Goal: Task Accomplishment & Management: Manage account settings

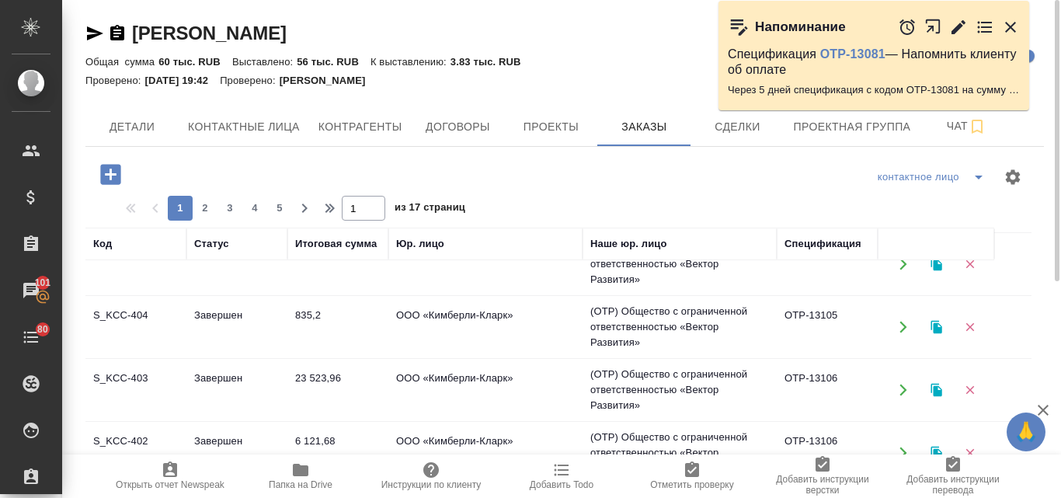
scroll to position [845, 0]
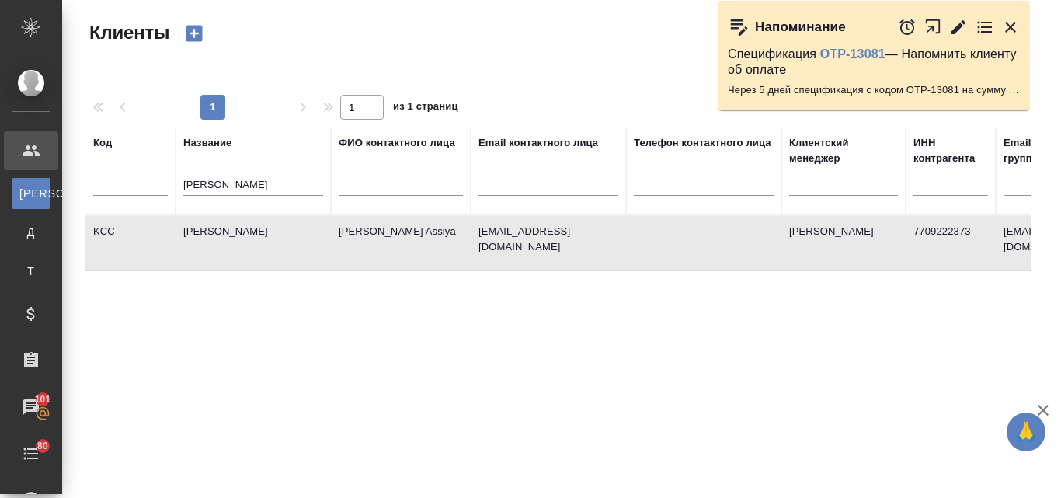
select select "RU"
drag, startPoint x: 239, startPoint y: 181, endPoint x: 175, endPoint y: 180, distance: 64.4
click at [175, 180] on tr "Код Название kimberly ФИО контактного лица Email контактного лица Телефон конта…" at bounding box center [672, 171] width 1174 height 89
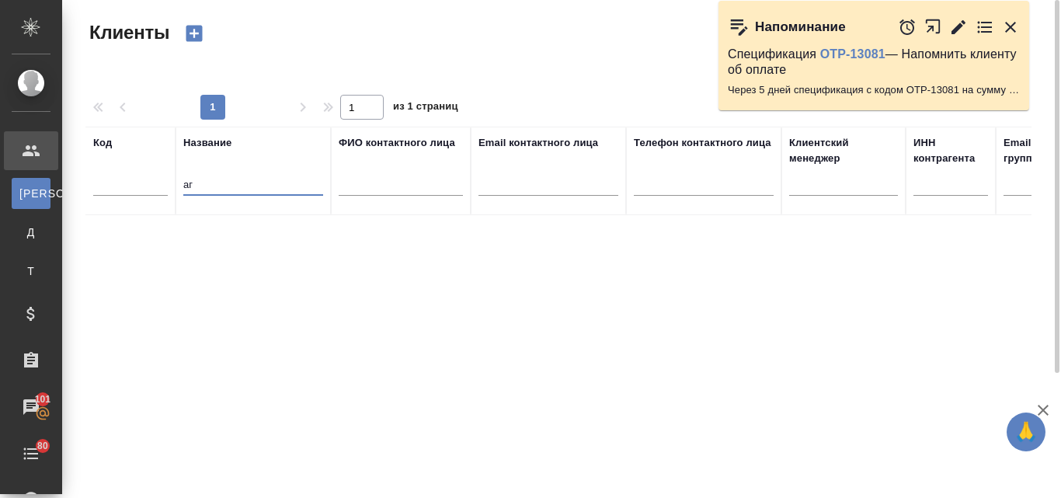
type input "[PERSON_NAME]"
click at [183, 184] on input "jaudio" at bounding box center [253, 185] width 140 height 19
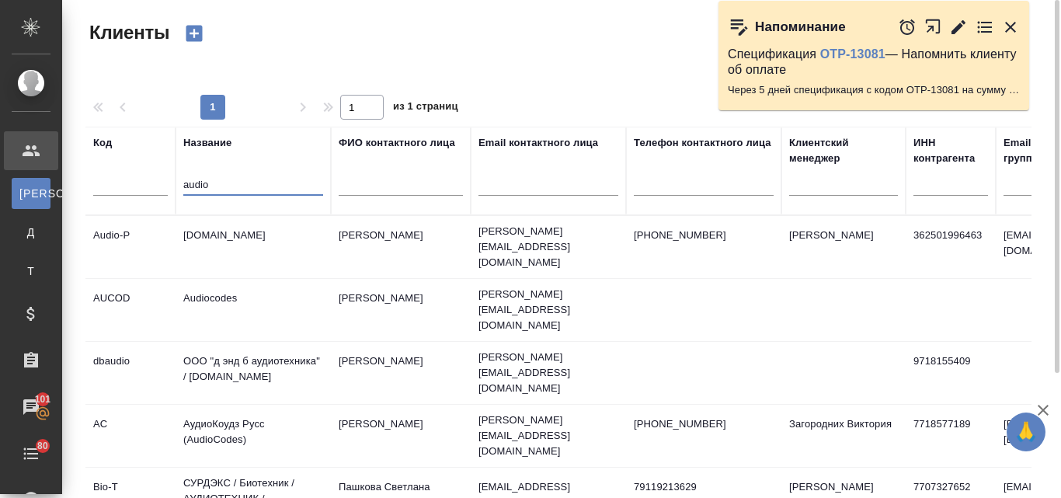
type input "audio"
click at [264, 238] on td "[DOMAIN_NAME]" at bounding box center [252, 247] width 155 height 54
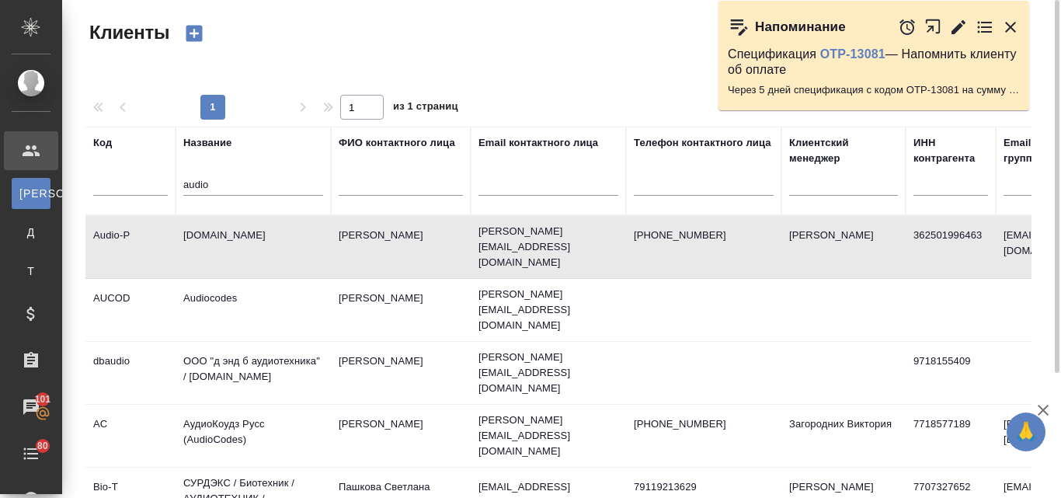
click at [264, 238] on td "[DOMAIN_NAME]" at bounding box center [252, 247] width 155 height 54
drag, startPoint x: 216, startPoint y: 182, endPoint x: 171, endPoint y: 179, distance: 45.1
click at [171, 179] on tr "Код Название audio ФИО контактного лица Email контактного лица Телефон контактн…" at bounding box center [672, 171] width 1174 height 89
type input "д"
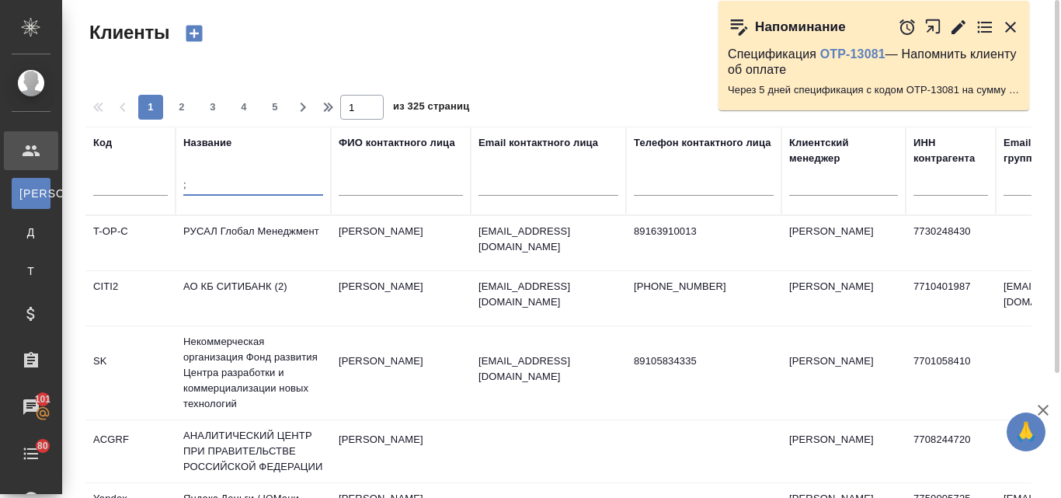
type input ";"
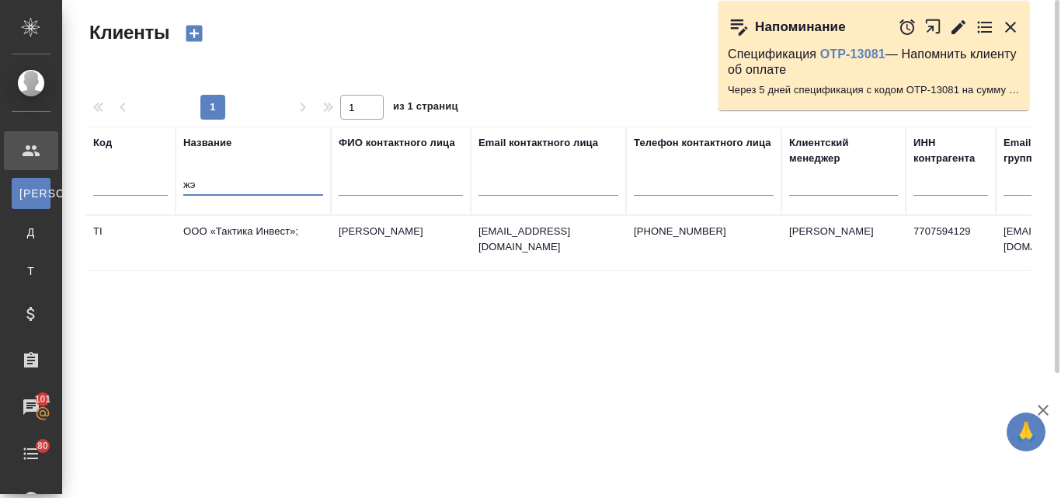
type input "ж"
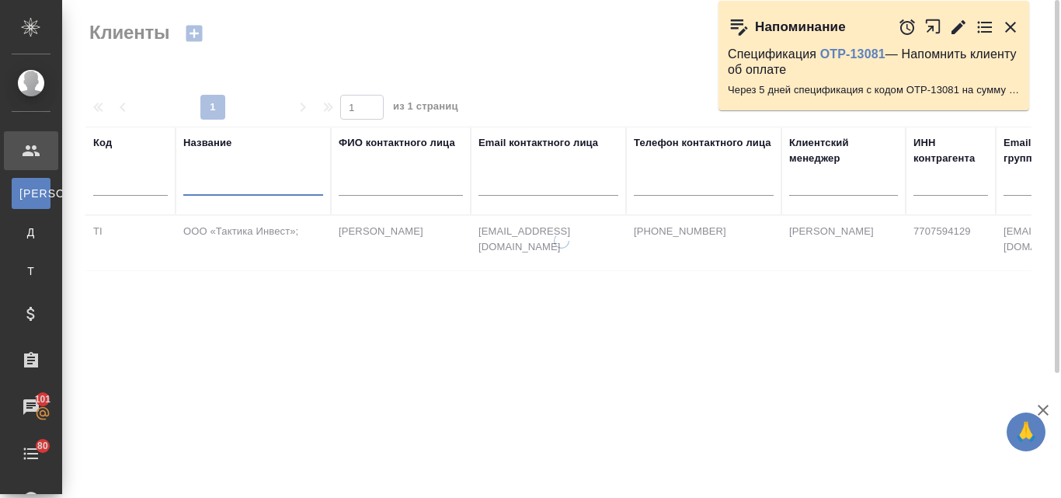
type input "д"
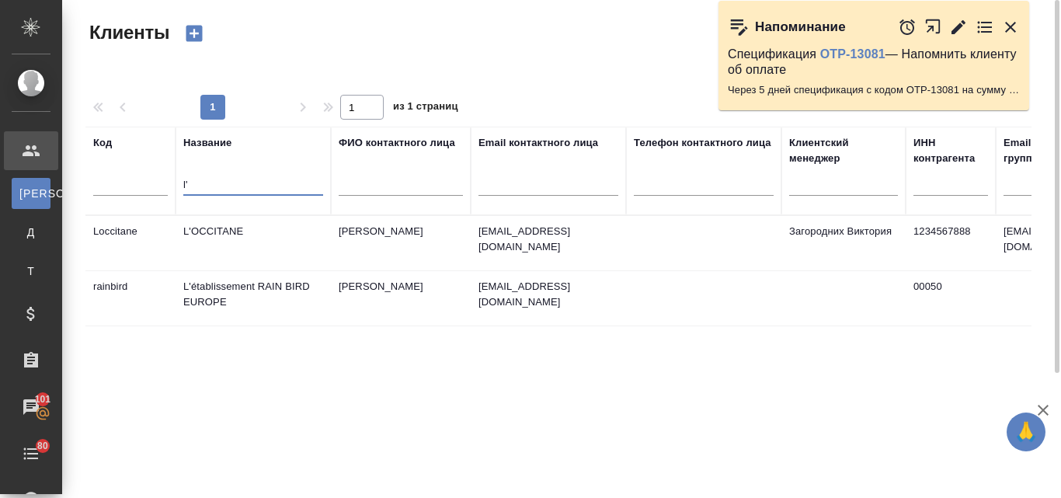
type input "l'"
click at [187, 233] on td "L'OCCITANE" at bounding box center [252, 243] width 155 height 54
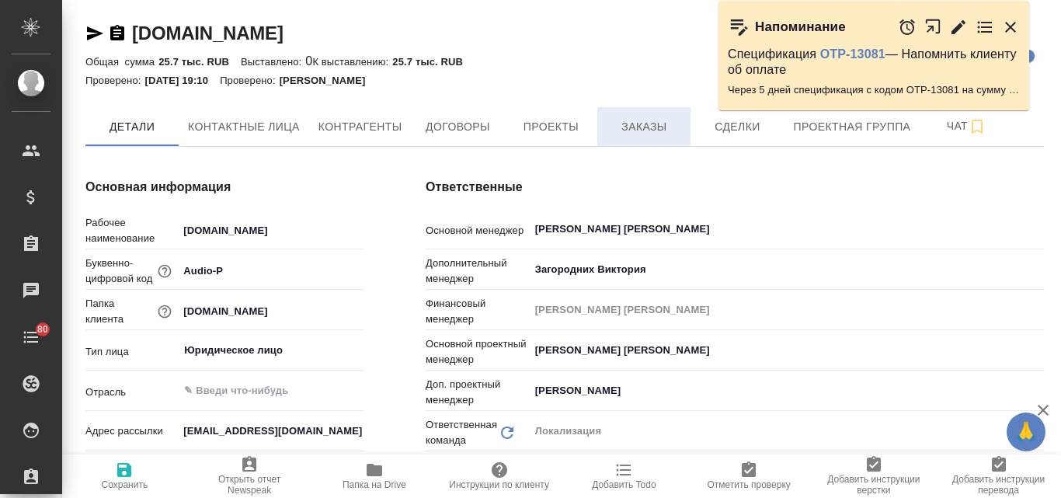
click at [648, 127] on span "Заказы" at bounding box center [643, 126] width 75 height 19
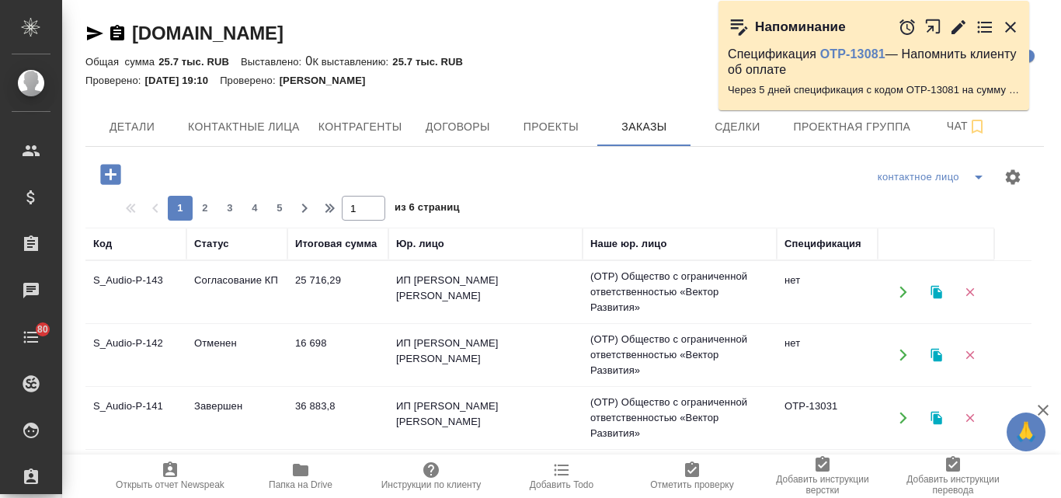
click at [939, 302] on button "button" at bounding box center [936, 292] width 32 height 32
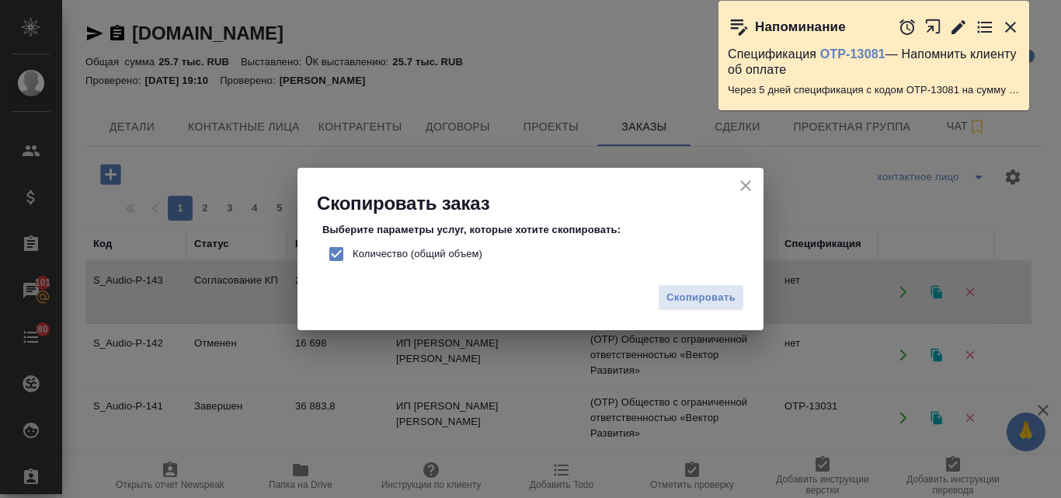
click at [338, 252] on input "Количество (общий объем)" at bounding box center [336, 254] width 33 height 33
checkbox input "false"
click at [720, 303] on span "Скопировать" at bounding box center [700, 298] width 69 height 18
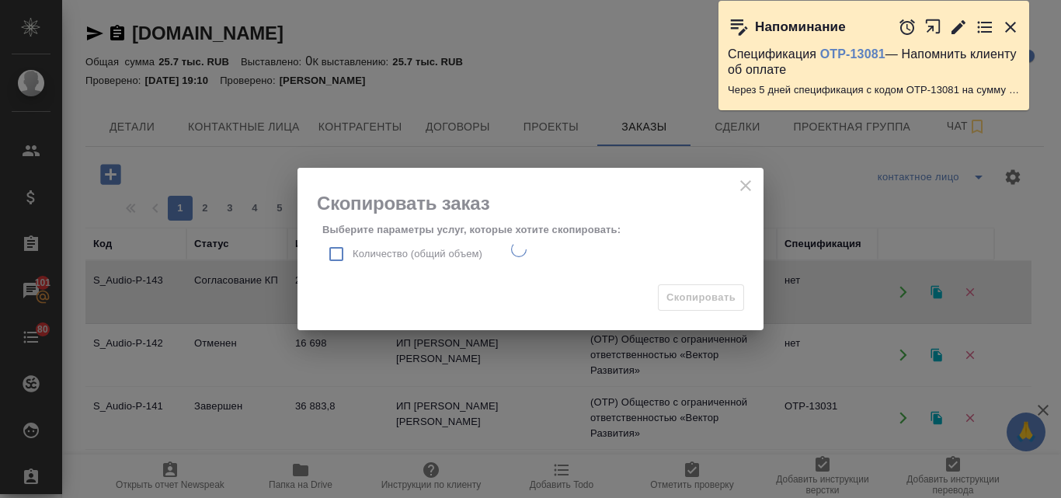
click at [1011, 27] on icon "button" at bounding box center [1010, 27] width 11 height 11
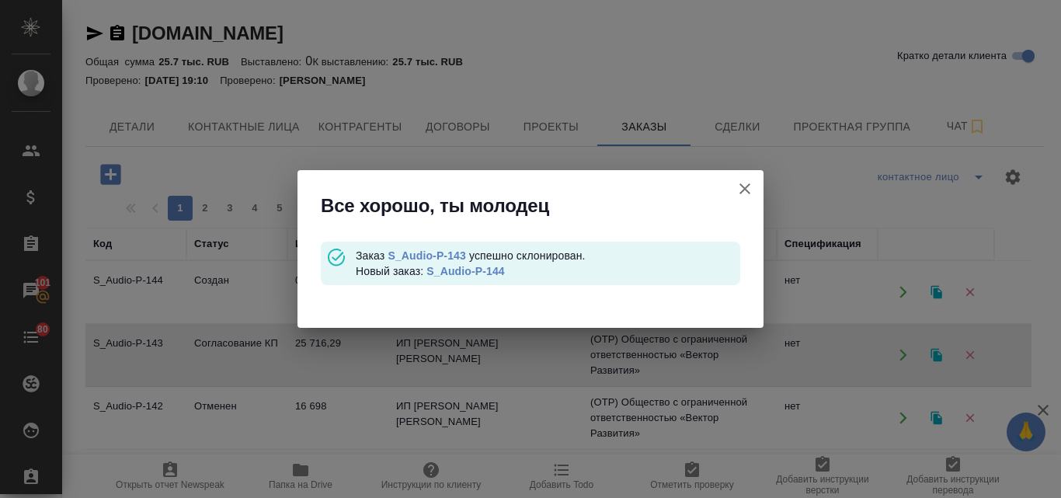
click at [471, 269] on link "S_Audio-P-144" at bounding box center [465, 271] width 78 height 12
click at [738, 184] on icon "button" at bounding box center [744, 188] width 19 height 19
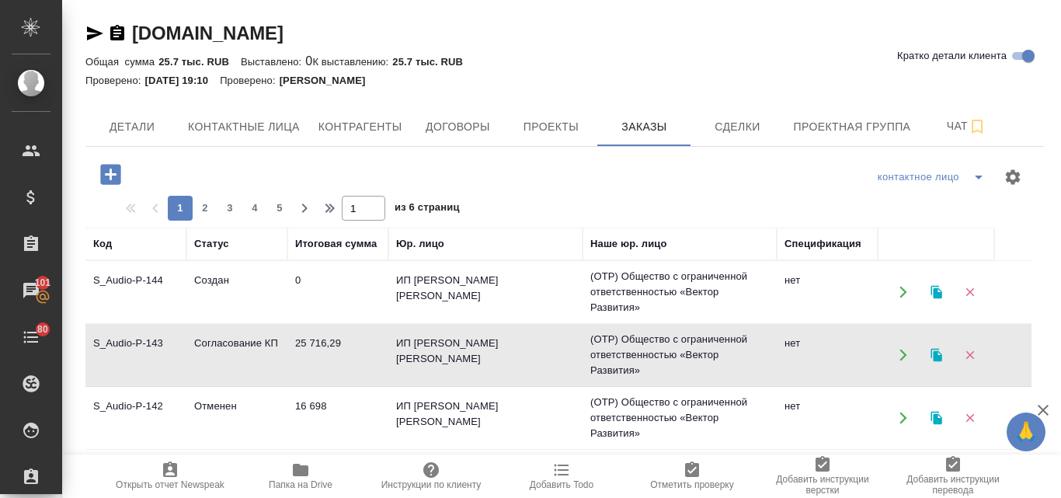
scroll to position [155, 0]
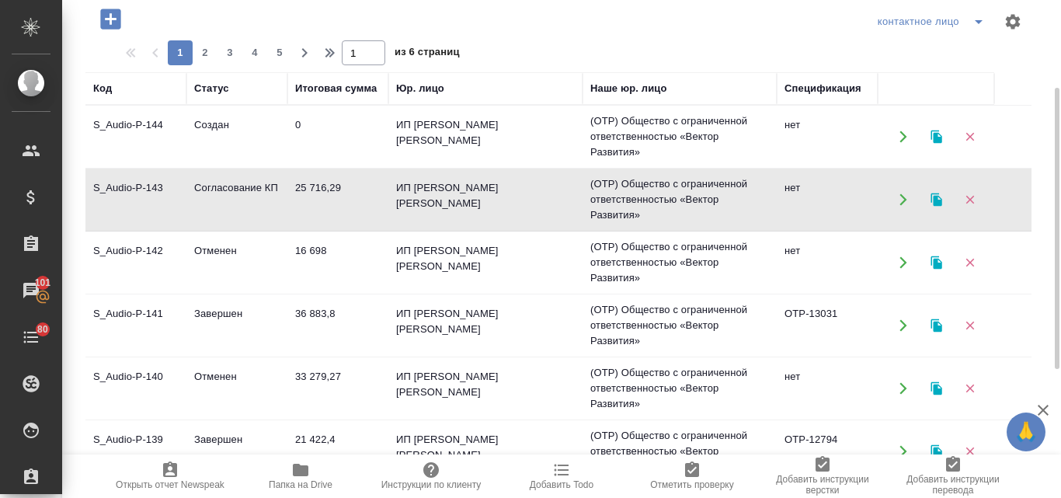
click at [408, 311] on td "ИП Работкин Олег Владимирович" at bounding box center [485, 325] width 194 height 54
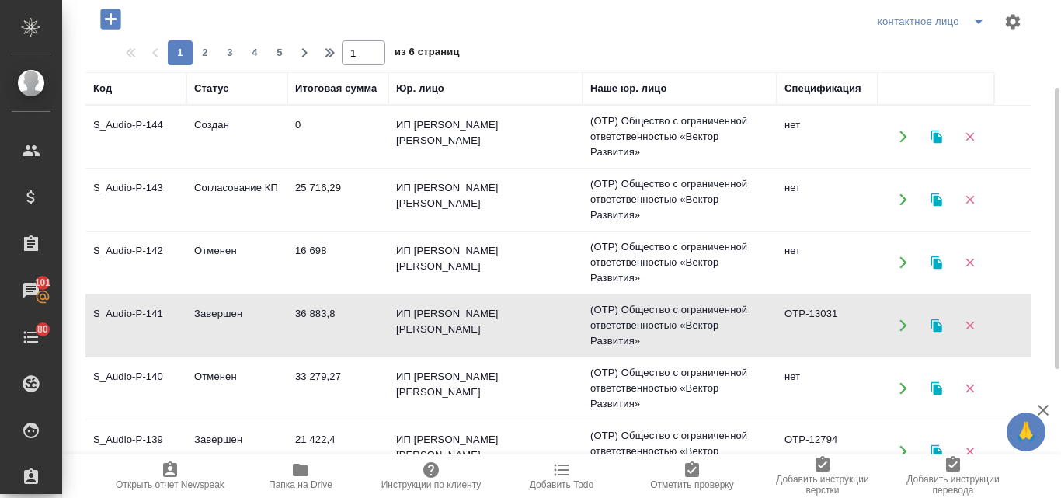
click at [408, 311] on td "ИП Работкин Олег Владимирович" at bounding box center [485, 325] width 194 height 54
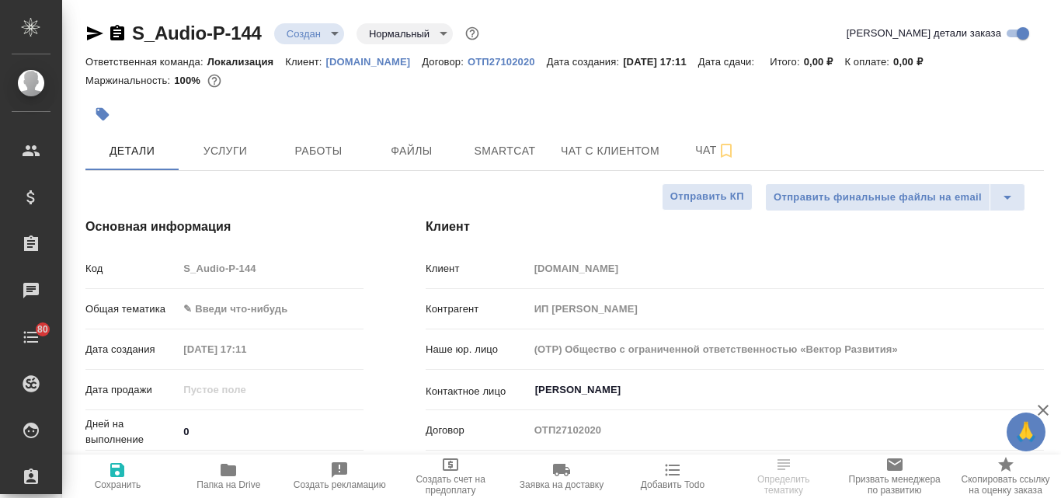
select select "RU"
click at [572, 393] on input "Ерёмичева Ольга" at bounding box center [759, 389] width 453 height 19
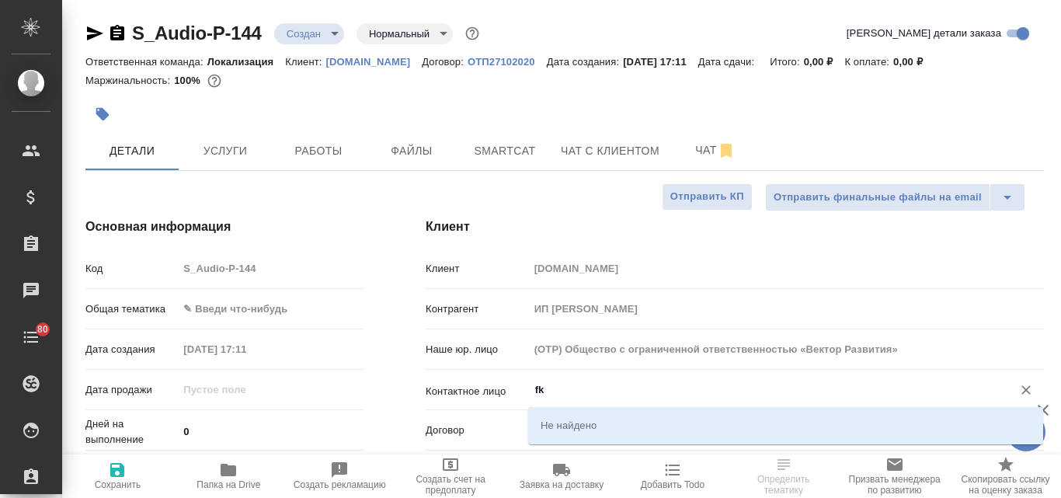
type input "f"
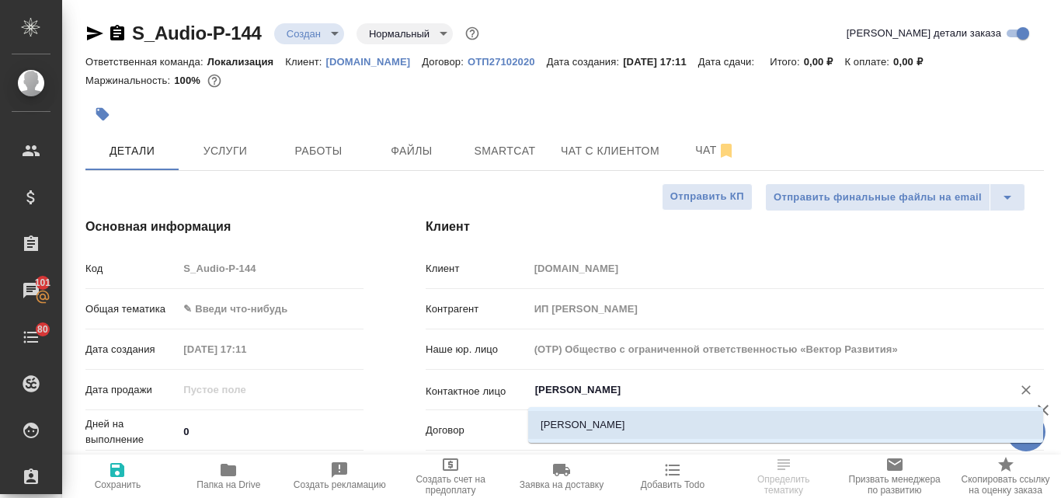
click at [593, 421] on li "Алеева Александра" at bounding box center [785, 425] width 515 height 28
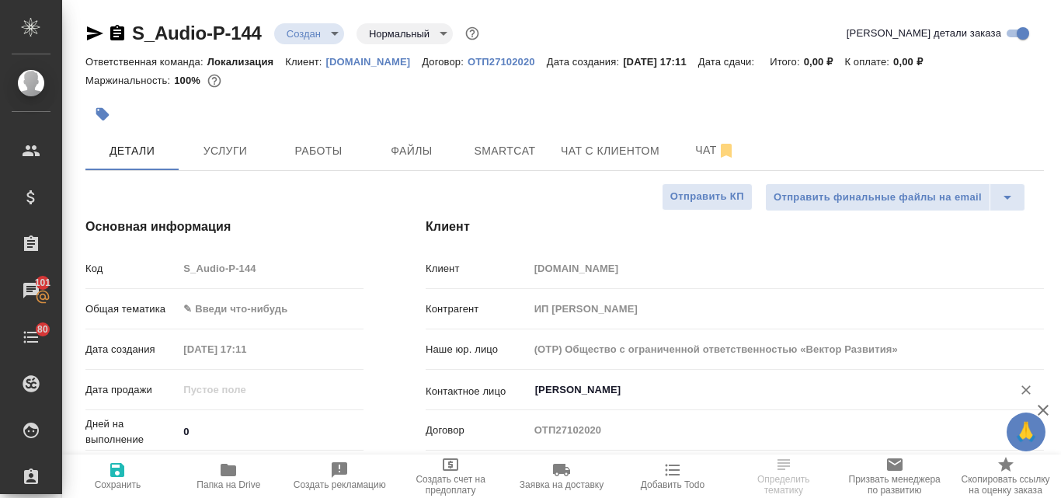
type input "Алеева Александра"
click at [120, 469] on icon "button" at bounding box center [117, 470] width 14 height 14
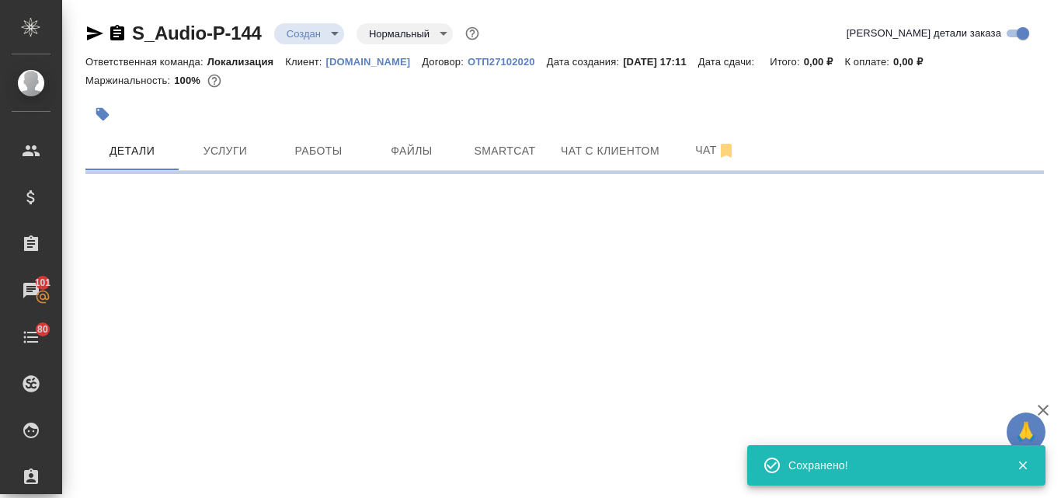
select select "RU"
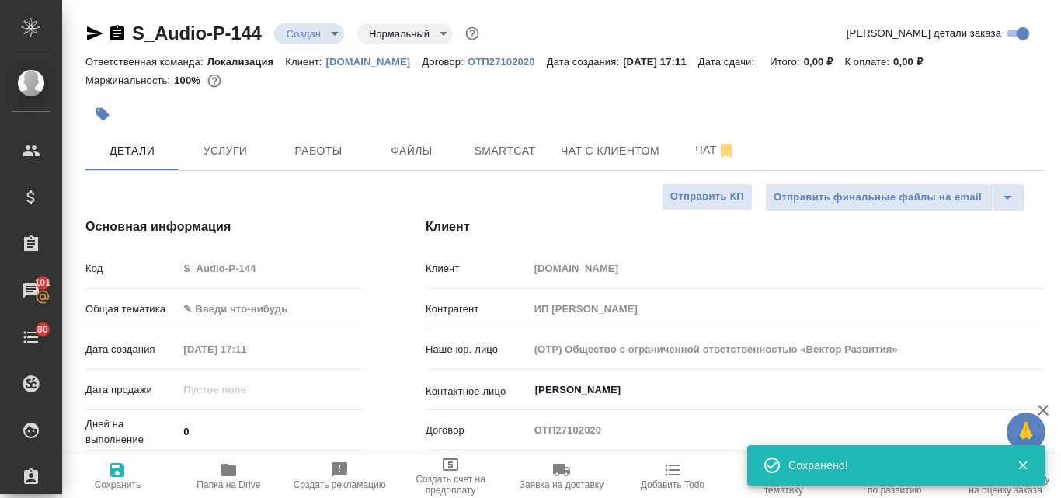
type textarea "x"
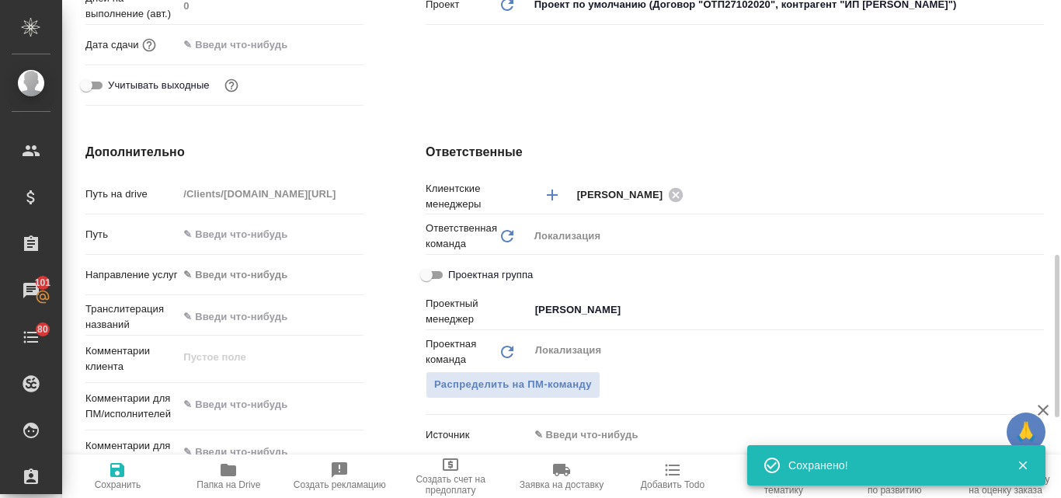
scroll to position [621, 0]
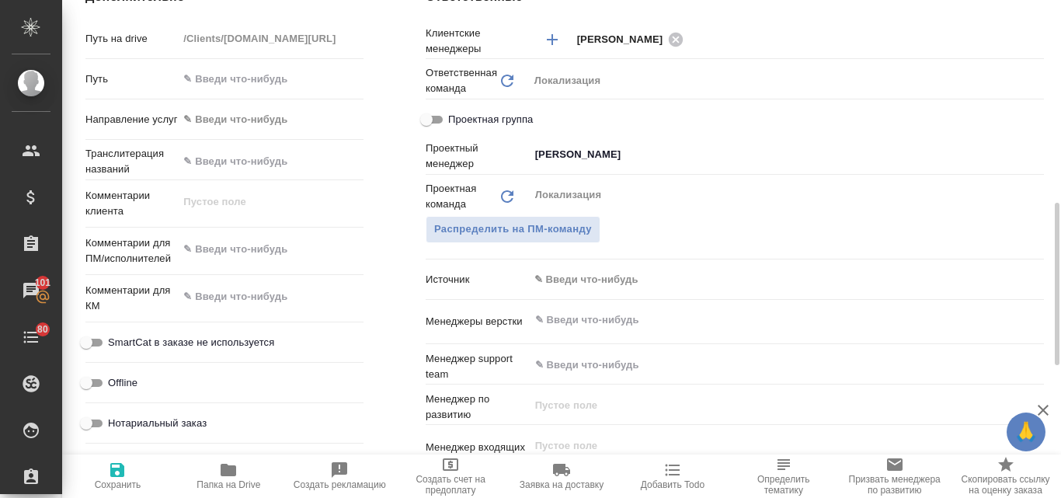
type textarea "x"
click at [220, 259] on textarea at bounding box center [271, 249] width 186 height 26
paste textarea "Подскажите, пожалуйста, сколько будет стоить перевод серии сериала "Чужой. Земл…"
type textarea "Подскажите, пожалуйста, сколько будет стоить перевод серии сериала "Чужой. Земл…"
type textarea "x"
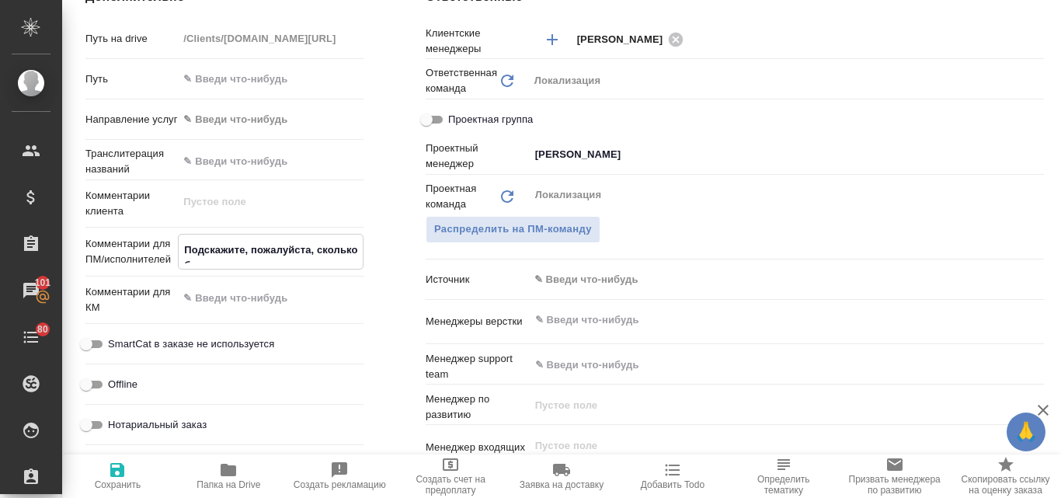
type textarea "x"
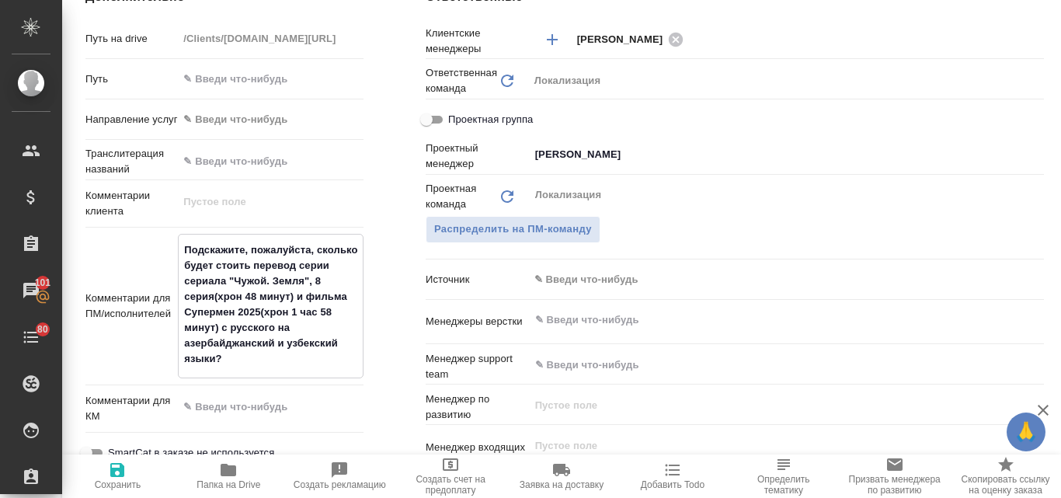
type textarea "Подскажите, пожалуйста, сколько будет стоить перевод серии сериала "Чужой. Земл…"
type textarea "x"
click at [124, 480] on span "Сохранить" at bounding box center [118, 484] width 47 height 11
type textarea "x"
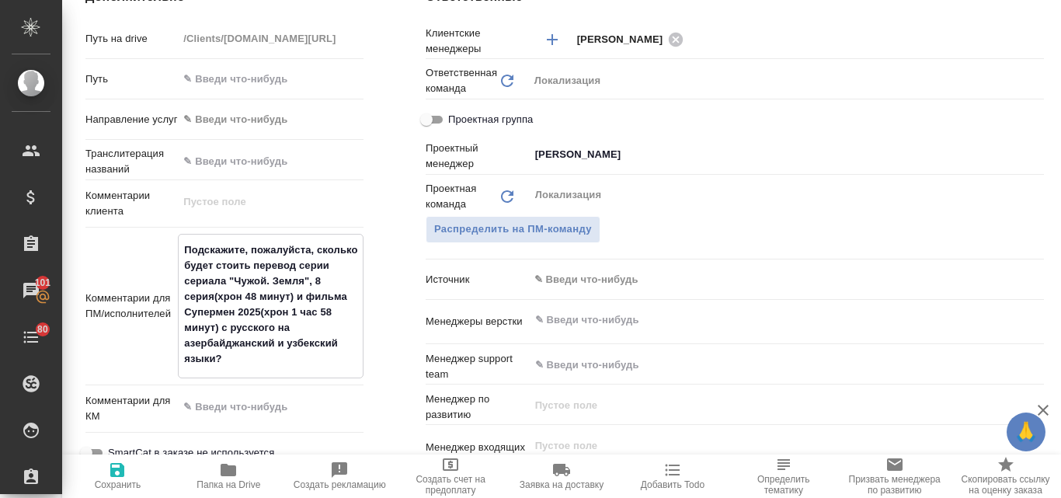
type textarea "x"
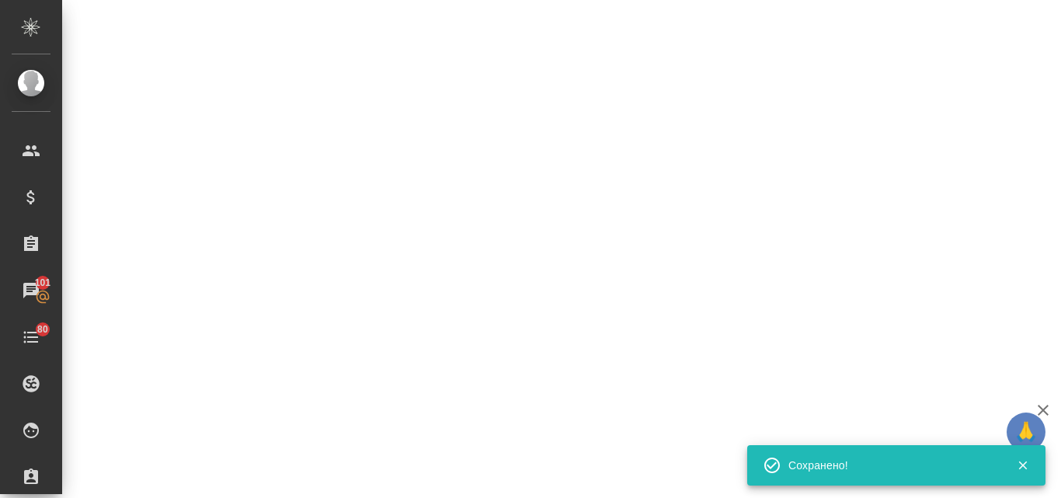
select select "RU"
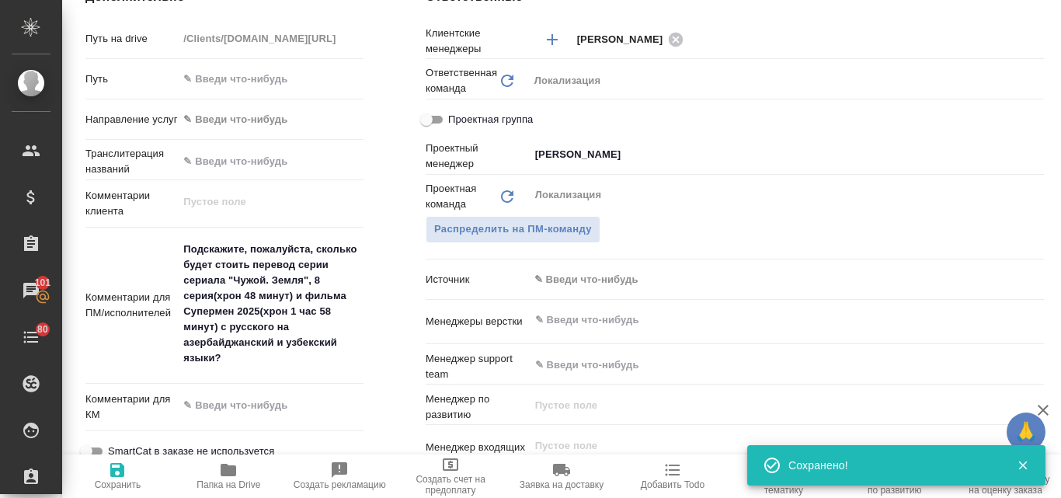
type textarea "x"
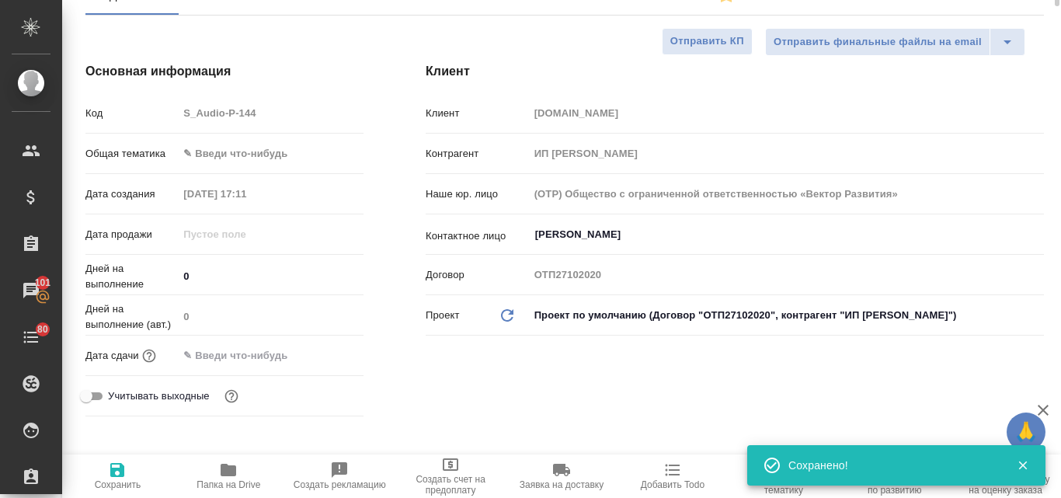
scroll to position [0, 0]
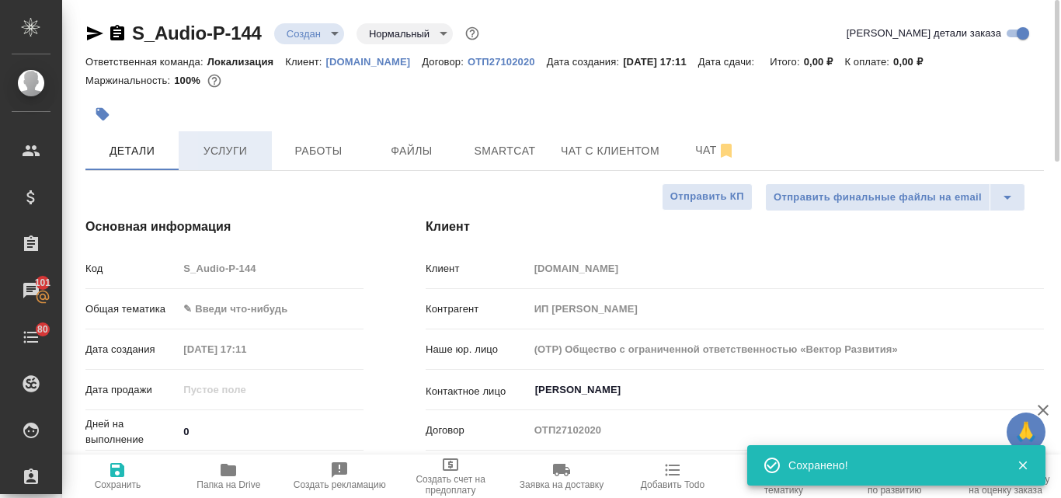
click at [235, 148] on span "Услуги" at bounding box center [225, 150] width 75 height 19
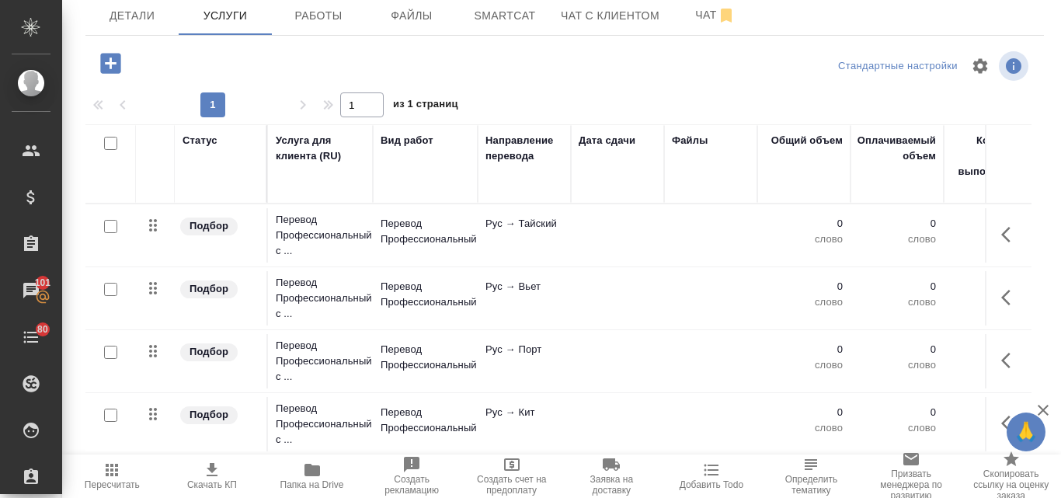
click at [113, 143] on input "checkbox" at bounding box center [110, 143] width 13 height 13
checkbox input "true"
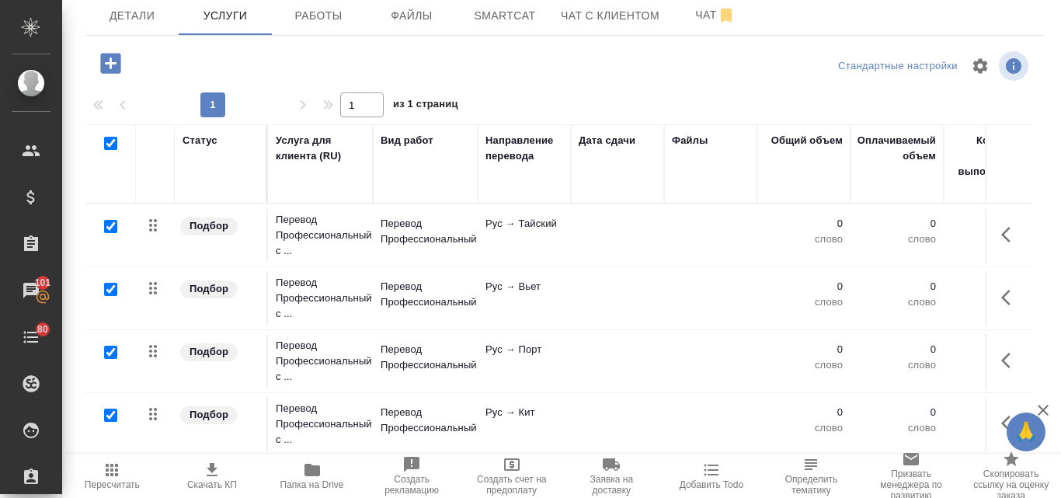
checkbox input "true"
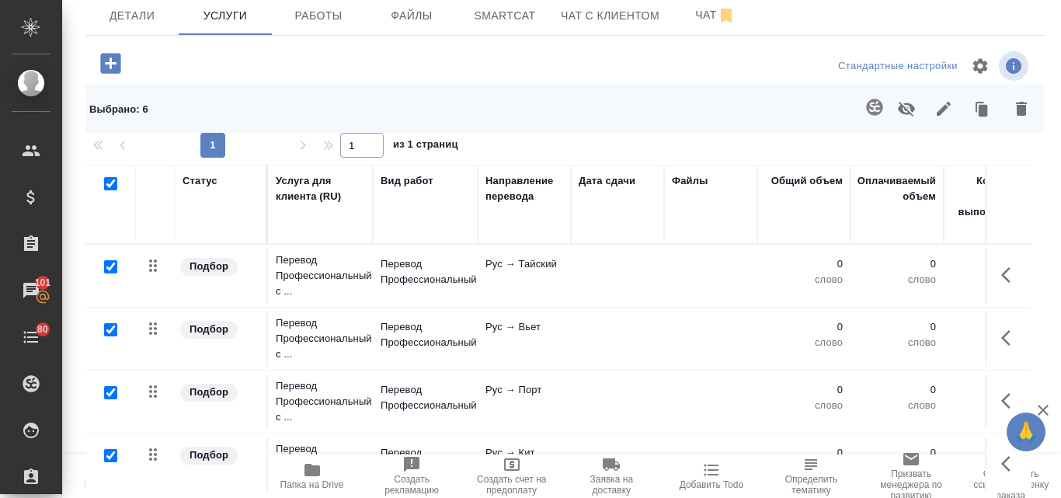
click at [1012, 116] on icon "button" at bounding box center [1021, 108] width 19 height 19
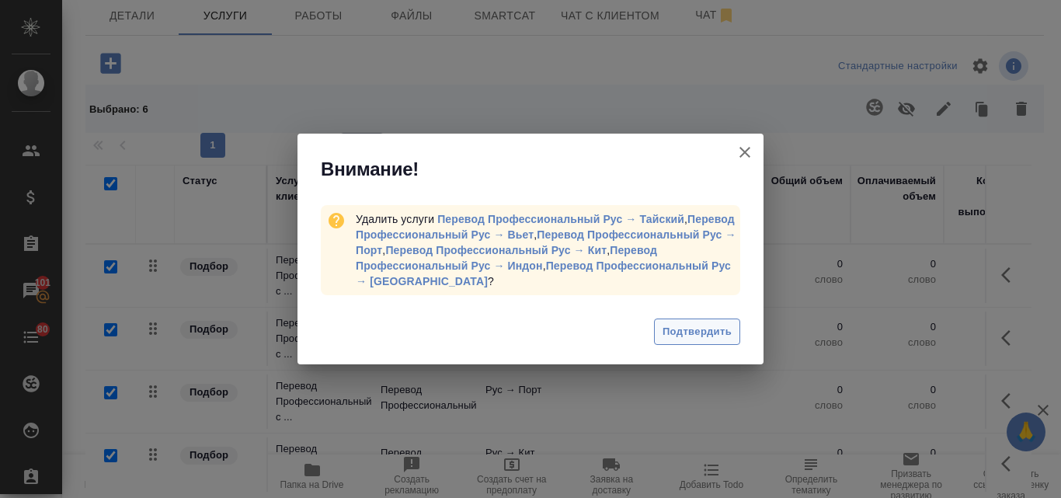
click at [666, 331] on span "Подтвердить" at bounding box center [696, 332] width 69 height 18
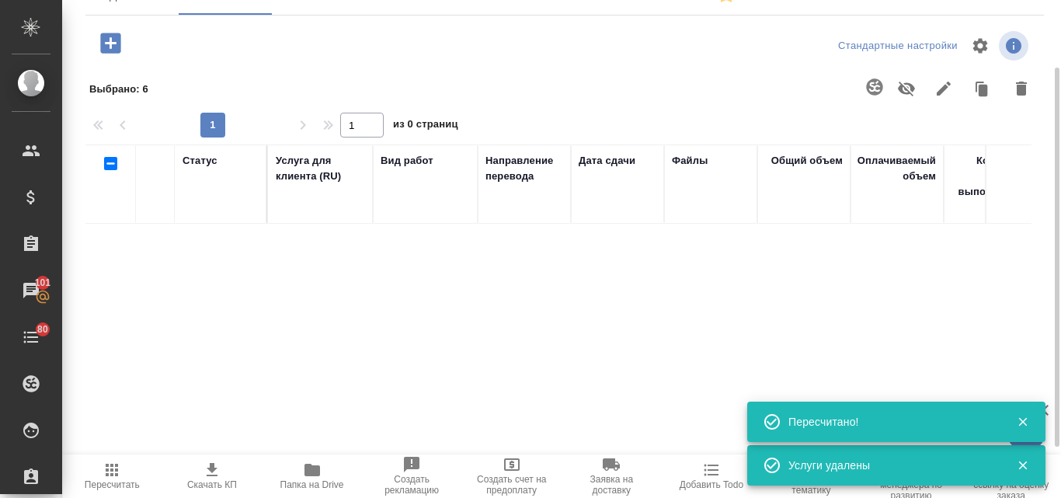
scroll to position [115, 0]
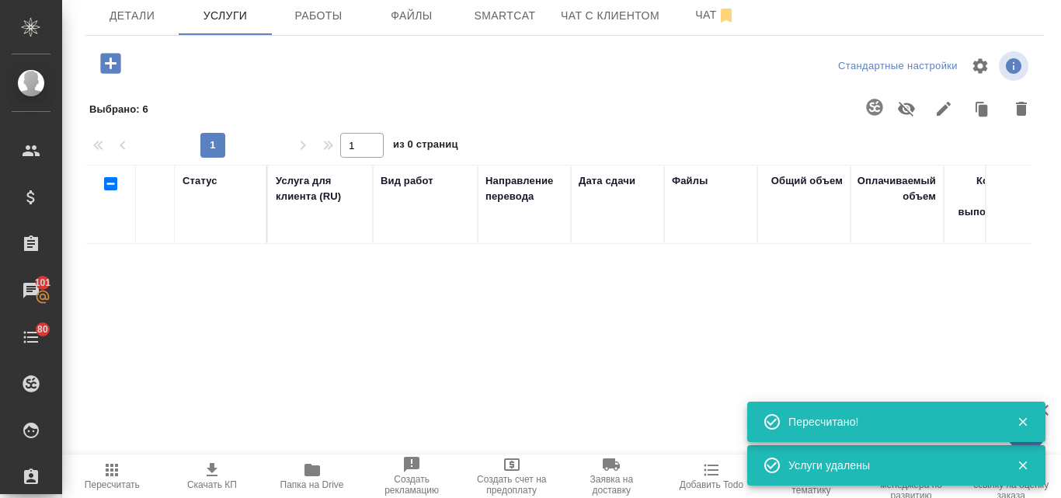
click at [111, 67] on icon "button" at bounding box center [110, 63] width 27 height 27
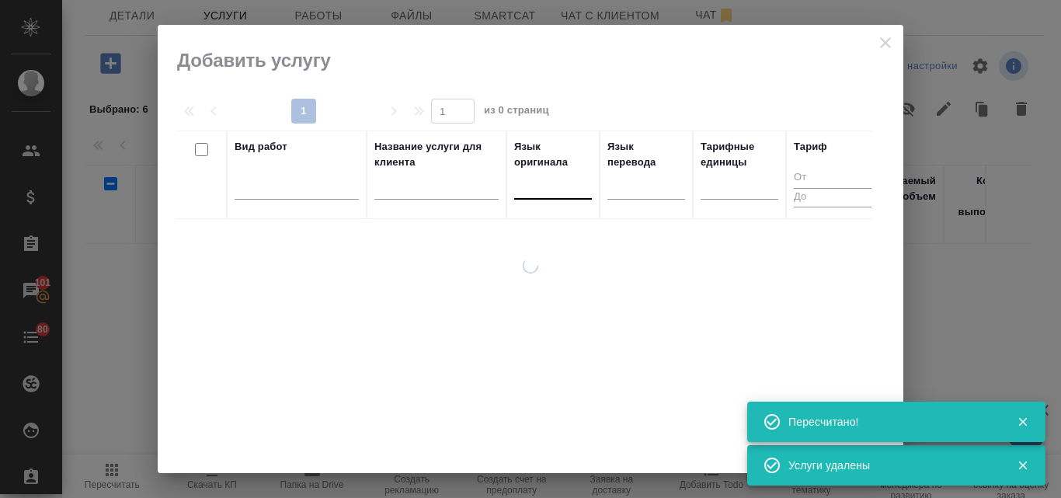
click at [526, 188] on div at bounding box center [553, 183] width 78 height 23
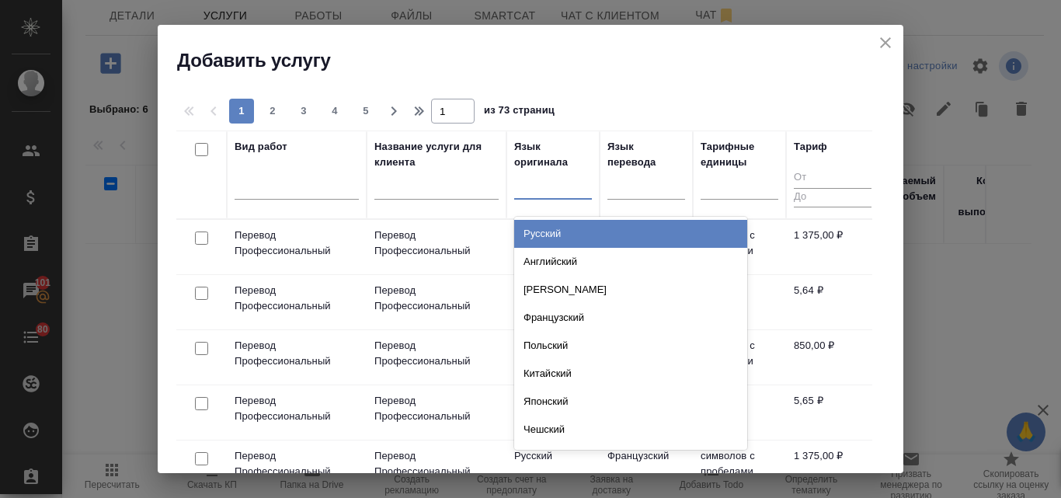
click at [547, 231] on div "Русский" at bounding box center [630, 234] width 233 height 28
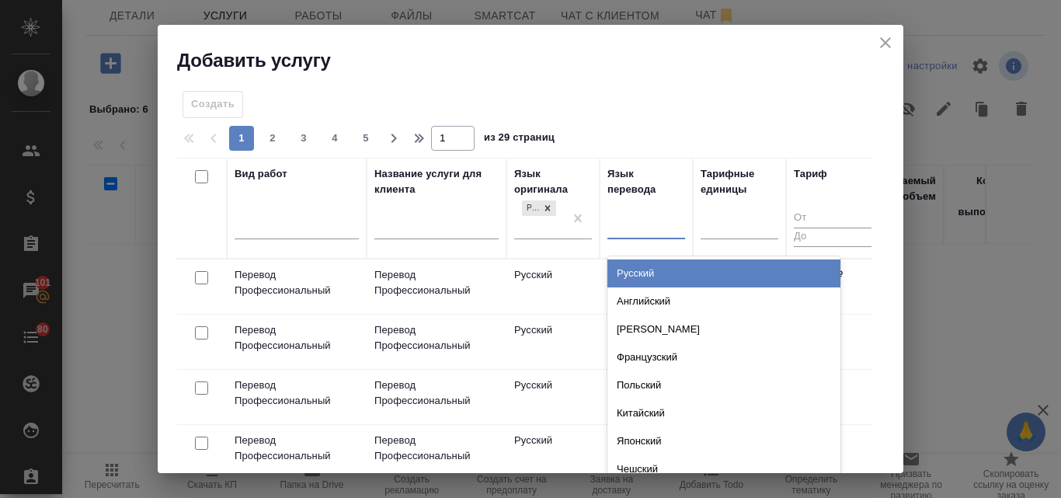
click at [645, 220] on div at bounding box center [646, 224] width 78 height 23
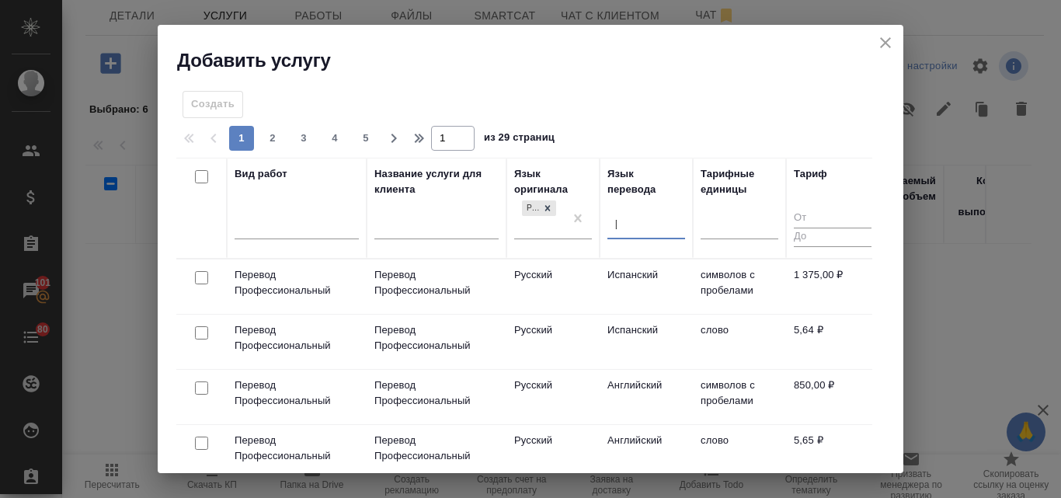
type input "аз"
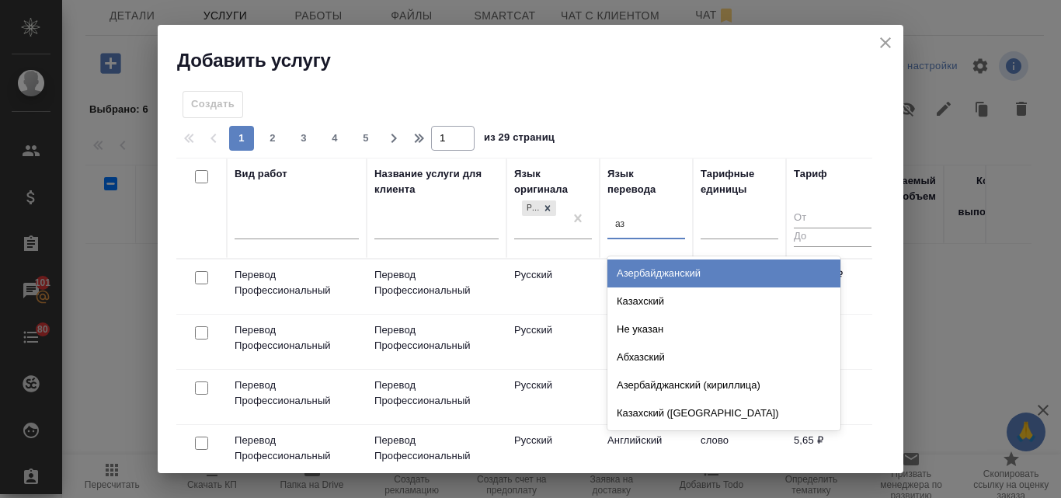
click at [643, 273] on div "Азербайджанский" at bounding box center [723, 273] width 233 height 28
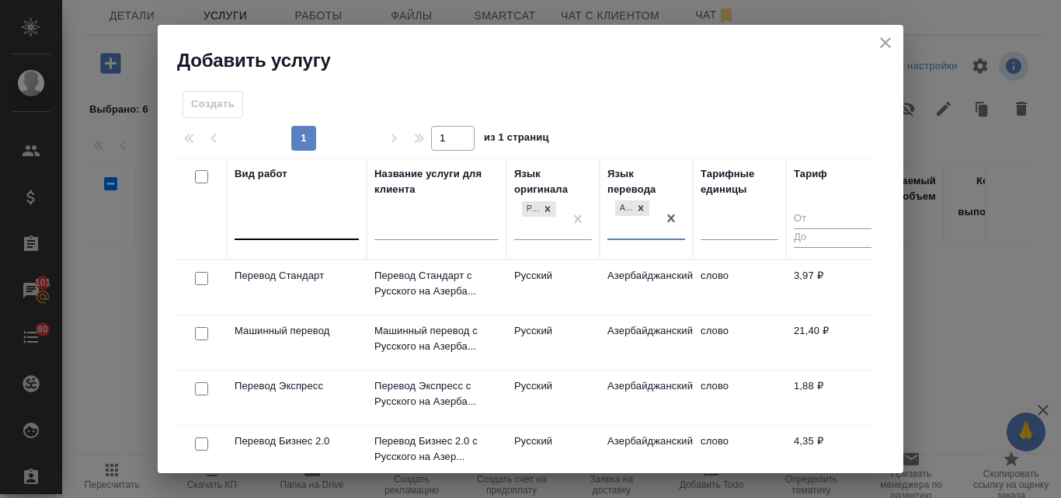
click at [247, 227] on div at bounding box center [296, 225] width 124 height 23
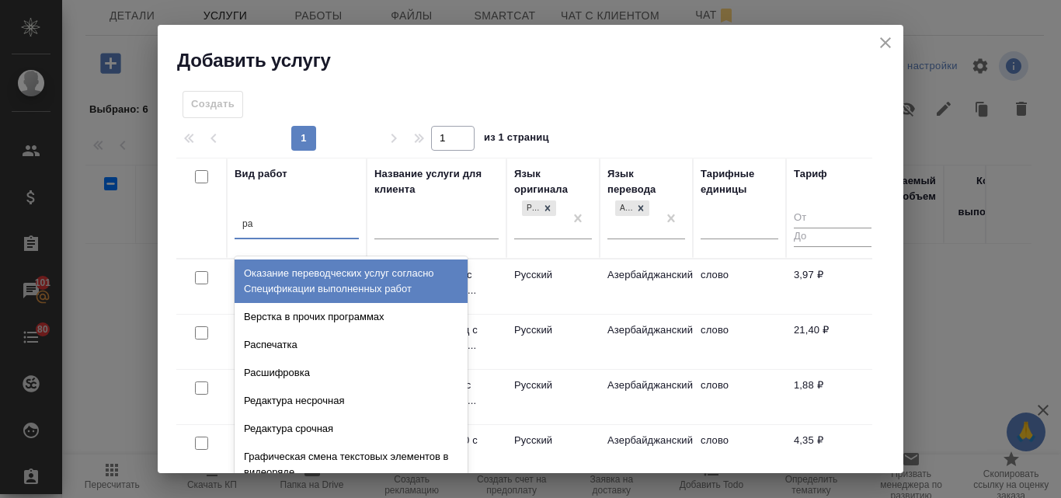
type input "рас"
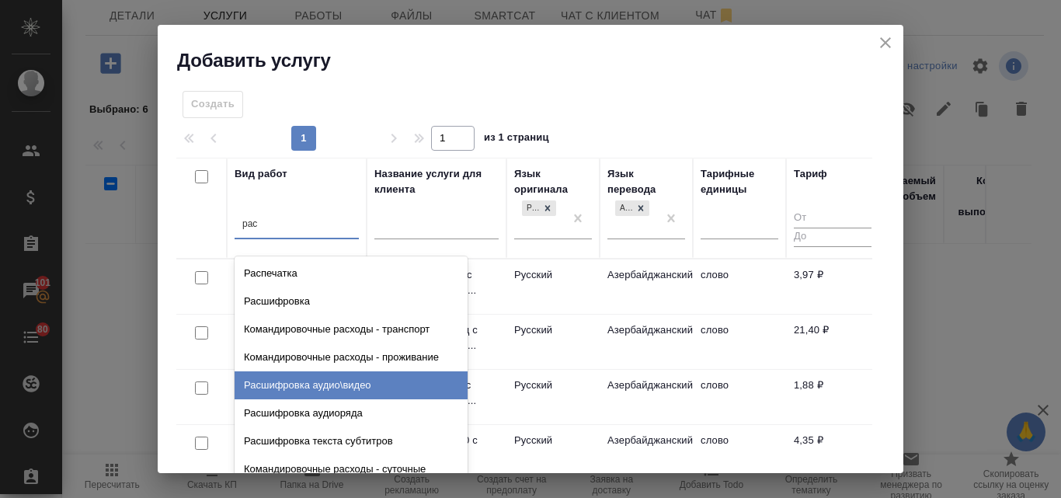
click at [352, 381] on div "Расшифровка аудио\видео" at bounding box center [350, 385] width 233 height 28
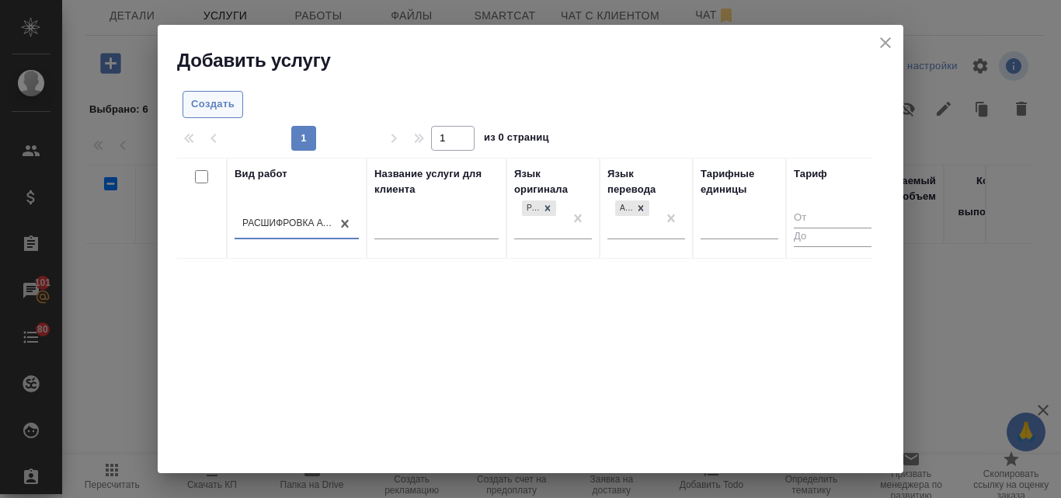
click at [216, 105] on span "Создать" at bounding box center [212, 104] width 43 height 18
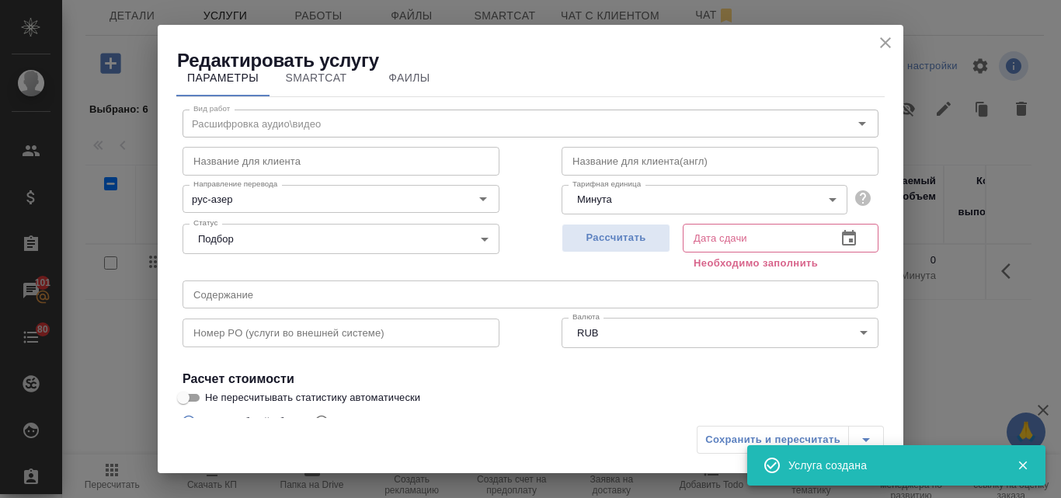
scroll to position [175, 0]
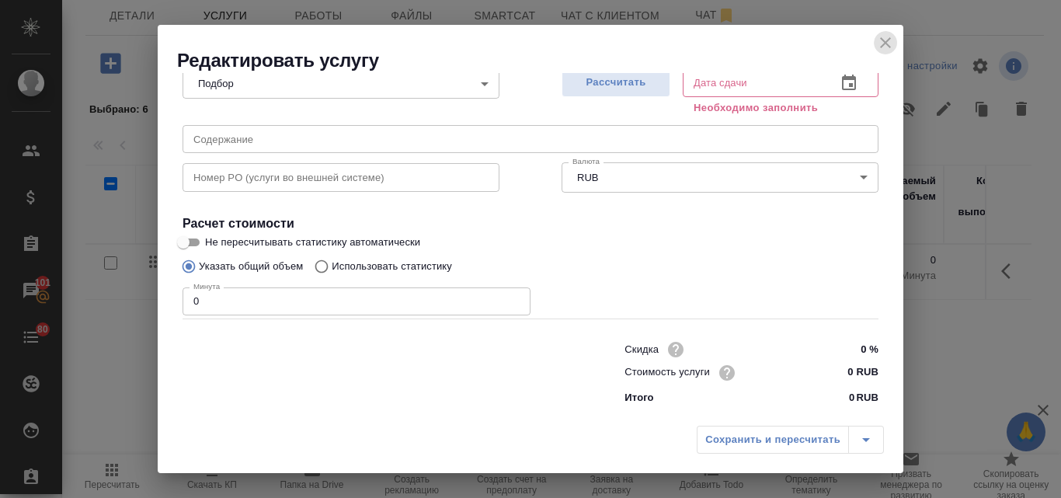
click at [891, 50] on icon "close" at bounding box center [885, 42] width 19 height 19
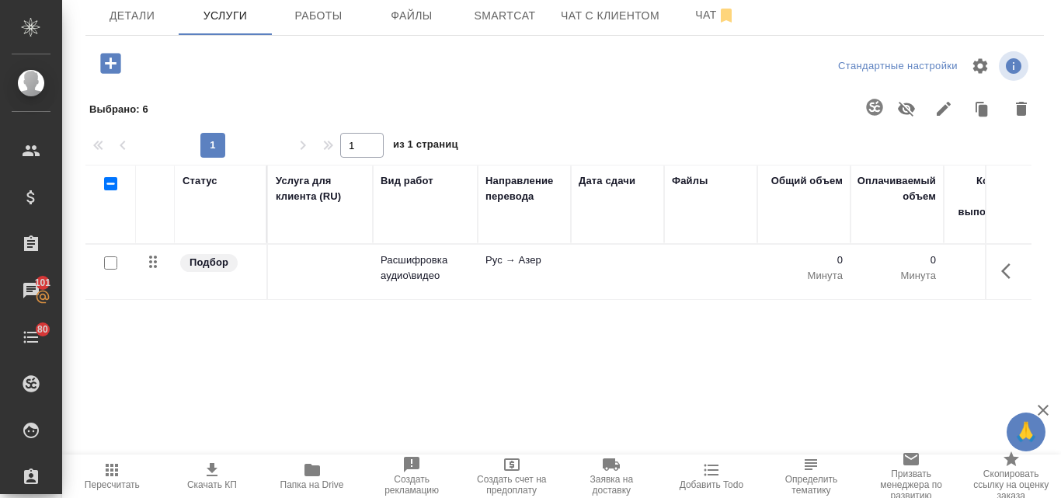
click at [112, 69] on icon "button" at bounding box center [110, 63] width 20 height 20
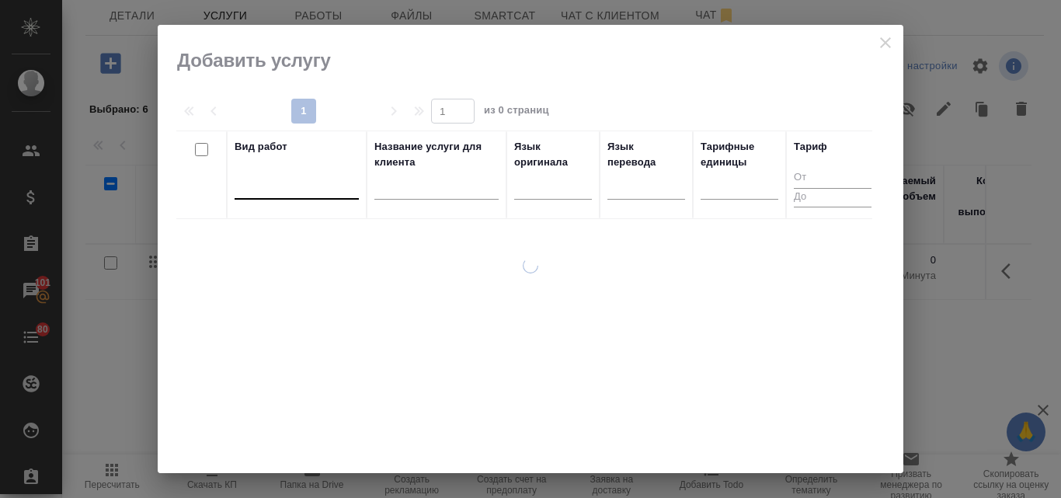
click at [300, 185] on div at bounding box center [296, 183] width 124 height 23
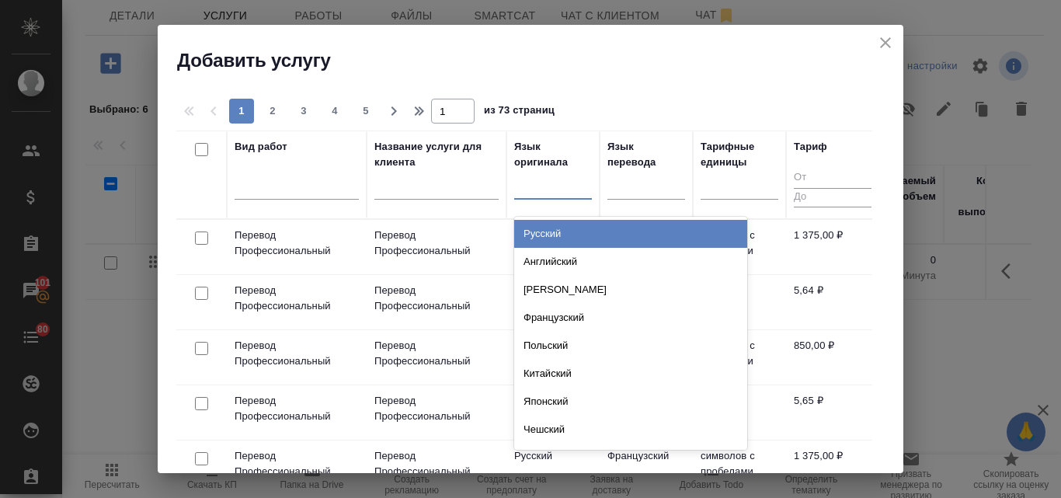
click at [571, 185] on div at bounding box center [553, 183] width 78 height 23
click at [563, 234] on div "Русский" at bounding box center [630, 234] width 233 height 28
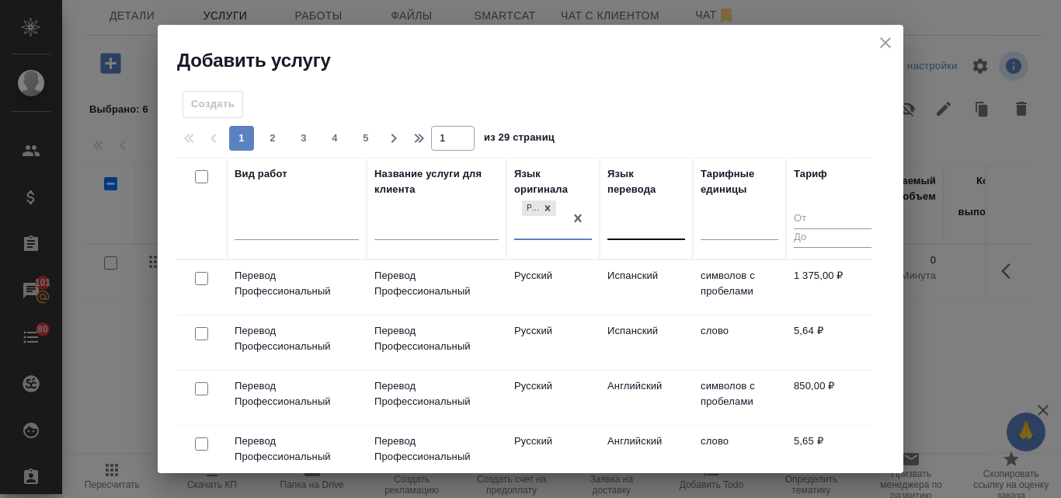
click at [634, 219] on div at bounding box center [646, 225] width 78 height 23
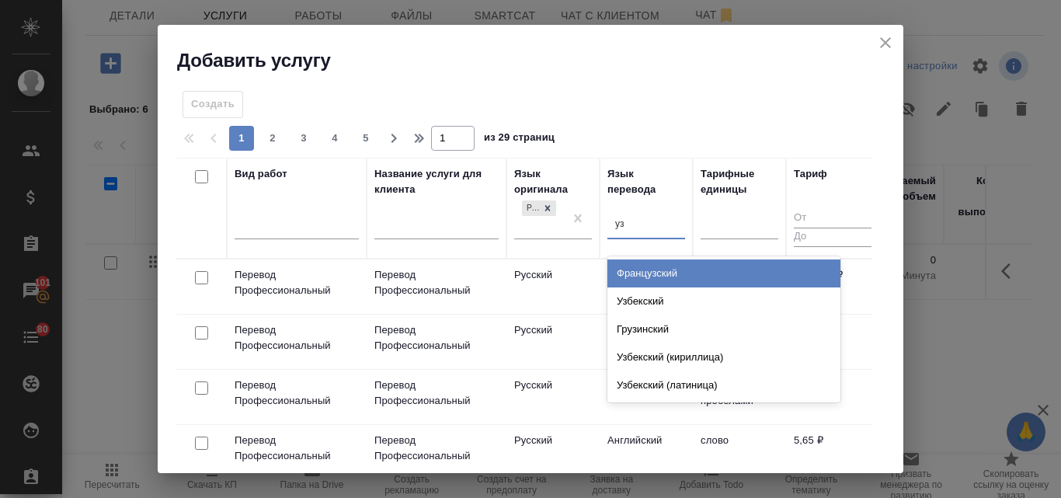
click at [549, 209] on icon at bounding box center [547, 208] width 11 height 11
type input "уз"
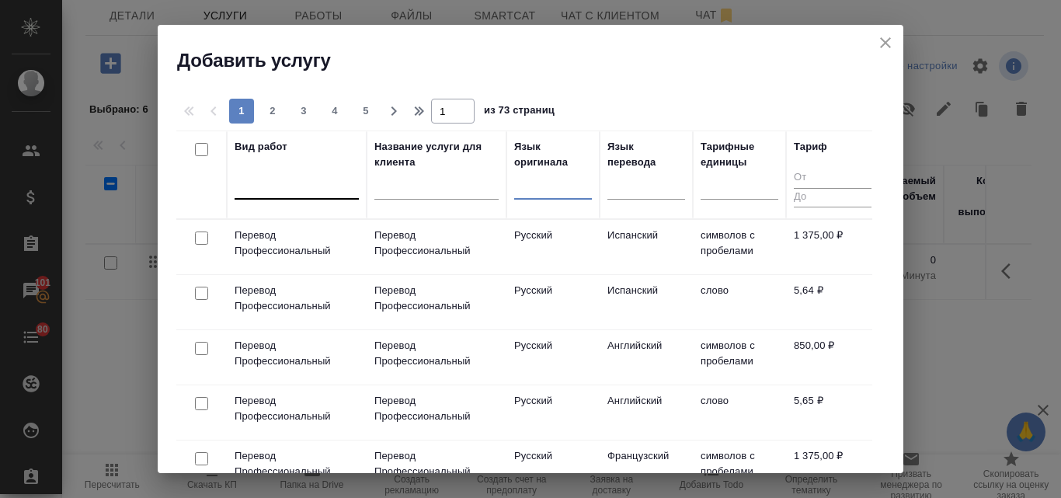
click at [260, 193] on div at bounding box center [296, 183] width 124 height 23
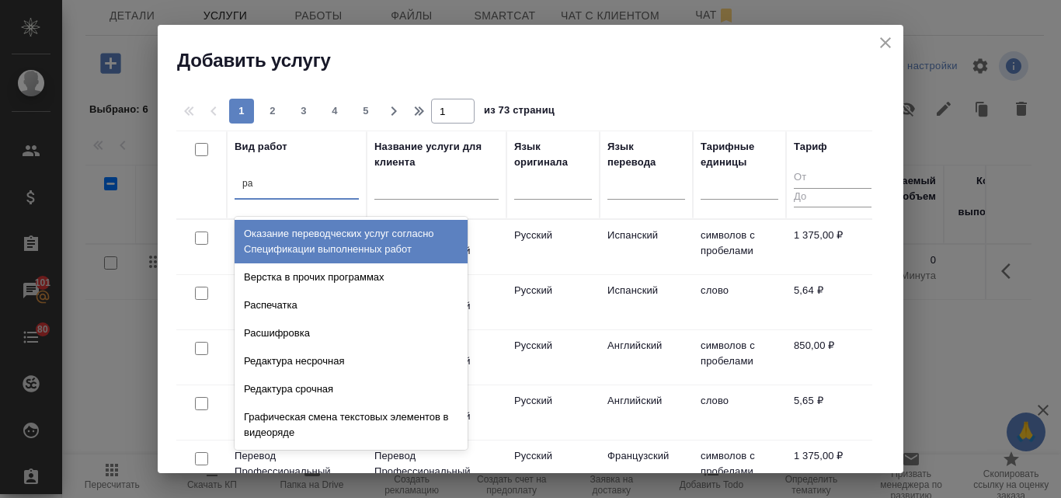
type input "рас"
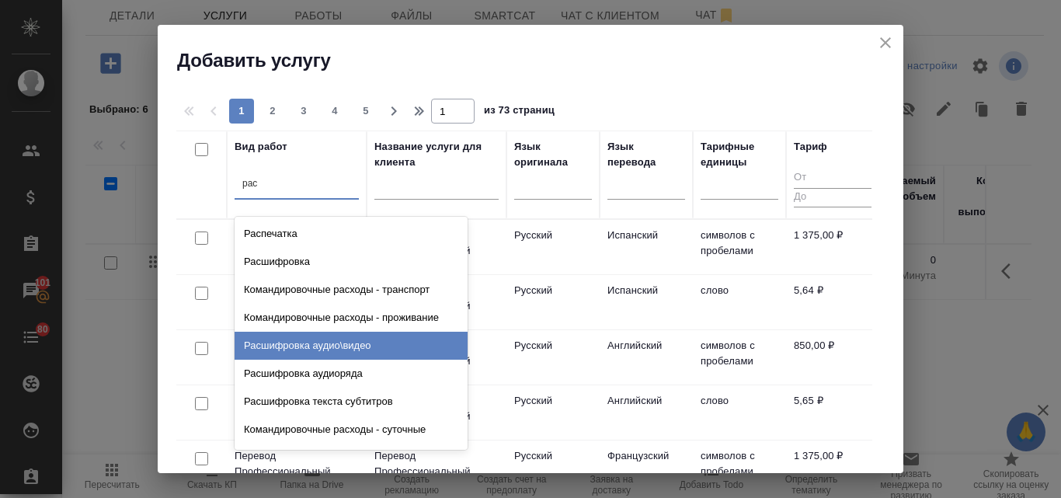
click at [314, 353] on div "Расшифровка аудио\видео" at bounding box center [350, 346] width 233 height 28
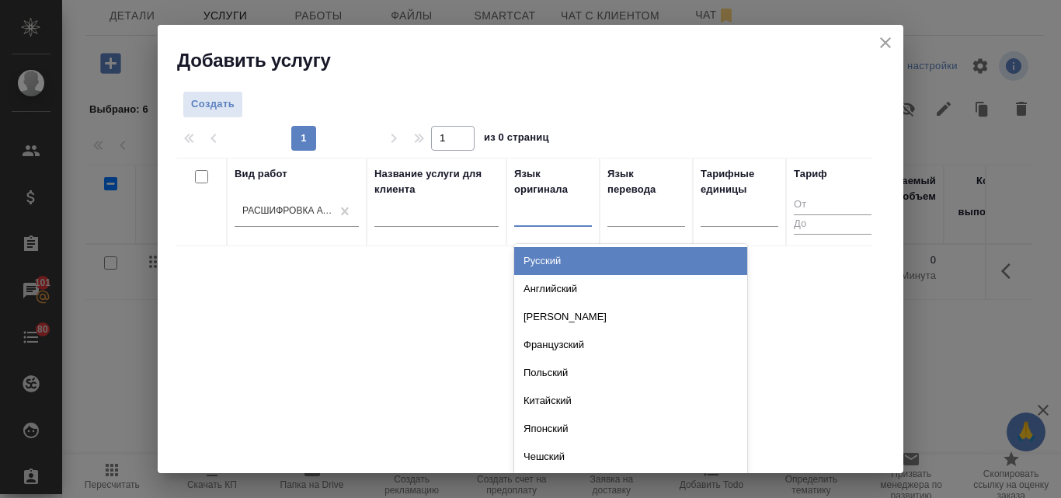
click at [535, 214] on div at bounding box center [553, 211] width 78 height 23
click at [544, 261] on div "Русский" at bounding box center [630, 261] width 233 height 28
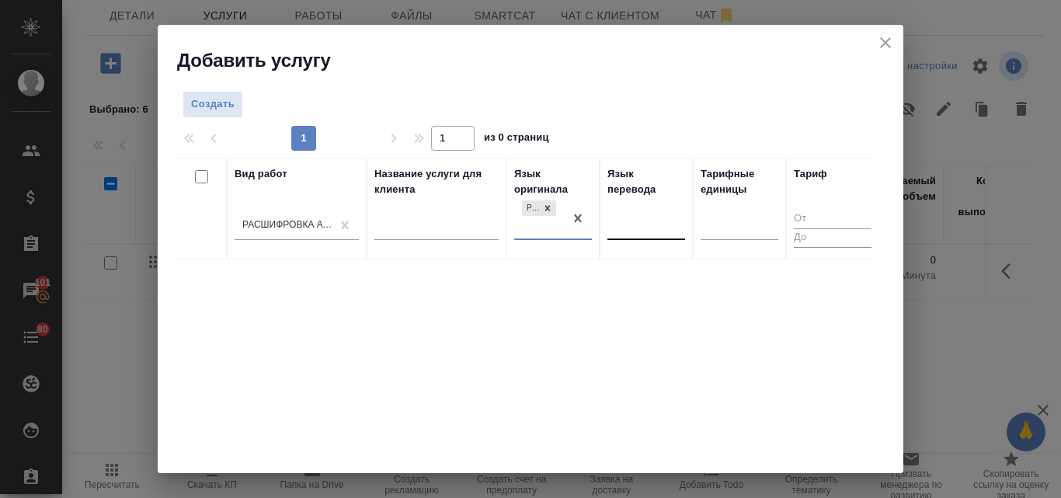
click at [620, 234] on div at bounding box center [646, 225] width 78 height 23
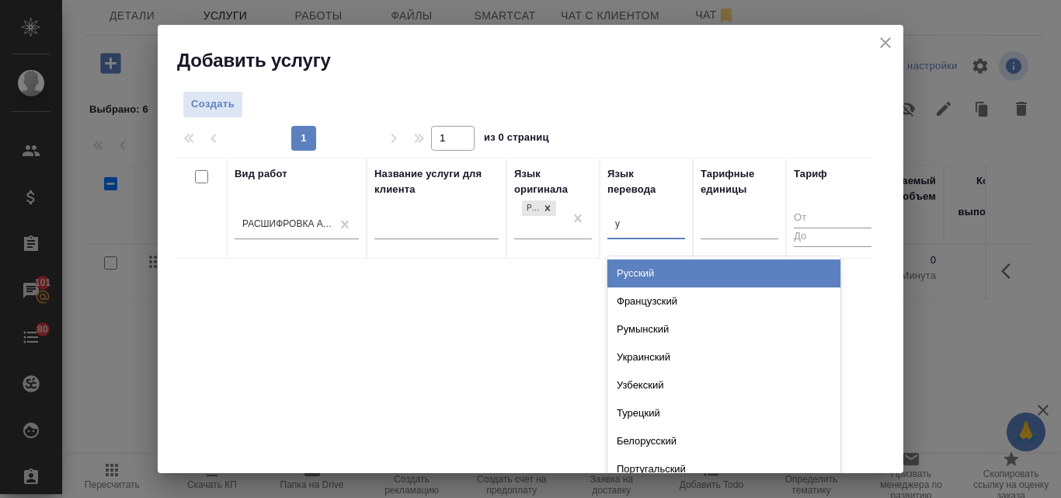
type input "уз"
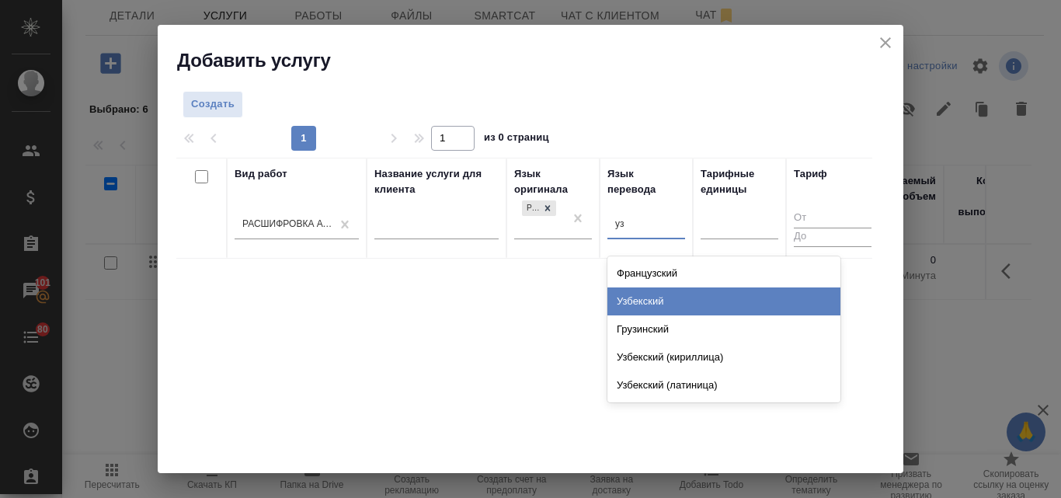
click at [637, 300] on div "Узбекский" at bounding box center [723, 301] width 233 height 28
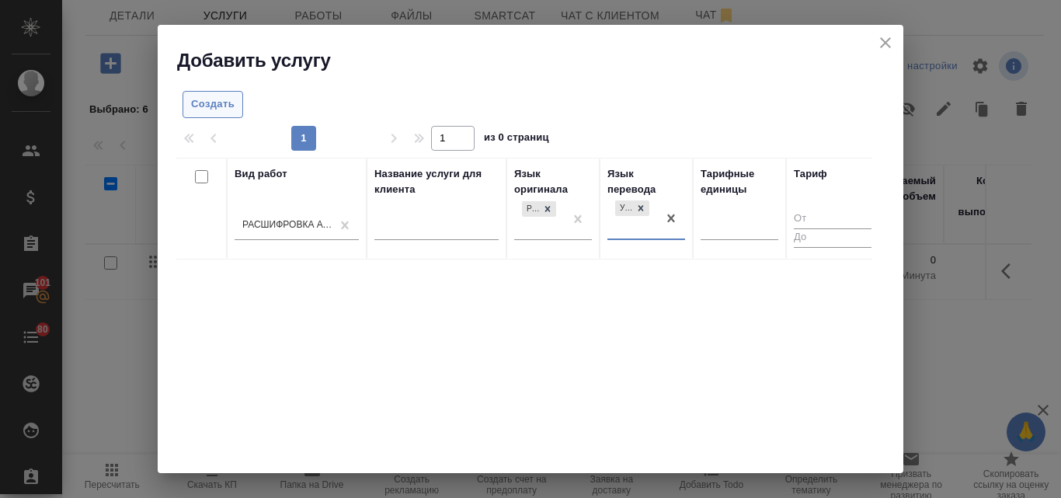
click at [212, 104] on span "Создать" at bounding box center [212, 104] width 43 height 18
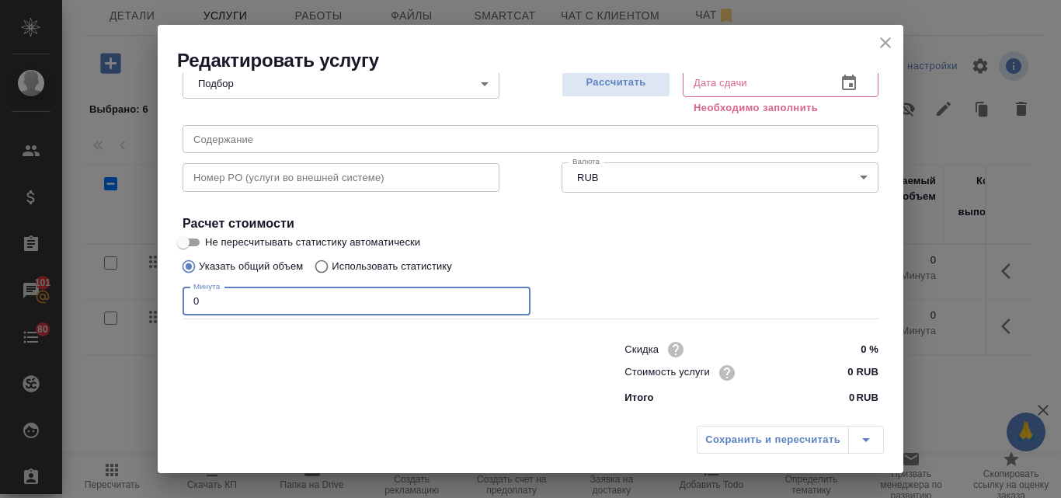
drag, startPoint x: 203, startPoint y: 302, endPoint x: 187, endPoint y: 292, distance: 18.5
click at [187, 292] on input "0" at bounding box center [356, 301] width 348 height 28
type input "166"
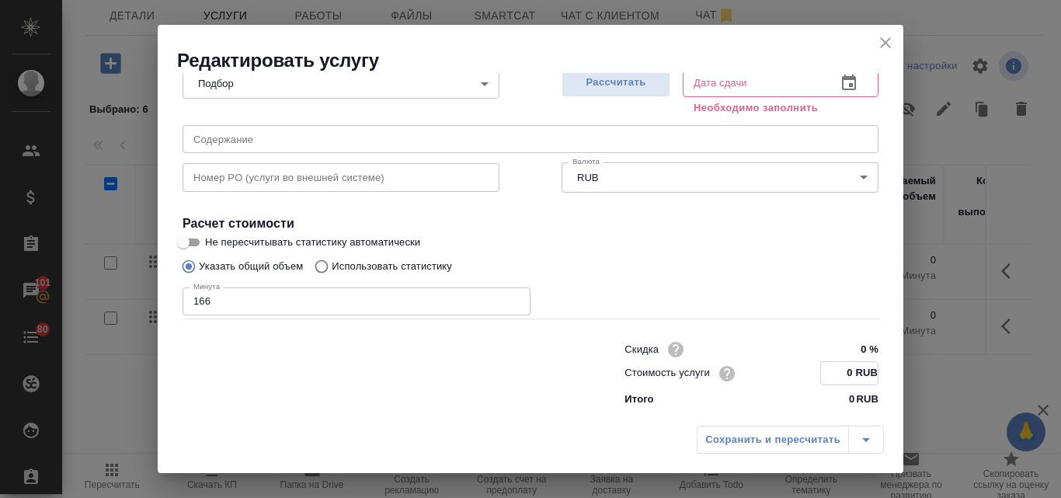
drag, startPoint x: 841, startPoint y: 371, endPoint x: 829, endPoint y: 368, distance: 12.1
click at [829, 368] on input "0 RUB" at bounding box center [849, 373] width 57 height 23
click at [828, 373] on input "468 RUB" at bounding box center [849, 373] width 57 height 23
type input "4.68 RUB"
click at [621, 82] on span "Рассчитать" at bounding box center [616, 83] width 92 height 18
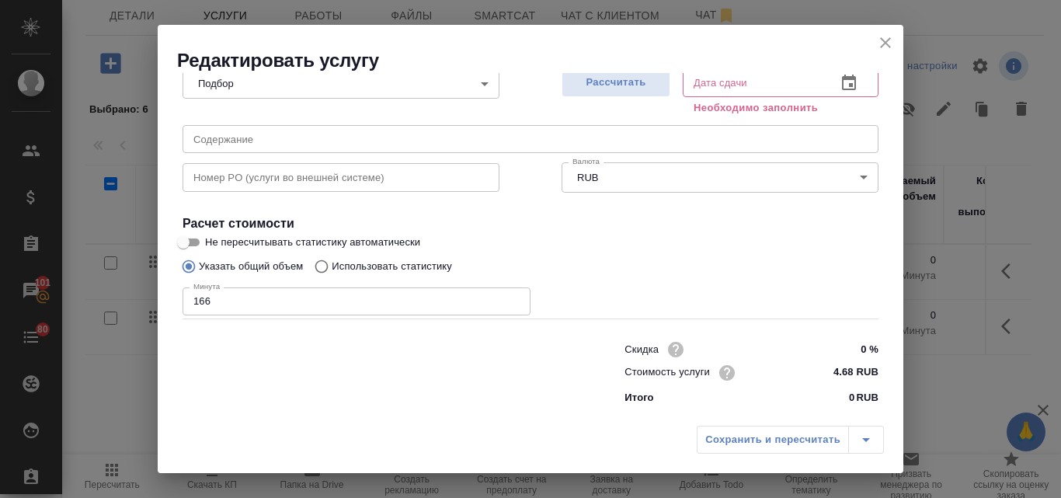
type input "26.09.2025 17:51"
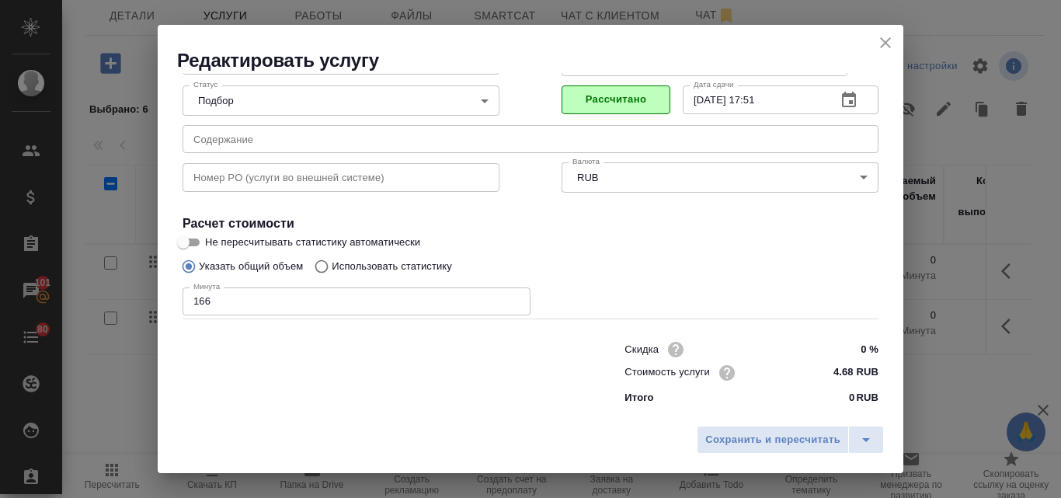
scroll to position [158, 0]
click at [774, 435] on span "Сохранить и пересчитать" at bounding box center [772, 440] width 135 height 18
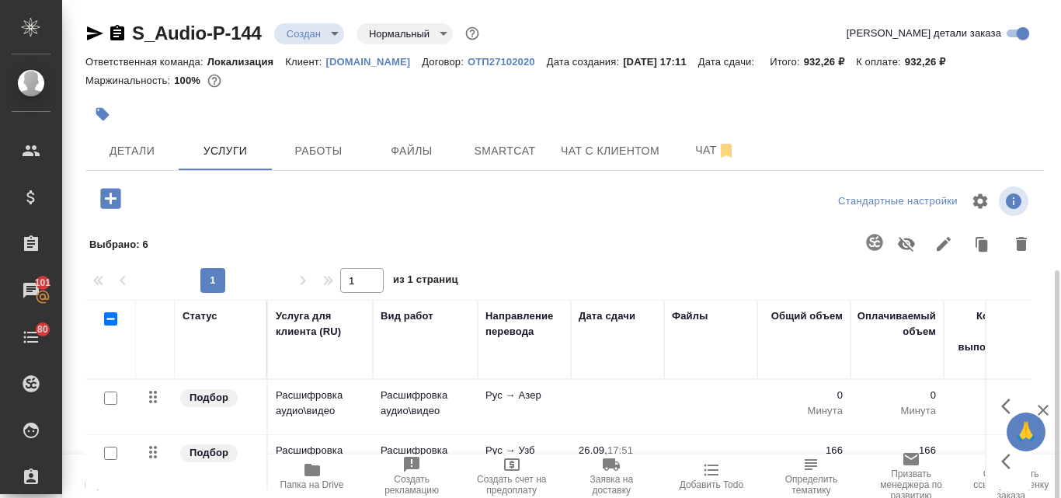
scroll to position [155, 0]
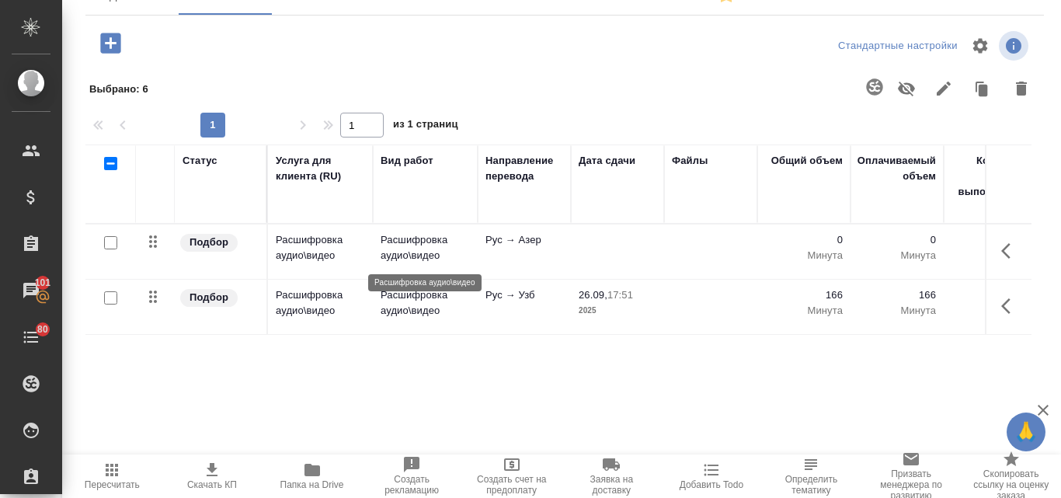
click at [401, 256] on p "Расшифровка аудио\видео" at bounding box center [424, 247] width 89 height 31
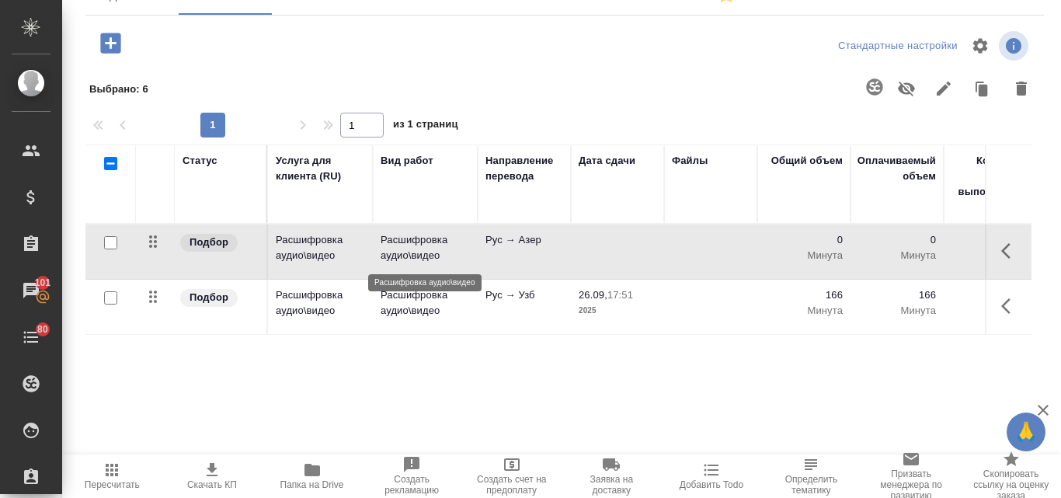
click at [401, 256] on p "Расшифровка аудио\видео" at bounding box center [424, 247] width 89 height 31
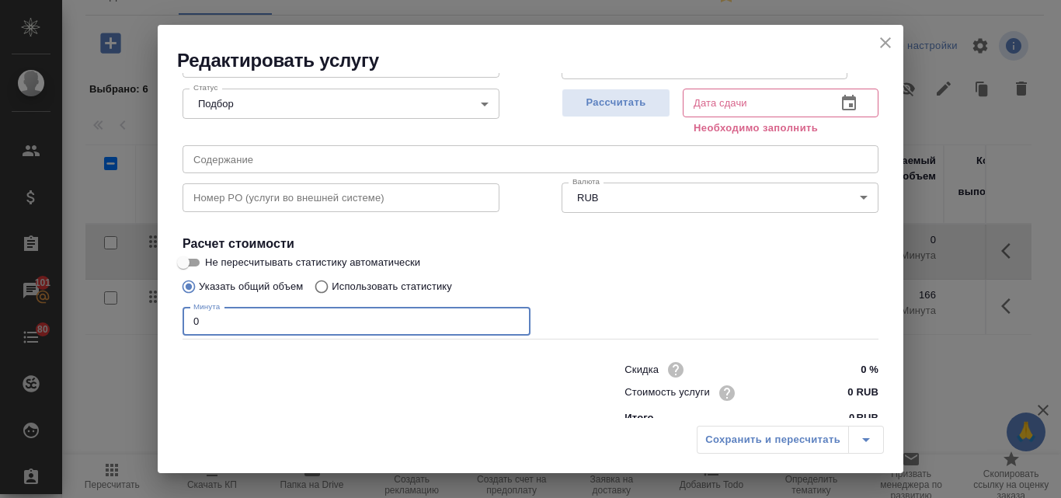
drag, startPoint x: 202, startPoint y: 318, endPoint x: 186, endPoint y: 325, distance: 17.7
click at [186, 325] on input "0" at bounding box center [356, 321] width 348 height 28
type input "166"
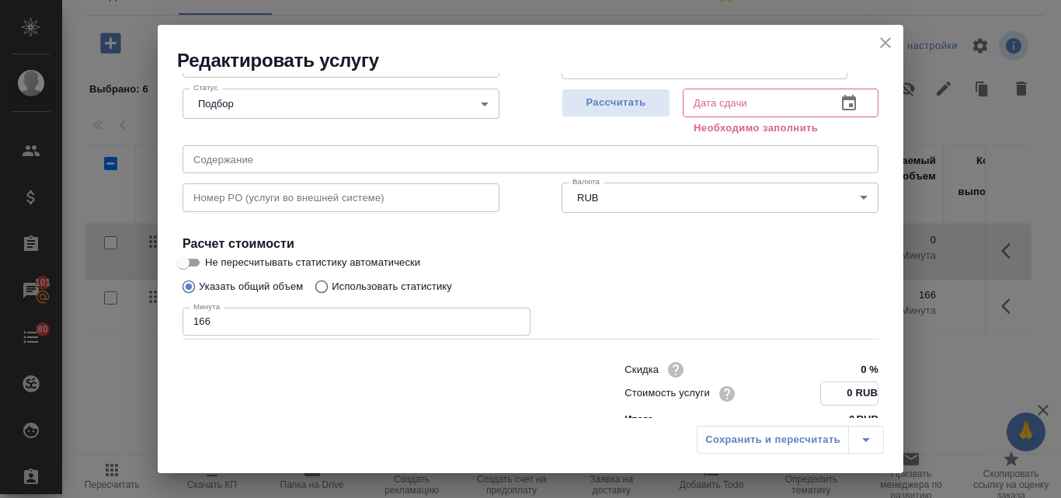
drag, startPoint x: 842, startPoint y: 387, endPoint x: 827, endPoint y: 384, distance: 14.9
click at [830, 384] on input "0 RUB" at bounding box center [849, 393] width 57 height 23
type input "4.68 RUB"
click at [638, 101] on span "Рассчитать" at bounding box center [616, 103] width 92 height 18
type input "26.09.2025 17:52"
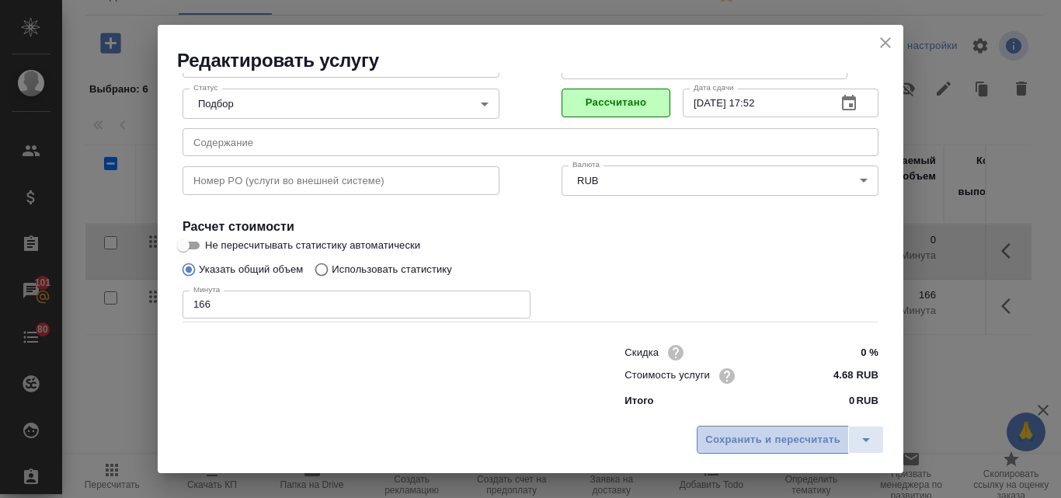
click at [736, 439] on span "Сохранить и пересчитать" at bounding box center [772, 440] width 135 height 18
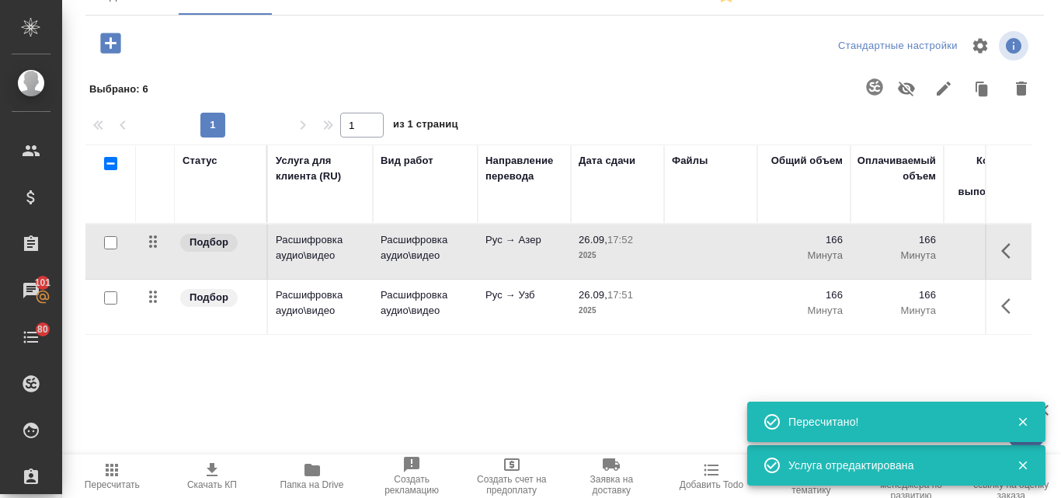
click at [115, 46] on icon "button" at bounding box center [110, 43] width 20 height 20
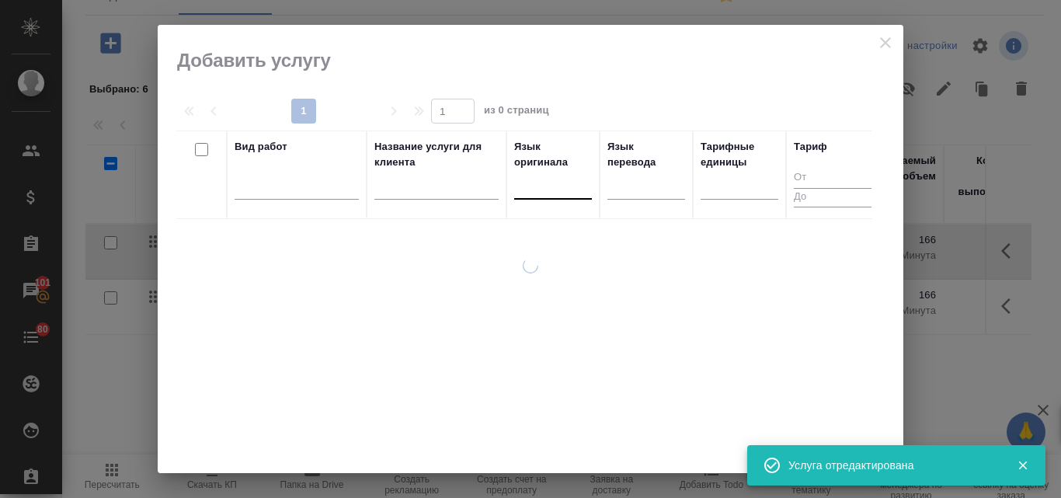
click at [543, 185] on div at bounding box center [553, 183] width 78 height 23
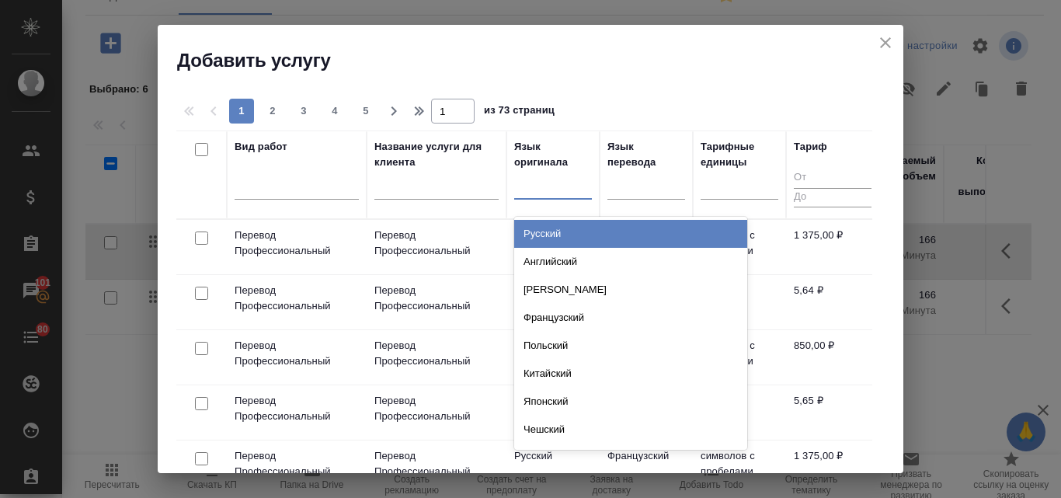
click at [544, 237] on div "Русский" at bounding box center [630, 234] width 233 height 28
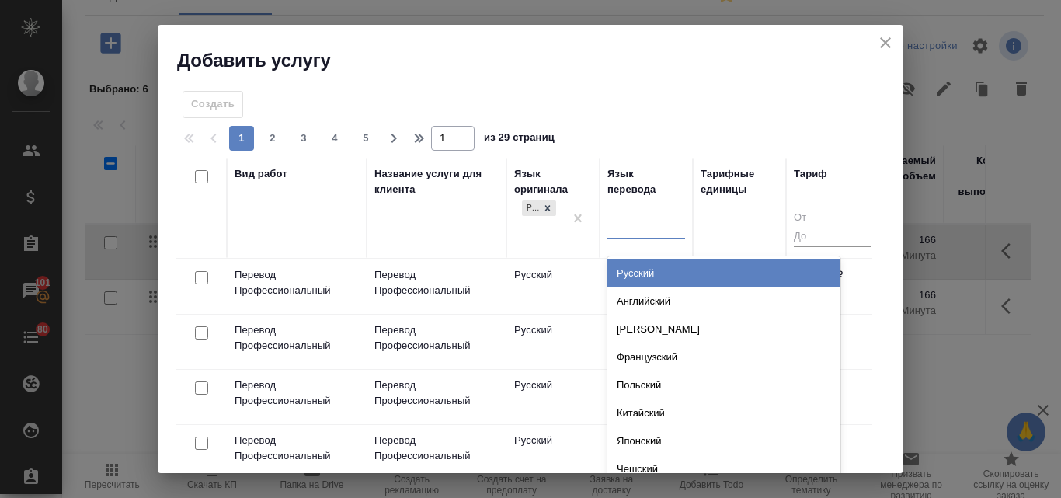
click at [630, 226] on div at bounding box center [646, 224] width 78 height 23
type input "аз"
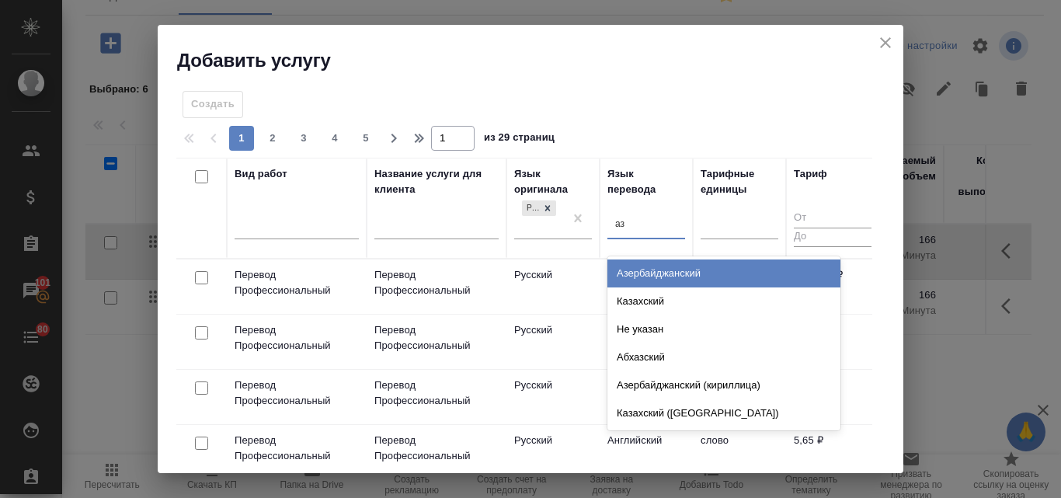
click at [635, 272] on div "Азербайджанский" at bounding box center [723, 273] width 233 height 28
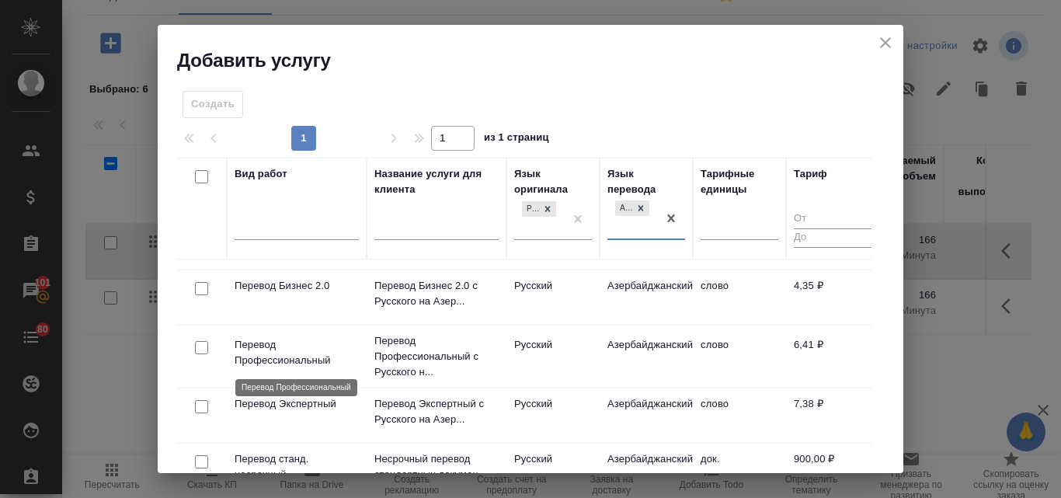
click at [268, 342] on p "Перевод Профессиональный" at bounding box center [296, 352] width 124 height 31
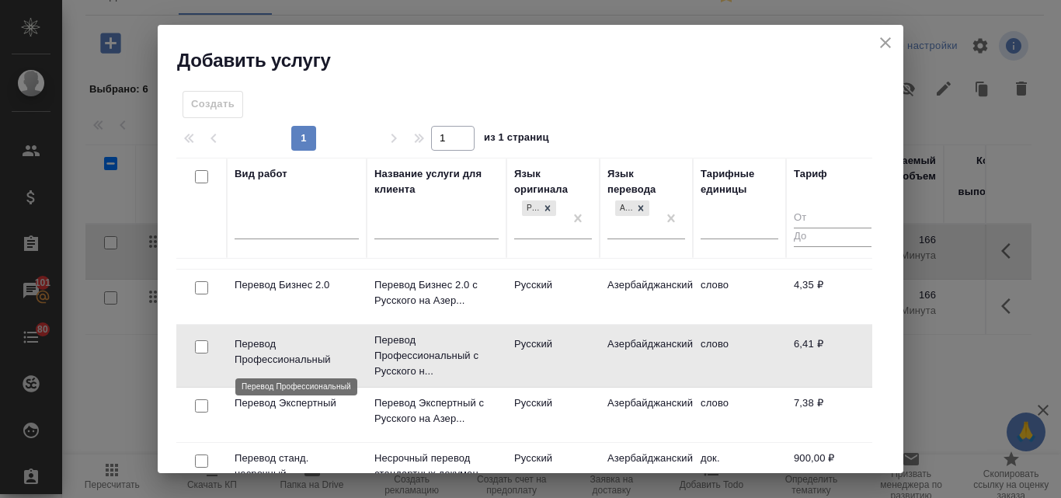
click at [268, 342] on p "Перевод Профессиональный" at bounding box center [296, 351] width 124 height 31
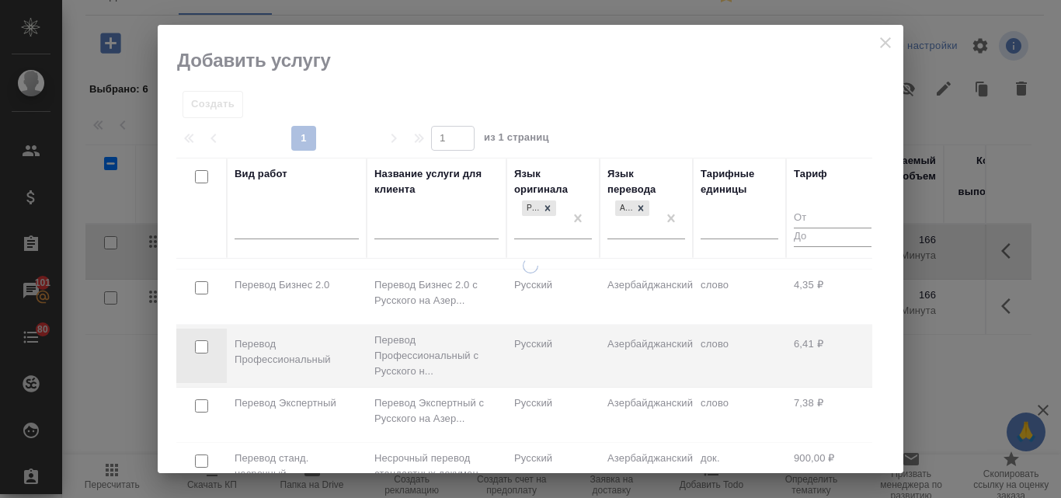
click at [268, 342] on div at bounding box center [530, 365] width 745 height 215
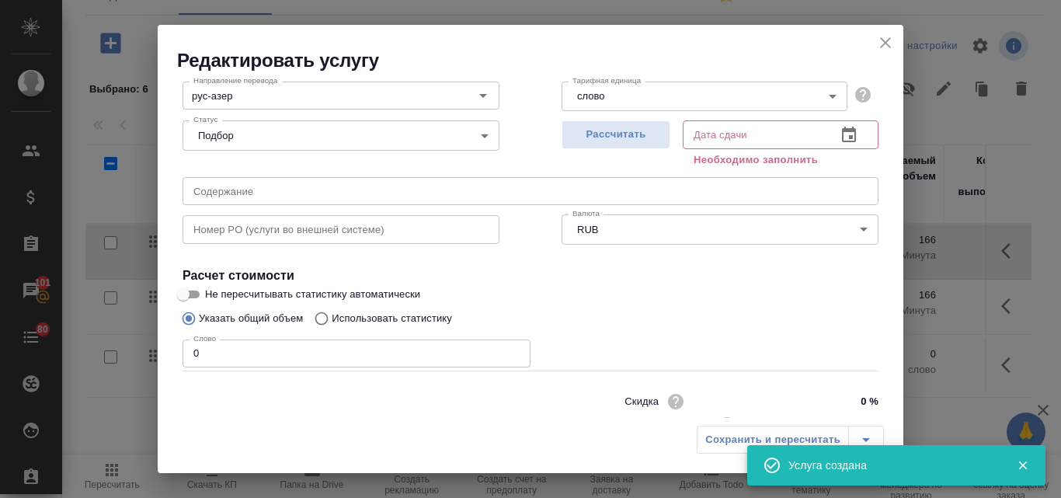
scroll to position [175, 0]
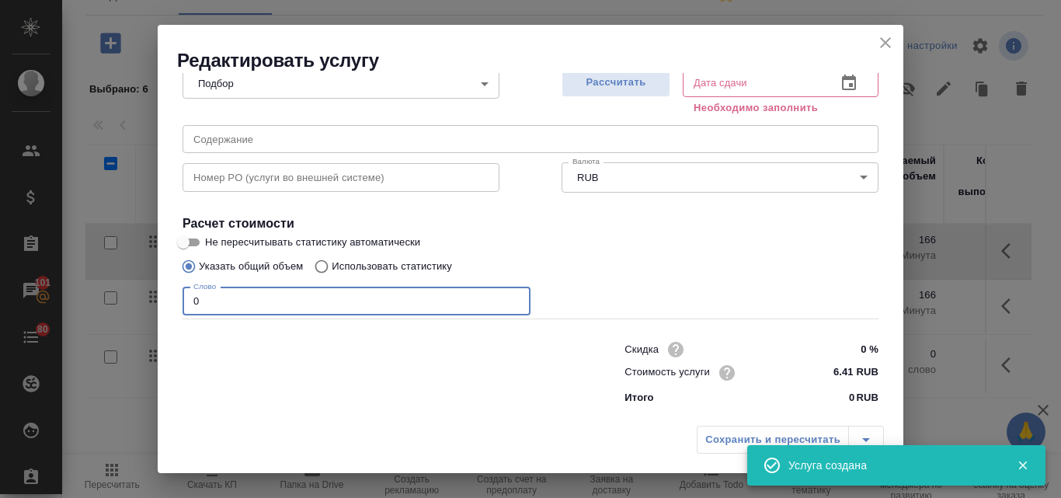
drag, startPoint x: 204, startPoint y: 304, endPoint x: 189, endPoint y: 297, distance: 16.7
click at [189, 297] on input "0" at bounding box center [356, 301] width 348 height 28
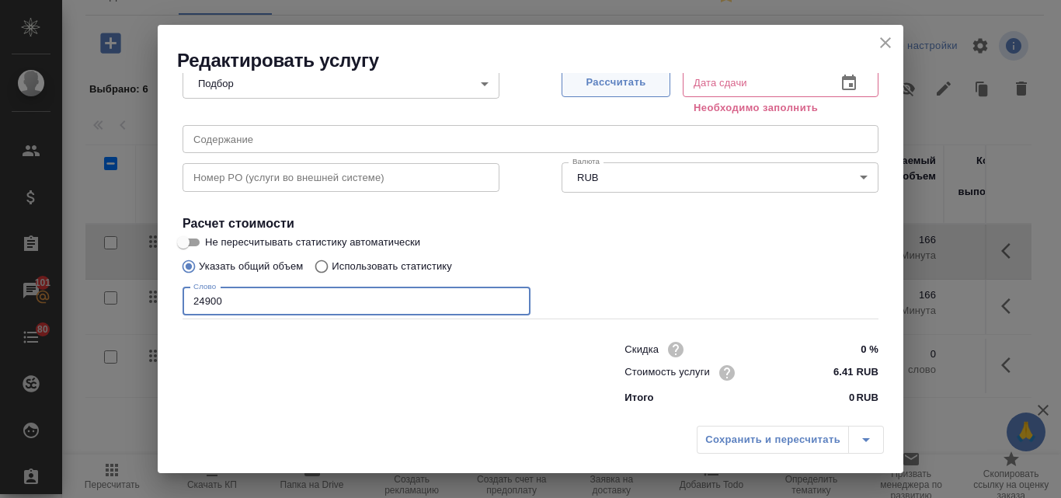
type input "24900"
click at [592, 88] on span "Рассчитать" at bounding box center [616, 83] width 92 height 18
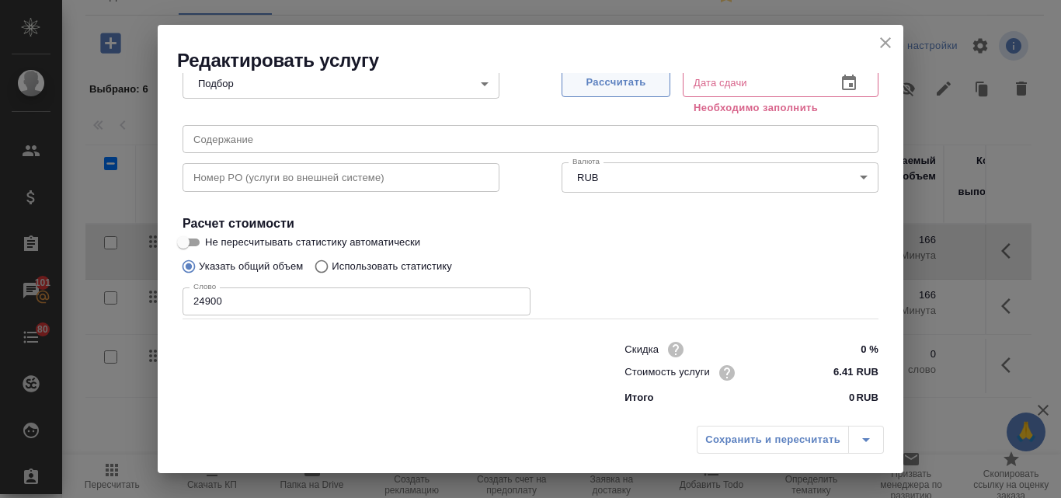
type input "13.10.2025 12:53"
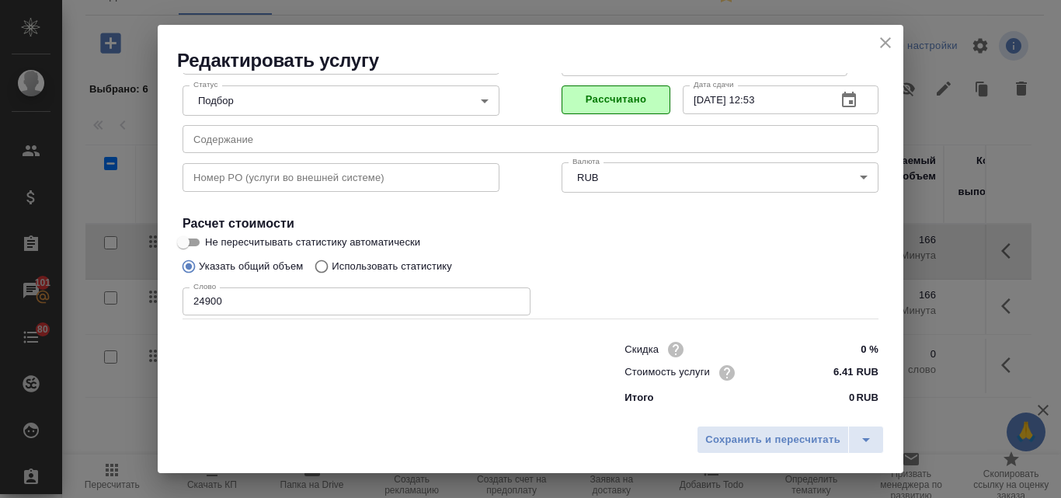
scroll to position [158, 0]
click at [751, 440] on span "Сохранить и пересчитать" at bounding box center [772, 440] width 135 height 18
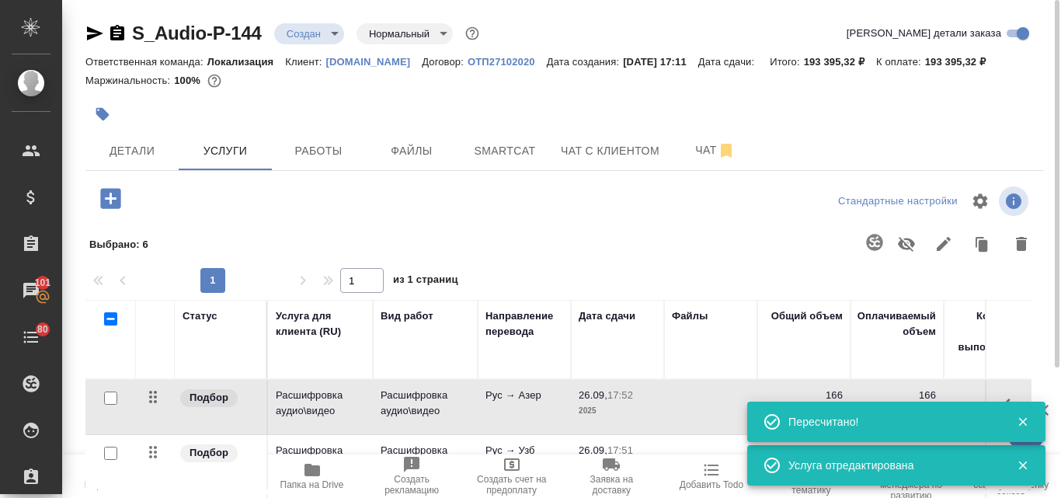
scroll to position [155, 0]
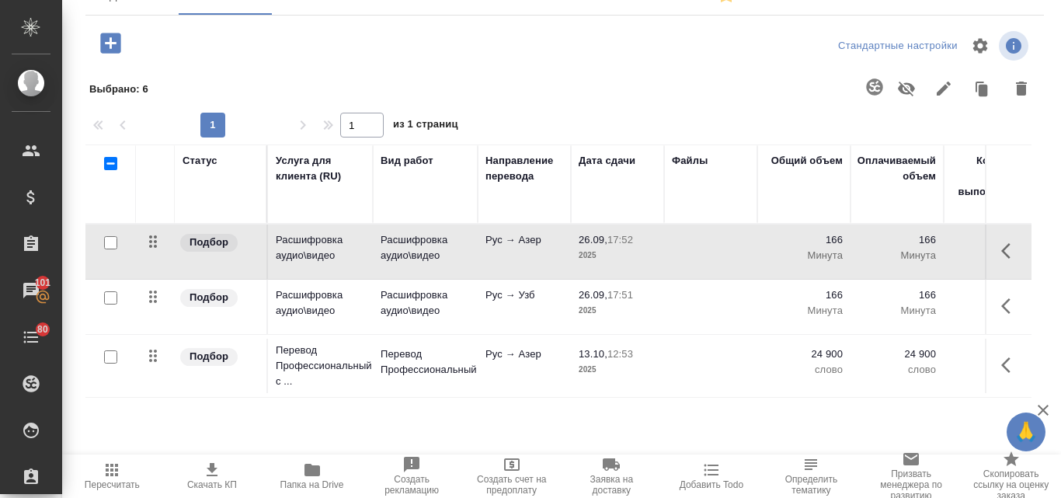
click at [106, 47] on icon "button" at bounding box center [110, 43] width 20 height 20
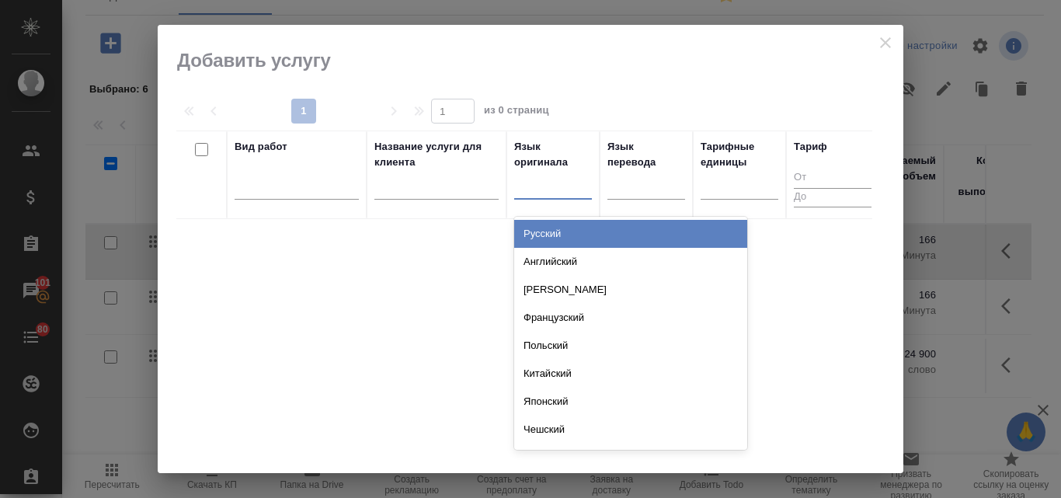
click at [541, 186] on div at bounding box center [553, 183] width 78 height 23
click at [547, 231] on div "Русский" at bounding box center [630, 234] width 233 height 28
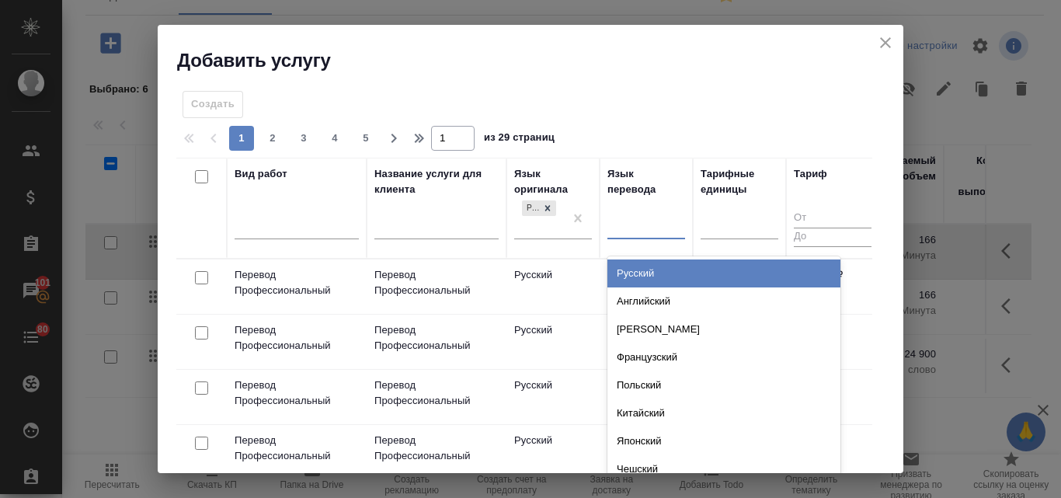
click at [633, 217] on div at bounding box center [646, 224] width 78 height 23
type input "уз"
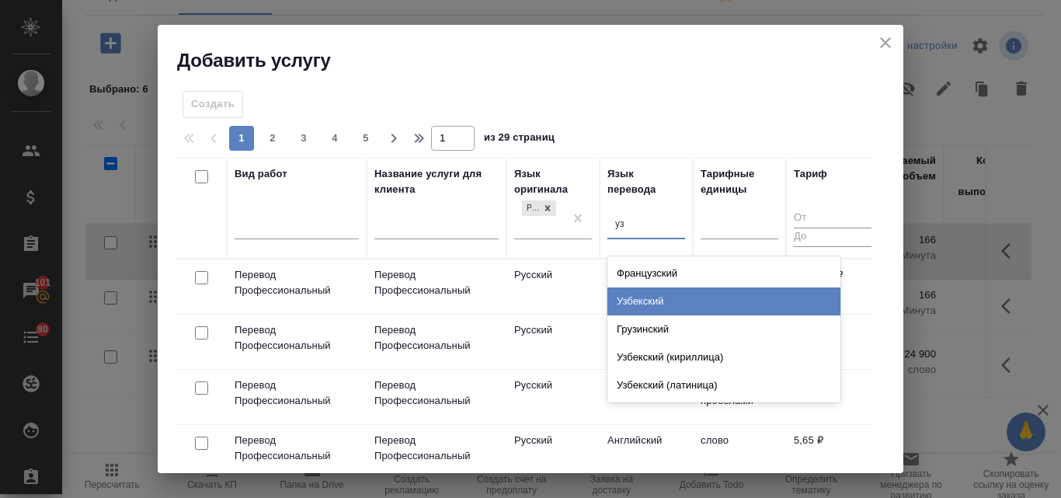
click at [661, 308] on div "Узбекский" at bounding box center [723, 301] width 233 height 28
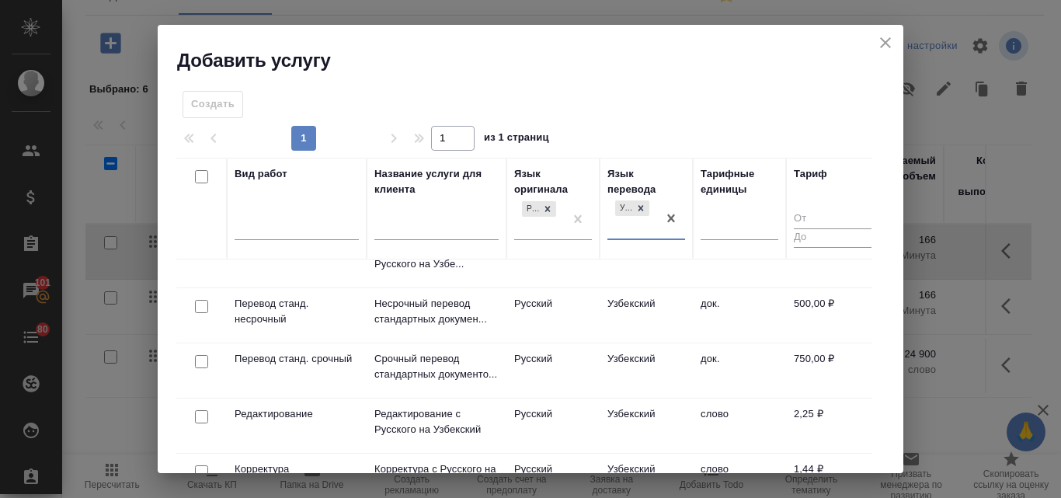
scroll to position [233, 0]
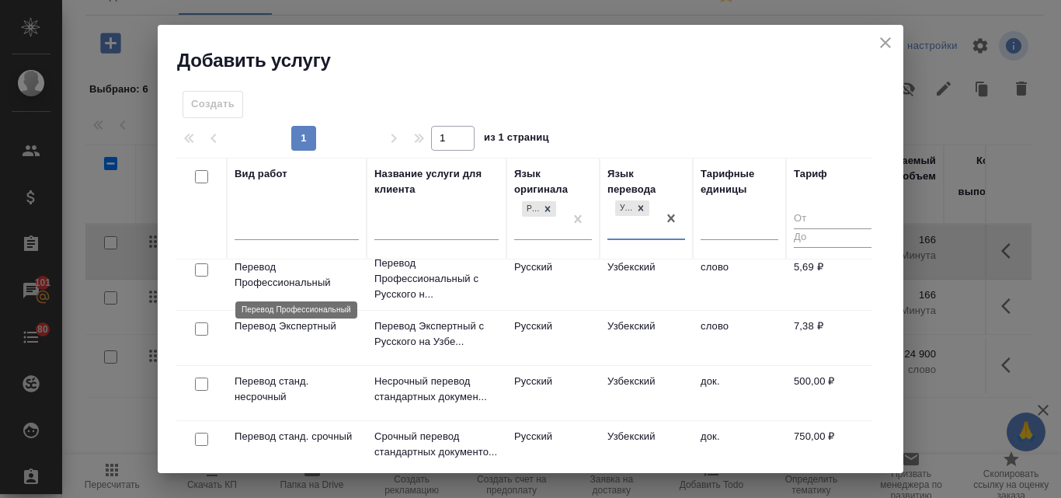
click at [267, 264] on p "Перевод Профессиональный" at bounding box center [296, 274] width 124 height 31
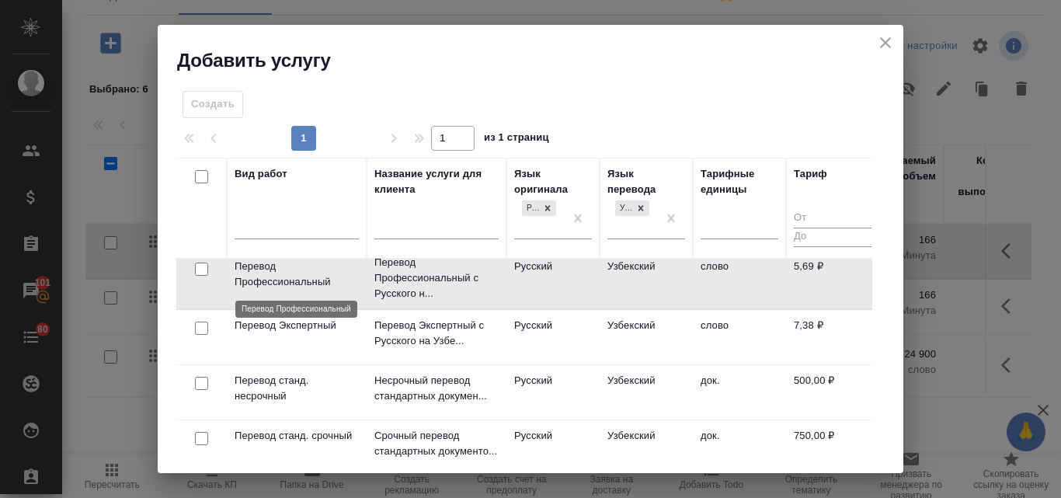
click at [273, 269] on p "Перевод Профессиональный" at bounding box center [296, 274] width 124 height 31
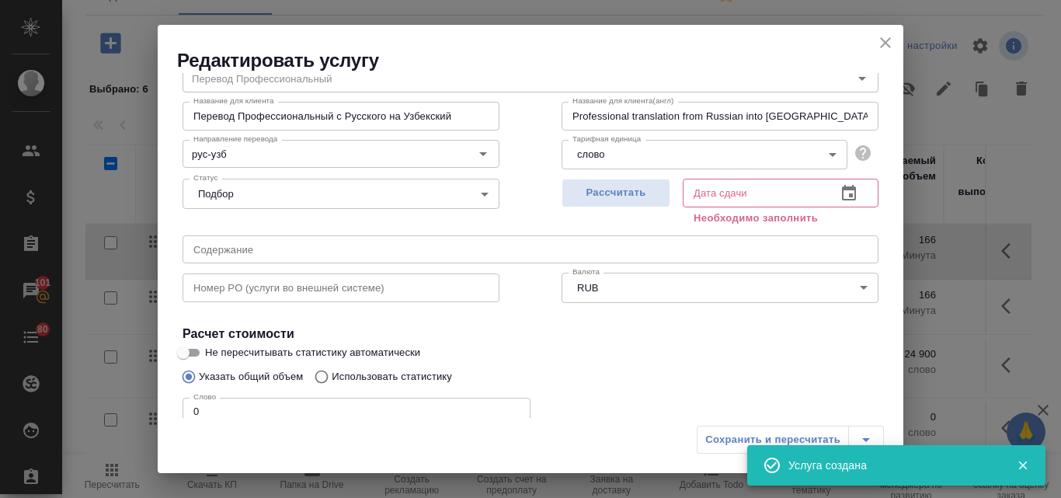
scroll to position [155, 0]
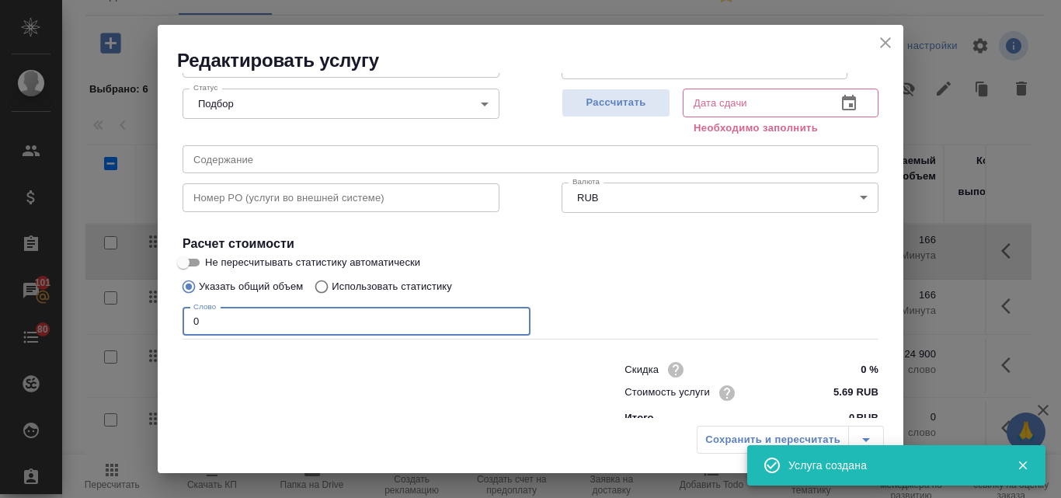
drag, startPoint x: 201, startPoint y: 322, endPoint x: 189, endPoint y: 322, distance: 11.6
click at [189, 322] on input "0" at bounding box center [356, 321] width 348 height 28
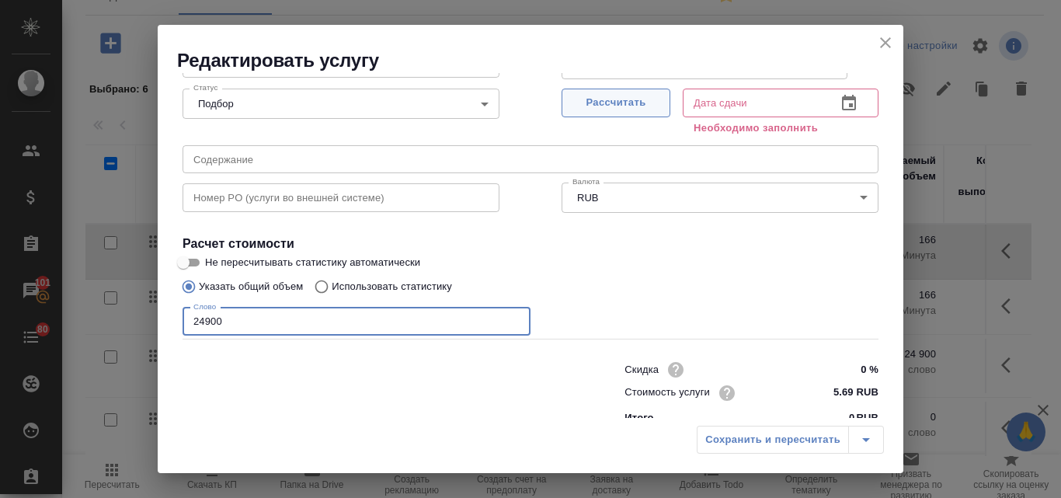
type input "24900"
click at [616, 95] on span "Рассчитать" at bounding box center [616, 103] width 92 height 18
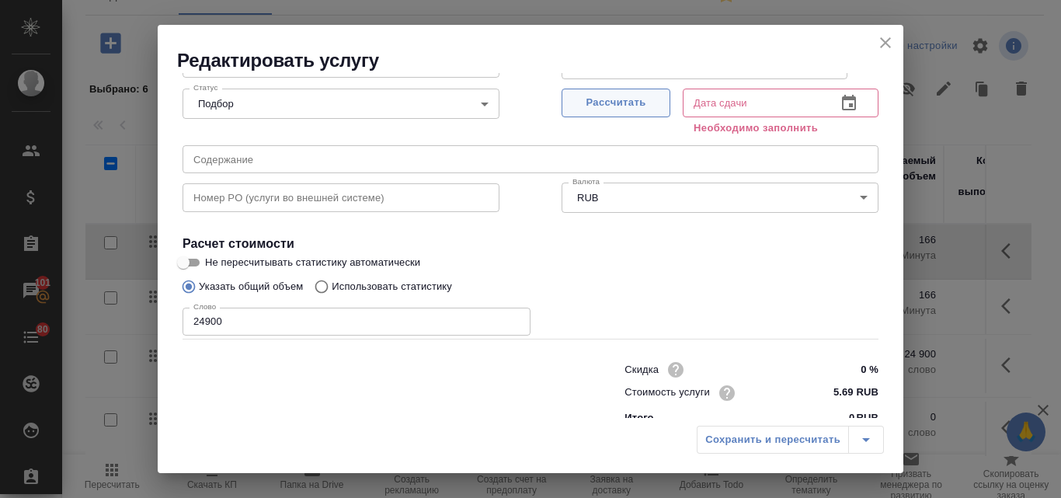
type input "13.10.2025 12:53"
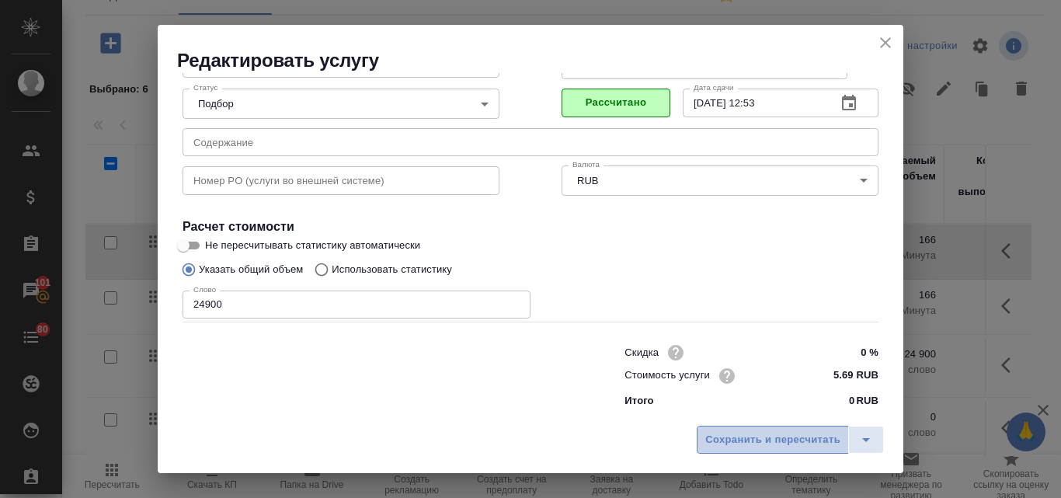
click at [759, 443] on span "Сохранить и пересчитать" at bounding box center [772, 440] width 135 height 18
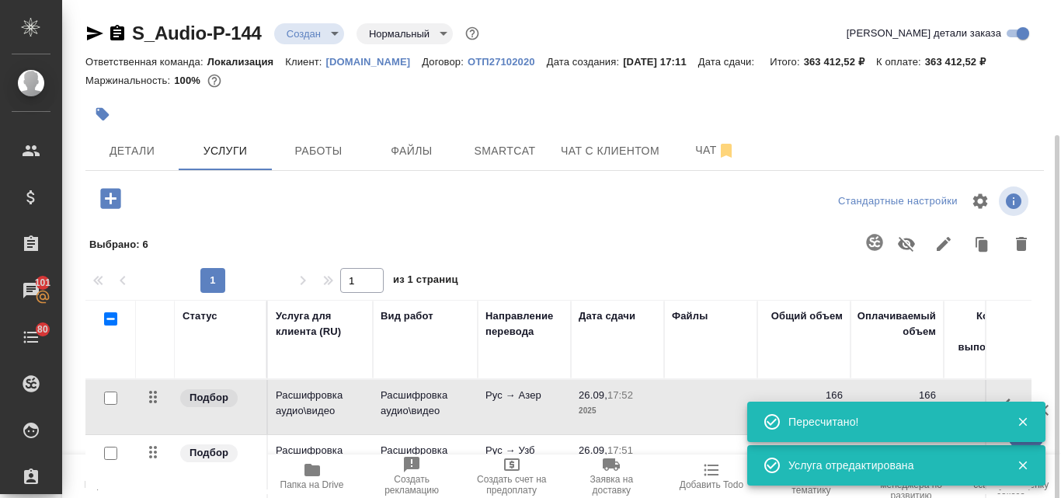
scroll to position [0, 0]
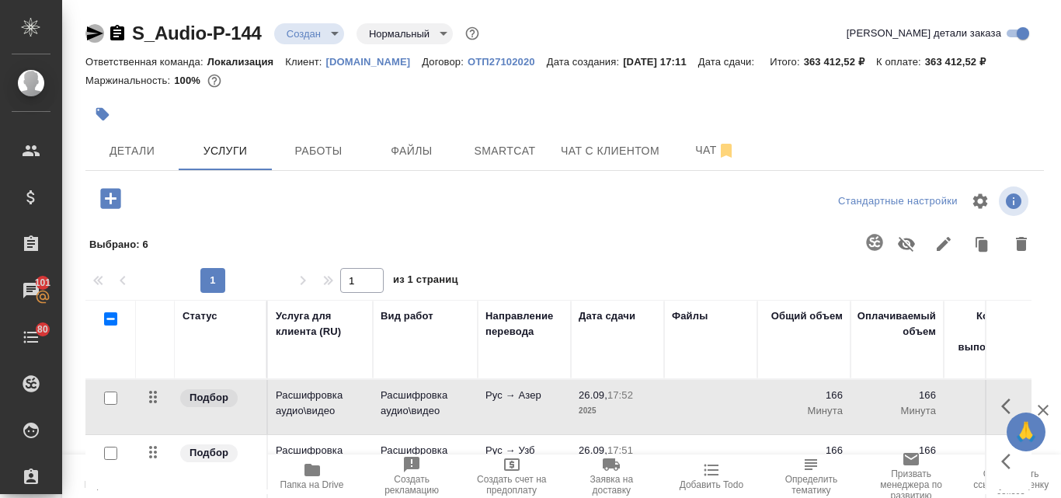
click at [97, 33] on icon "button" at bounding box center [95, 33] width 16 height 14
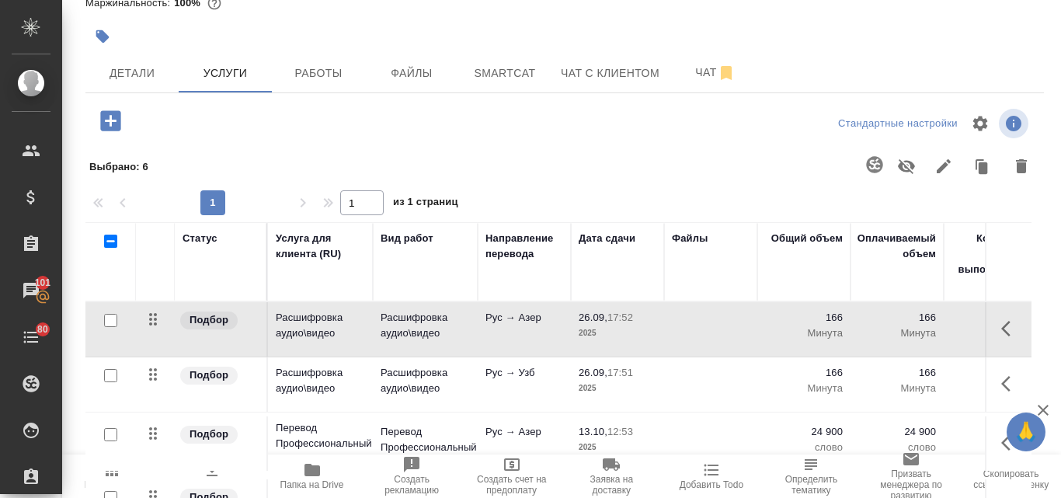
click at [111, 325] on input "checkbox" at bounding box center [110, 320] width 13 height 13
checkbox input "true"
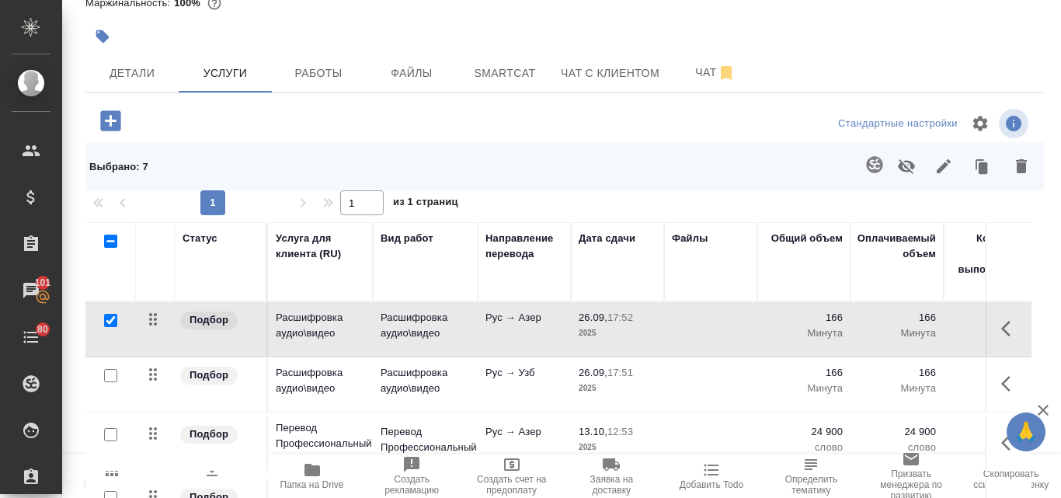
click at [106, 373] on input "checkbox" at bounding box center [110, 375] width 13 height 13
checkbox input "true"
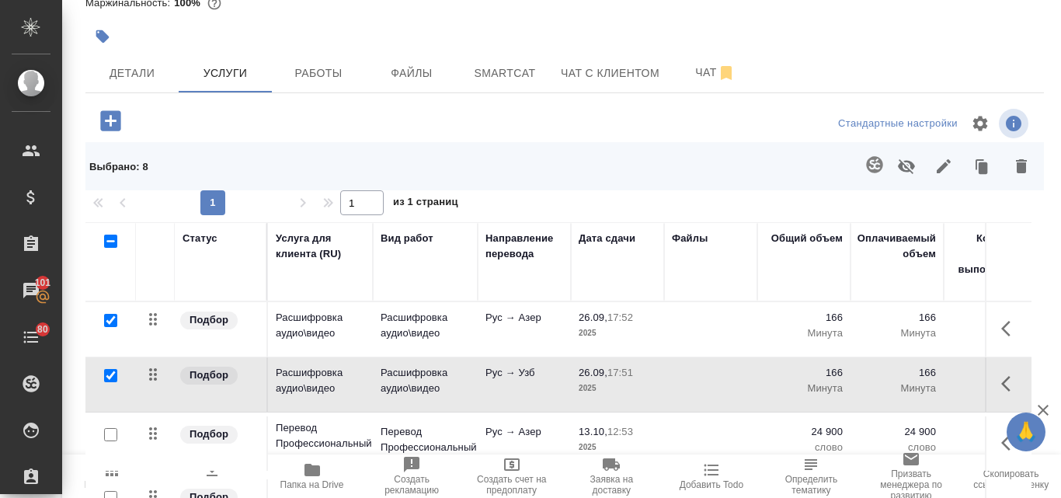
click at [106, 320] on input "checkbox" at bounding box center [110, 320] width 13 height 13
checkbox input "false"
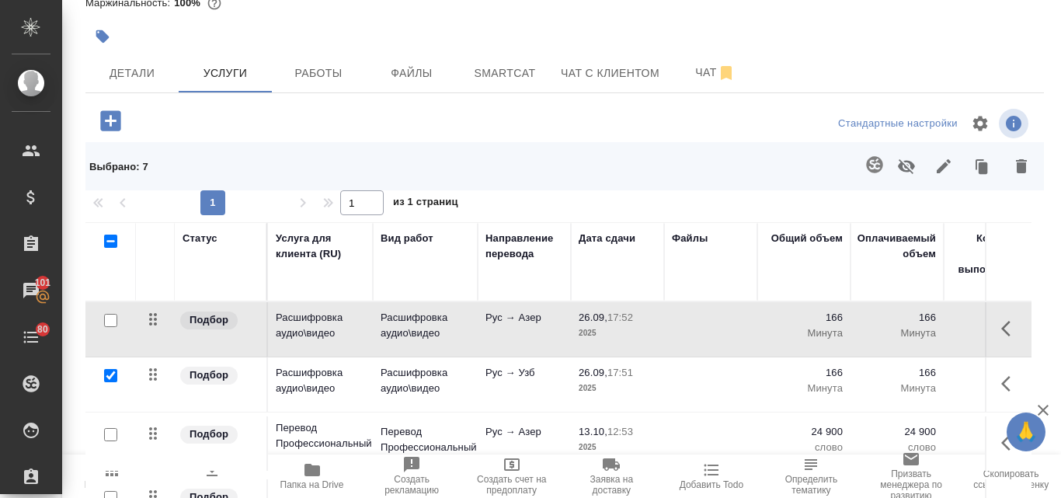
drag, startPoint x: 1019, startPoint y: 165, endPoint x: 1009, endPoint y: 179, distance: 16.8
click at [1018, 166] on button "button" at bounding box center [1020, 166] width 37 height 40
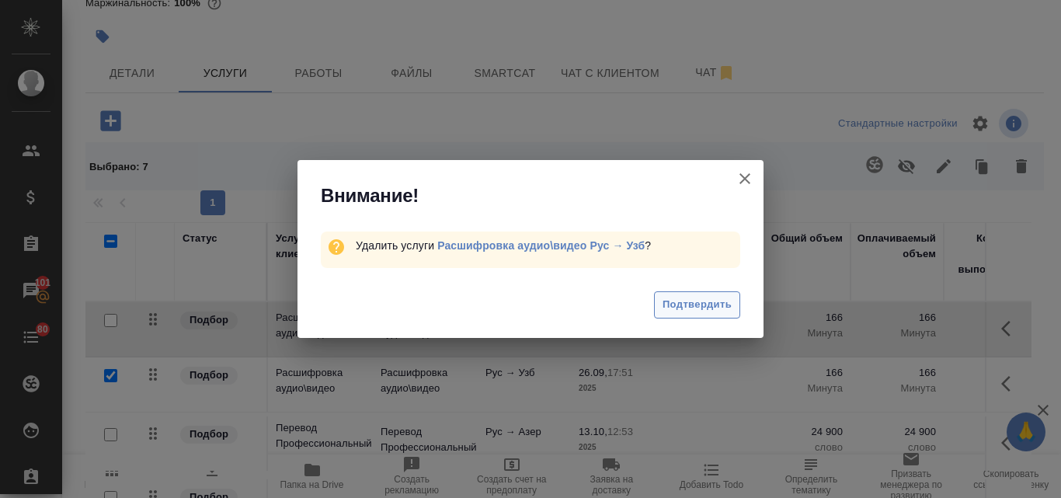
click at [682, 304] on span "Подтвердить" at bounding box center [696, 305] width 69 height 18
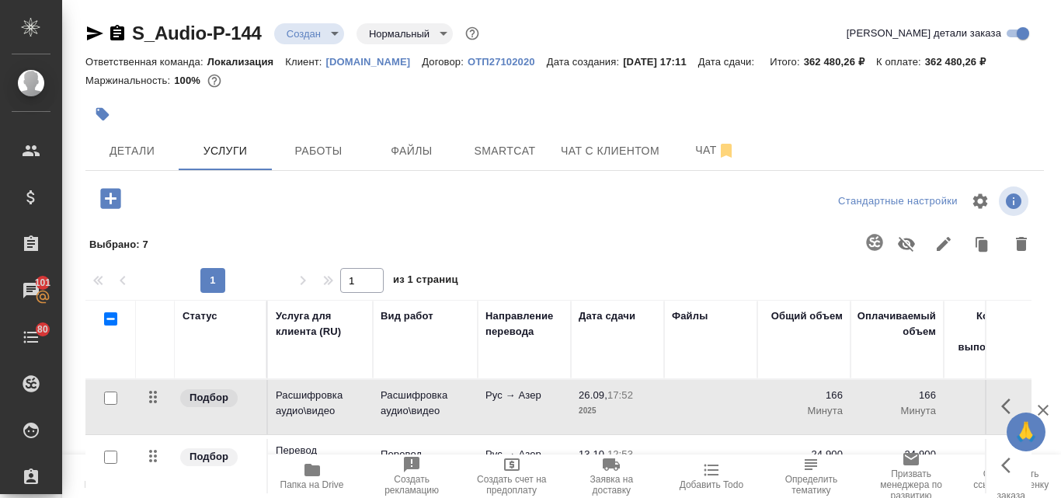
scroll to position [175, 0]
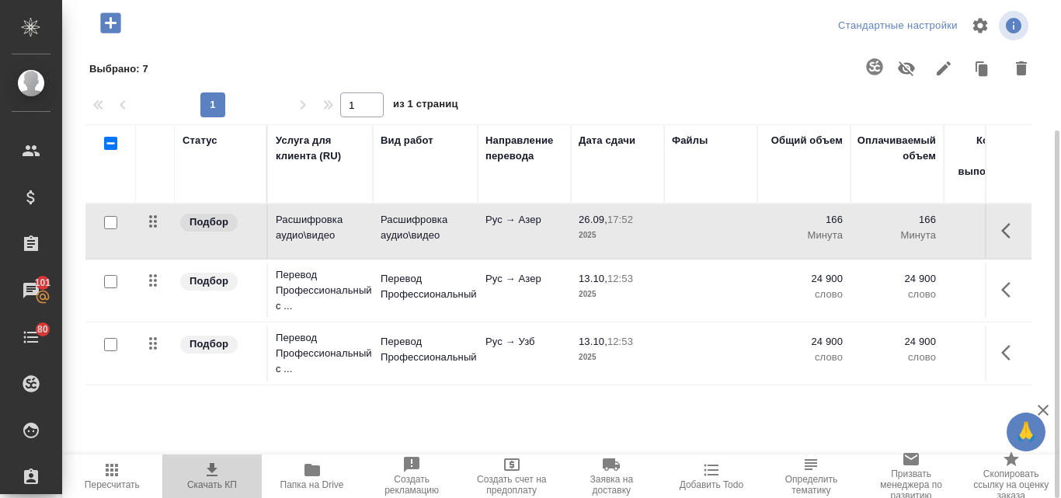
click at [211, 474] on icon "button" at bounding box center [212, 469] width 19 height 19
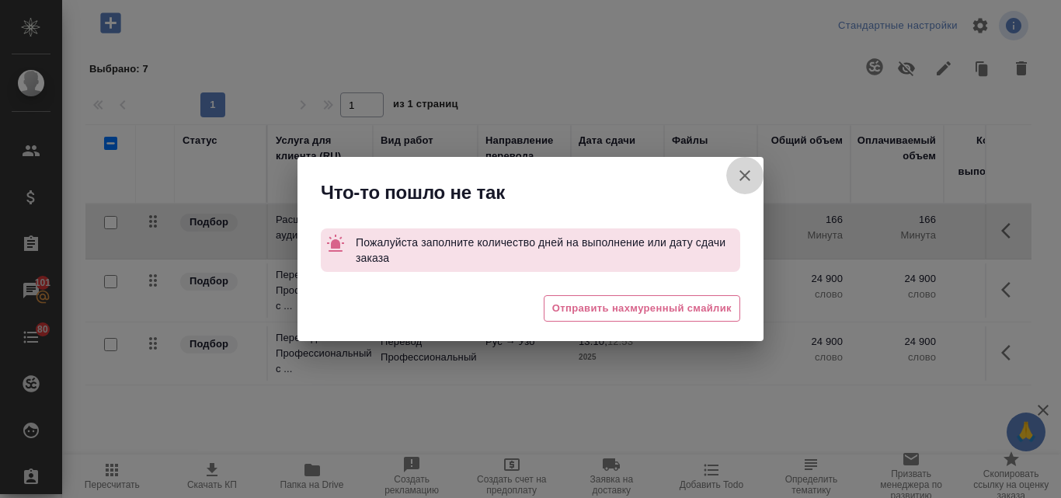
click at [741, 178] on icon "button" at bounding box center [744, 175] width 19 height 19
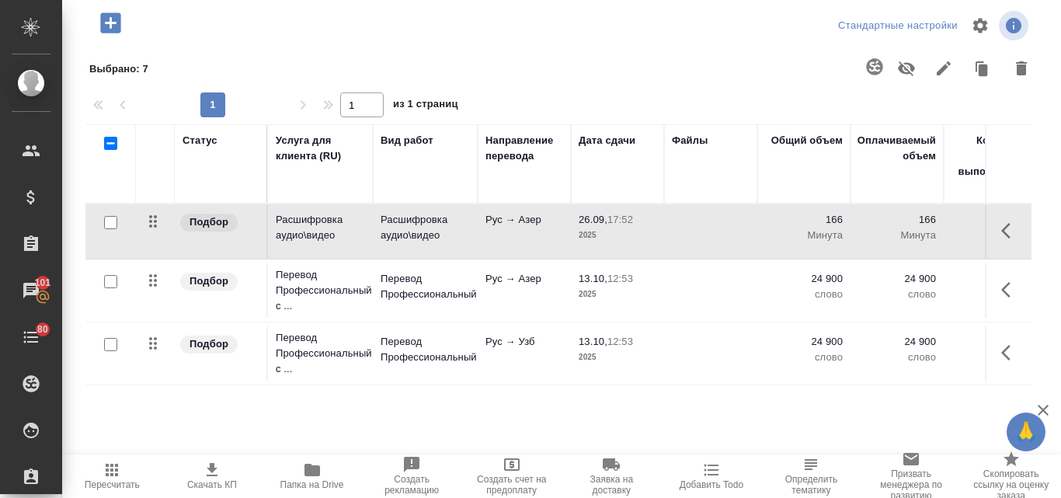
click at [112, 474] on icon "button" at bounding box center [112, 470] width 12 height 12
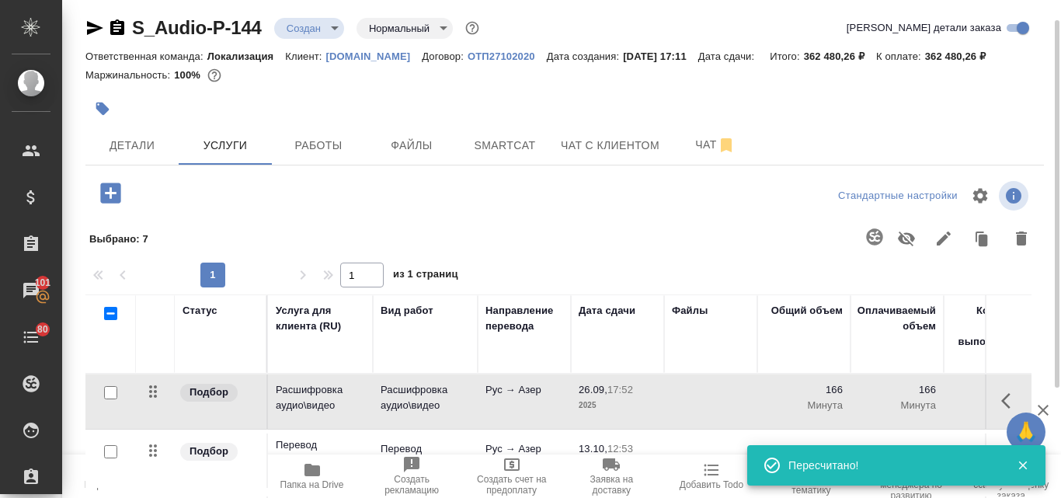
scroll to position [0, 0]
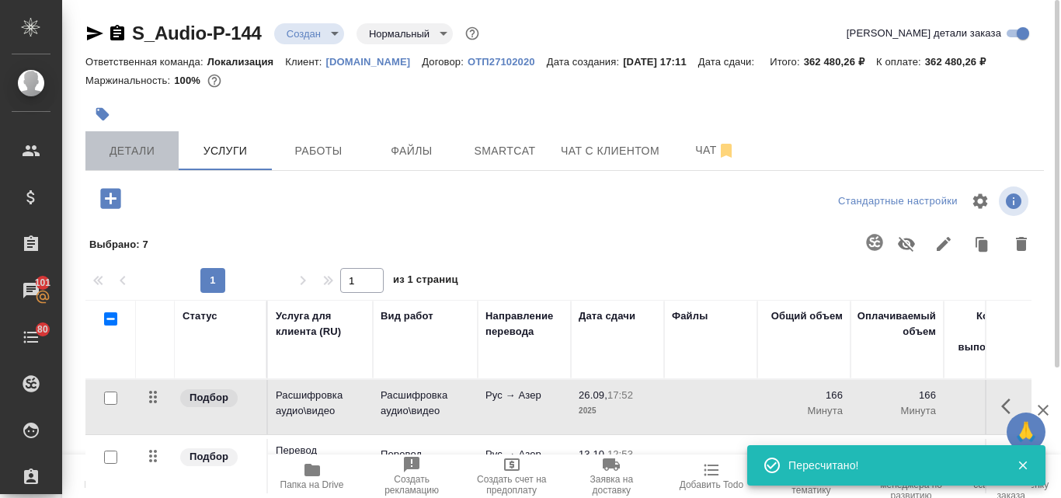
click at [152, 154] on span "Детали" at bounding box center [132, 150] width 75 height 19
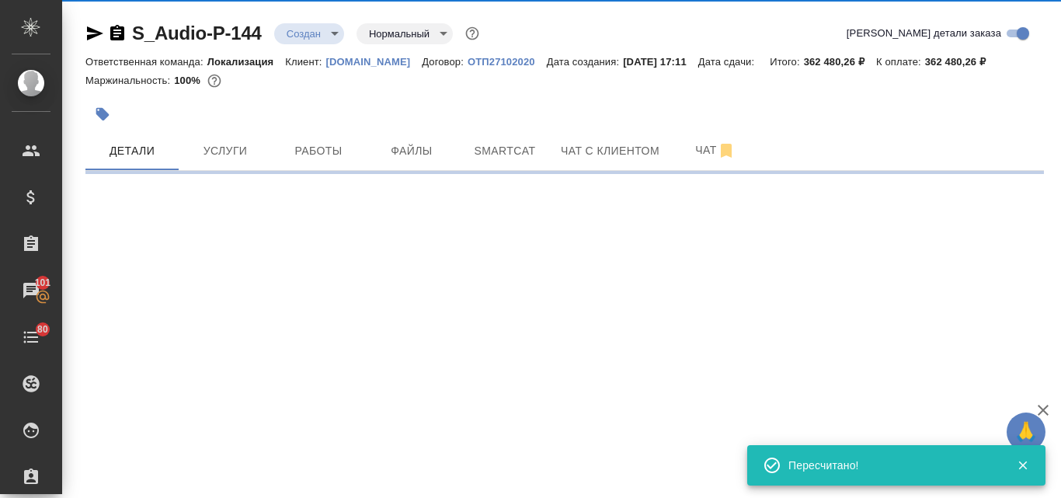
select select "RU"
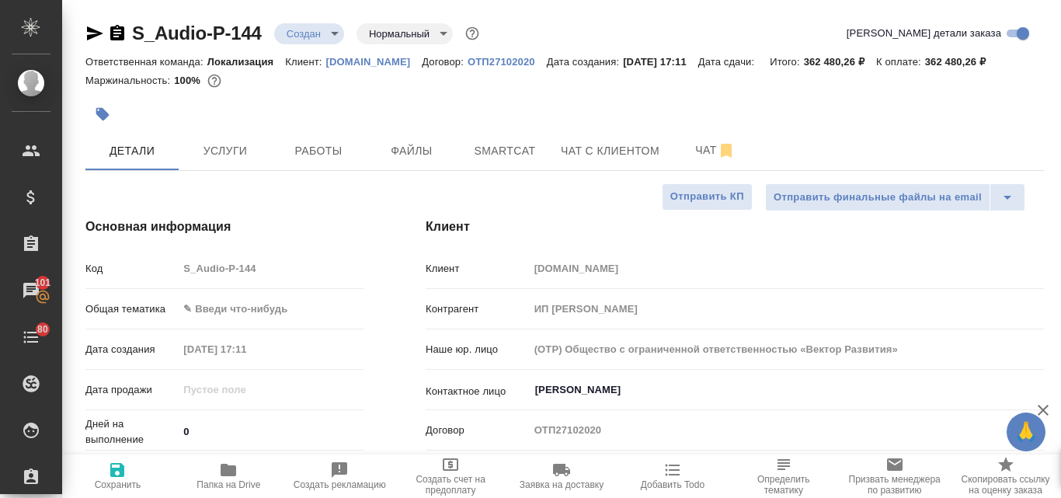
type textarea "x"
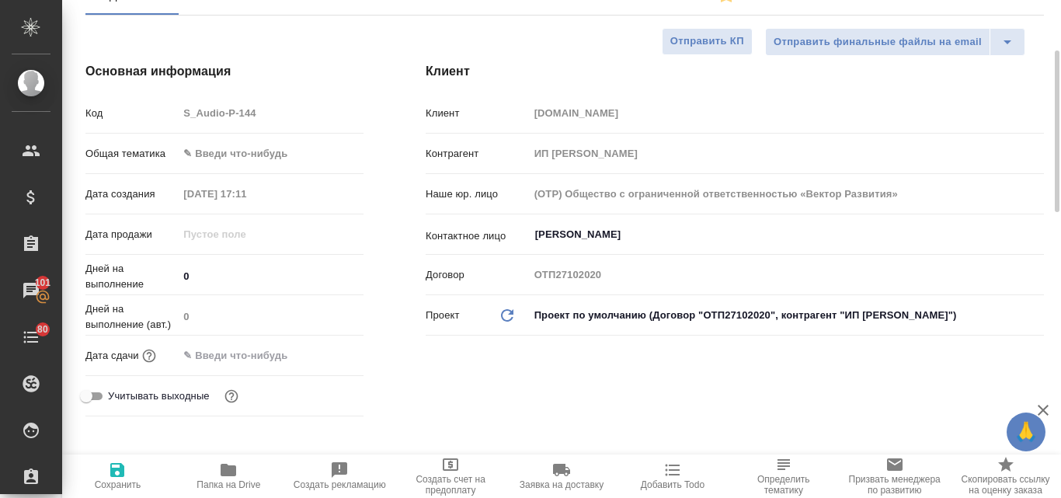
click at [220, 151] on body "🙏 .cls-1 fill:#fff; AWATERA Valyaeva Anna Клиенты Спецификации Заказы 101 Чаты …" at bounding box center [530, 249] width 1061 height 498
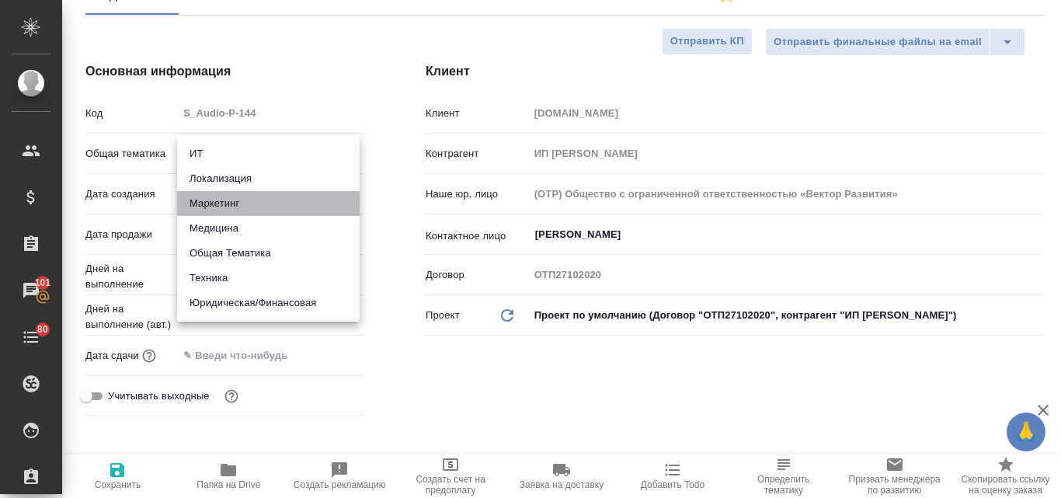
click at [238, 200] on li "Маркетинг" at bounding box center [268, 203] width 182 height 25
type input "marketing"
type textarea "x"
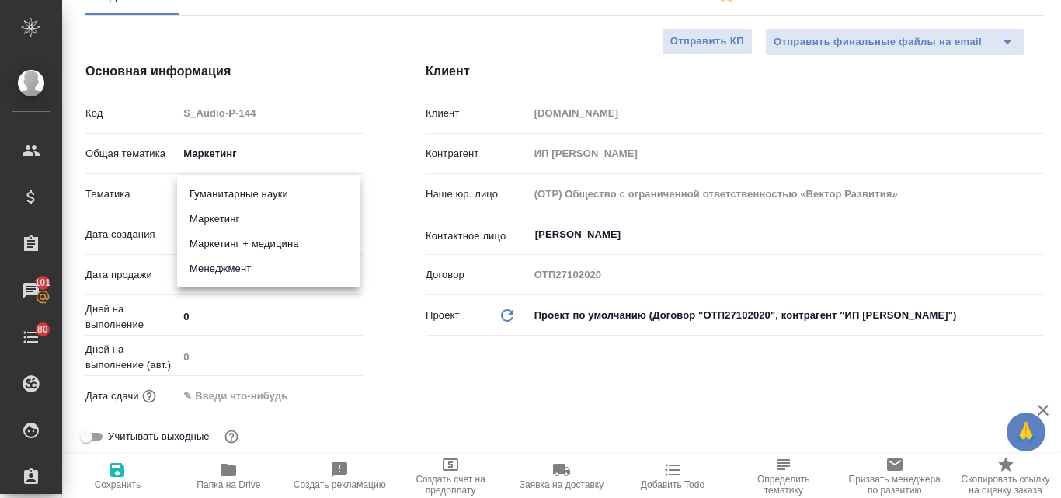
click at [221, 196] on body "🙏 .cls-1 fill:#fff; AWATERA Valyaeva Anna Клиенты Спецификации Заказы 101 Чаты …" at bounding box center [530, 249] width 1061 height 498
click at [225, 211] on li "Маркетинг" at bounding box center [268, 219] width 182 height 25
type textarea "x"
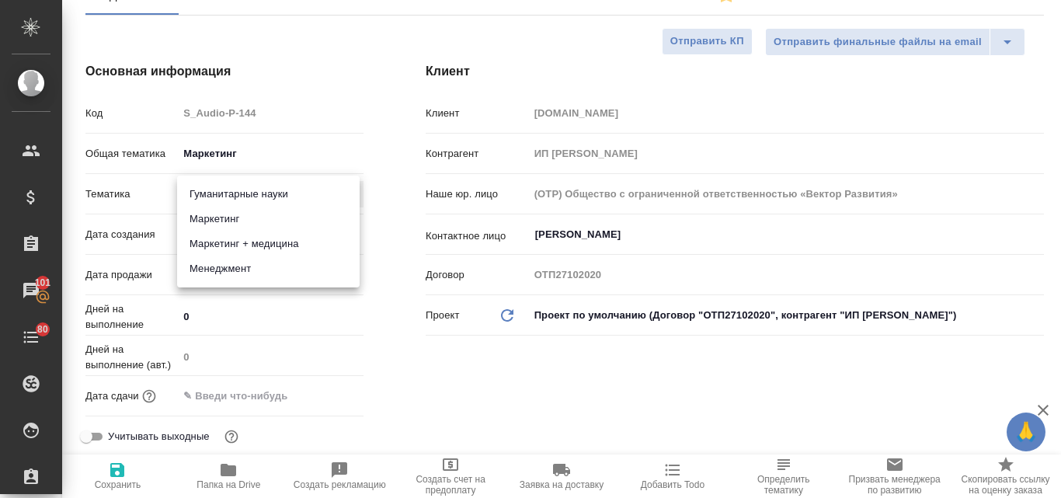
type input "5a8b8b956a9677013d343d63"
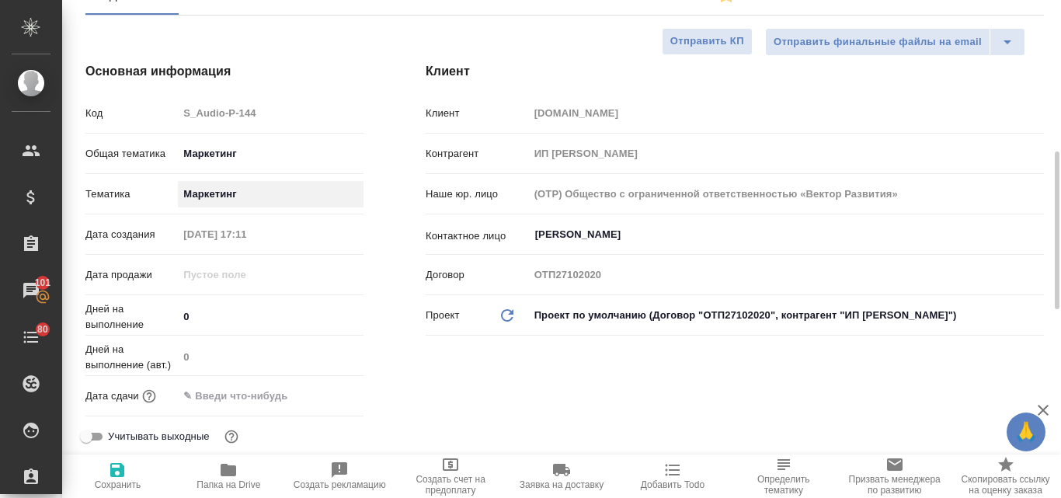
scroll to position [233, 0]
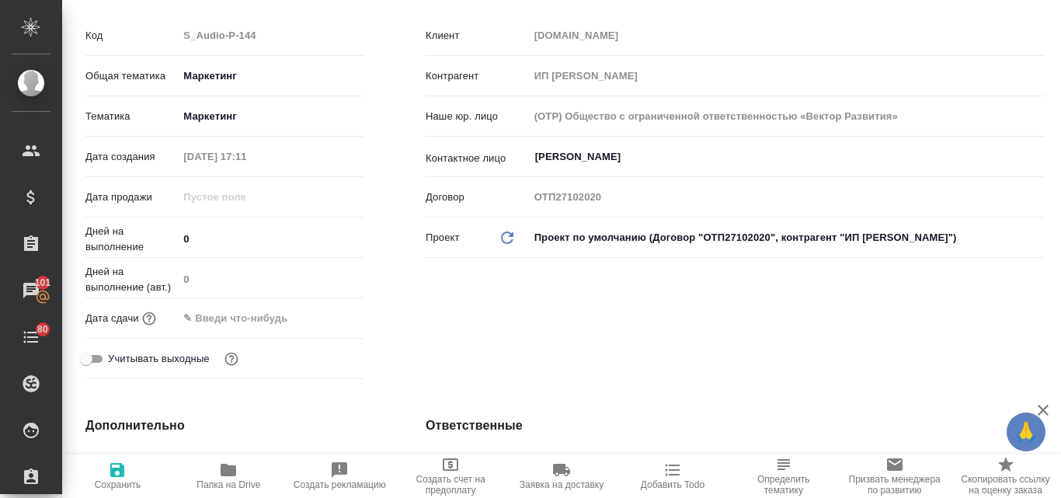
click at [123, 475] on icon "button" at bounding box center [117, 470] width 14 height 14
type textarea "x"
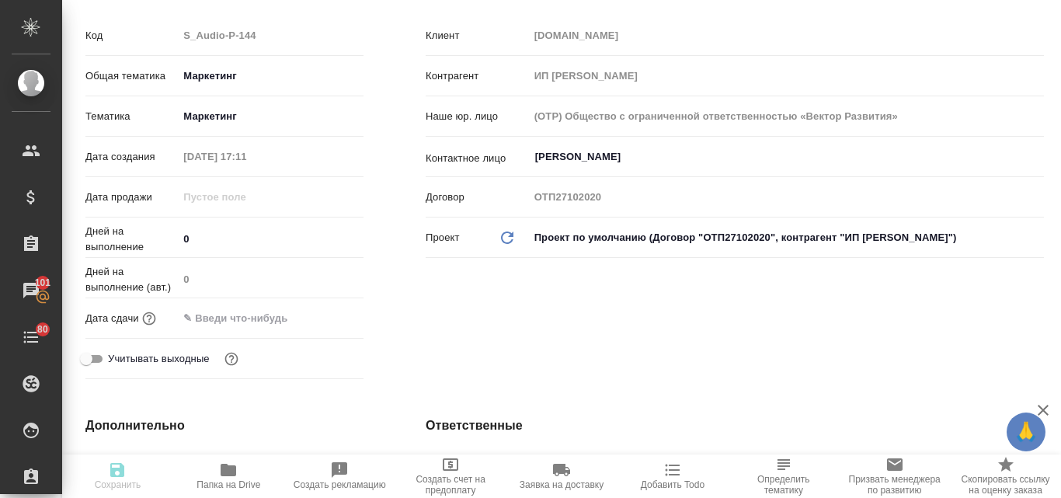
type textarea "x"
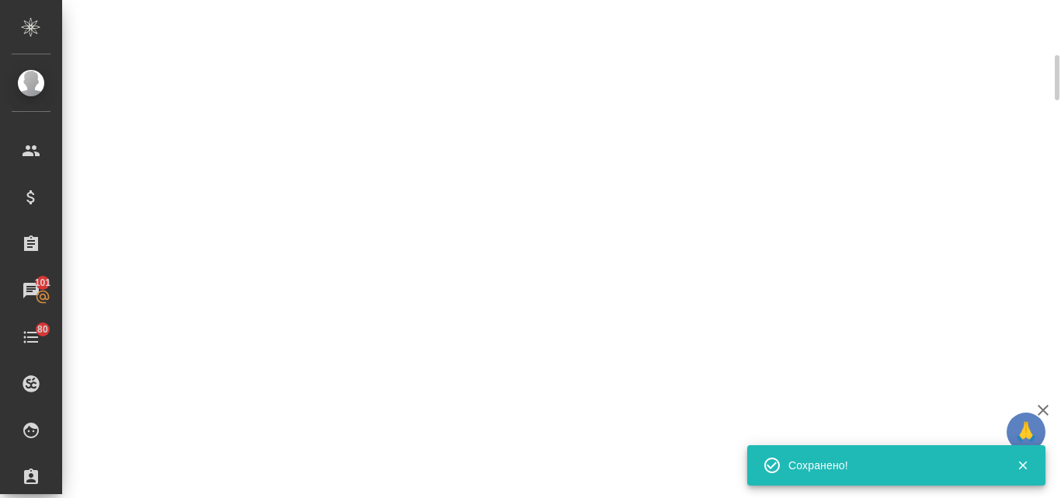
select select "RU"
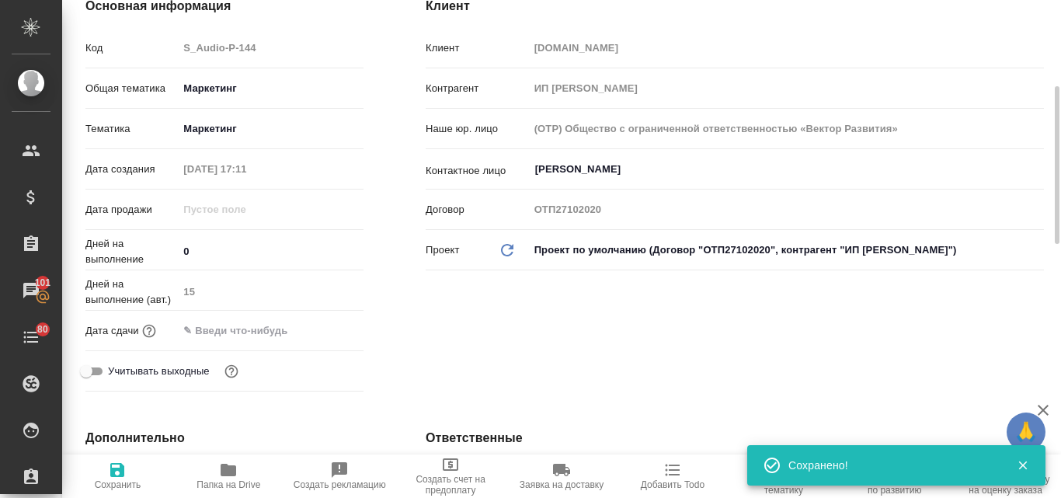
type textarea "x"
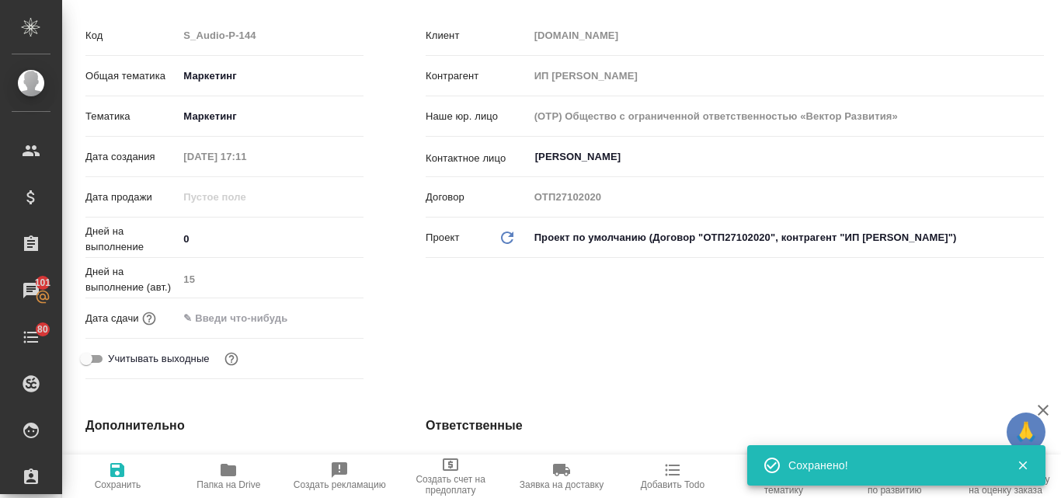
scroll to position [0, 0]
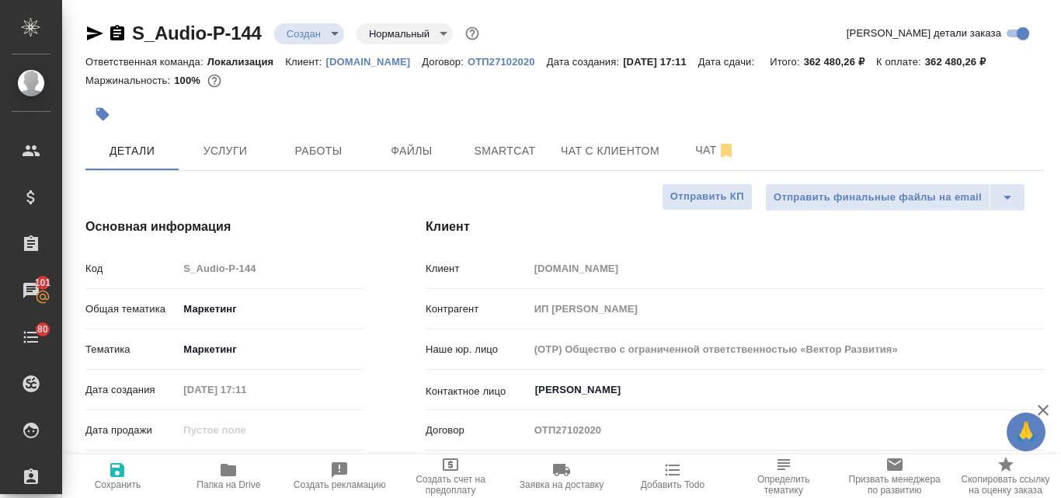
type textarea "x"
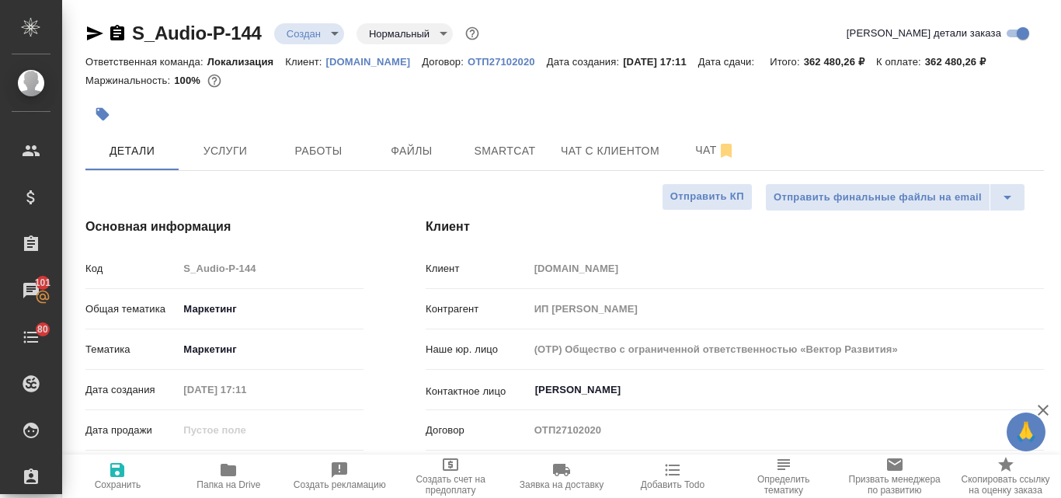
type textarea "x"
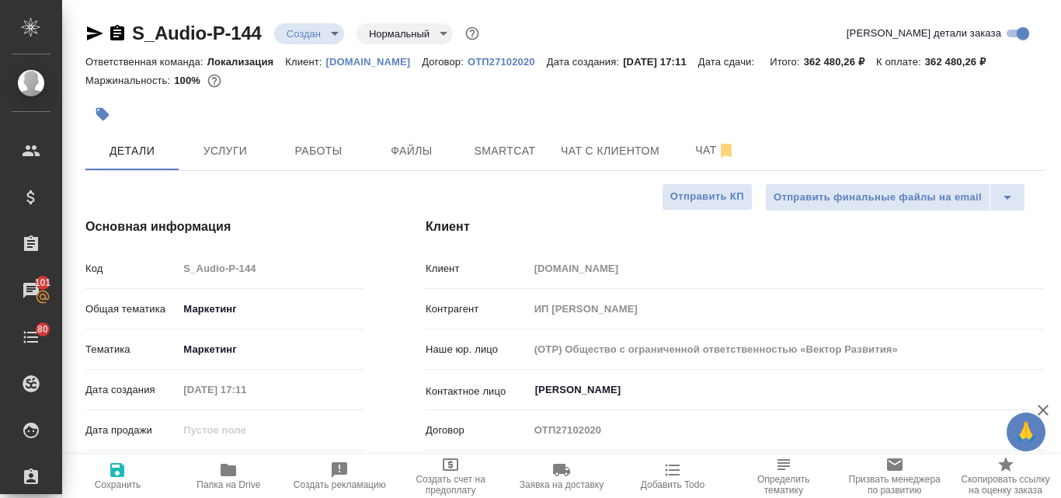
type textarea "x"
click at [240, 154] on span "Услуги" at bounding box center [225, 150] width 75 height 19
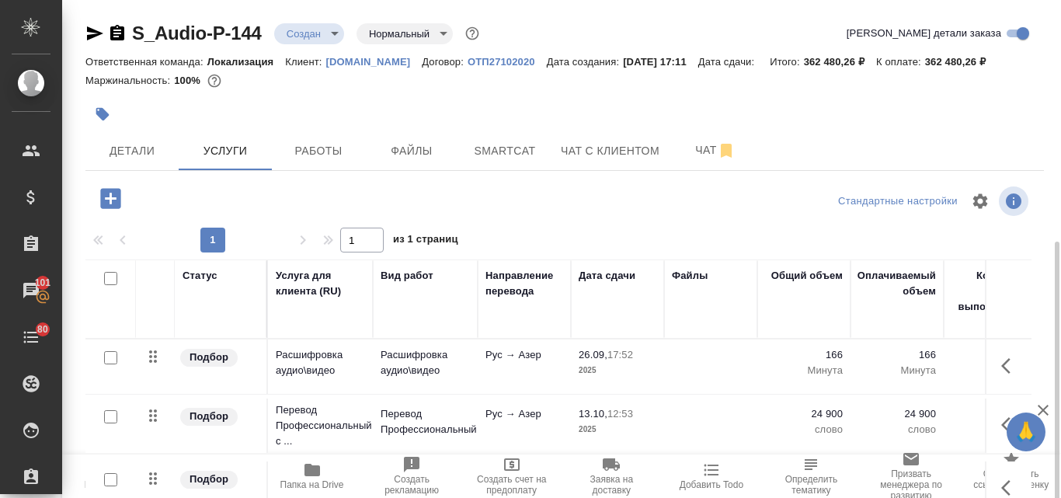
scroll to position [135, 0]
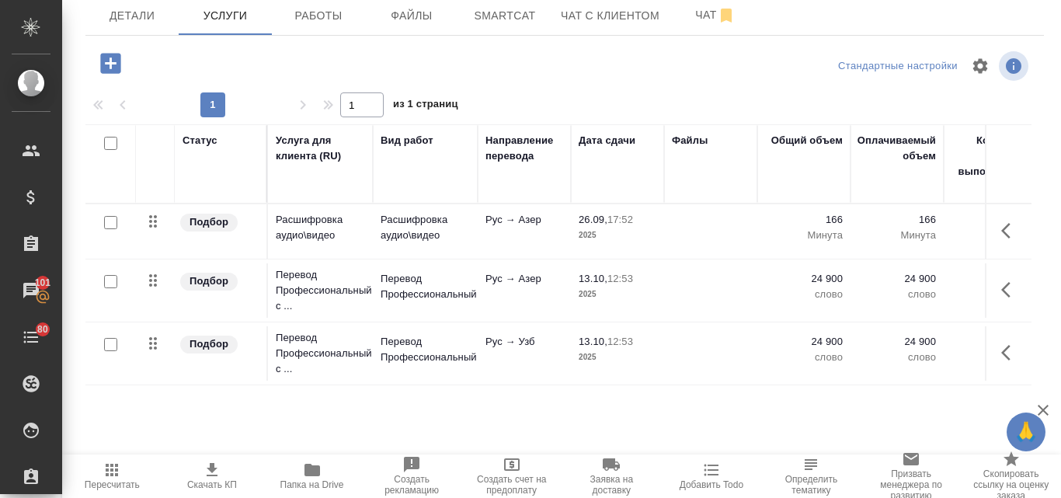
click at [123, 478] on span "Пересчитать" at bounding box center [112, 475] width 82 height 30
click at [222, 480] on span "Скачать КП" at bounding box center [212, 484] width 50 height 11
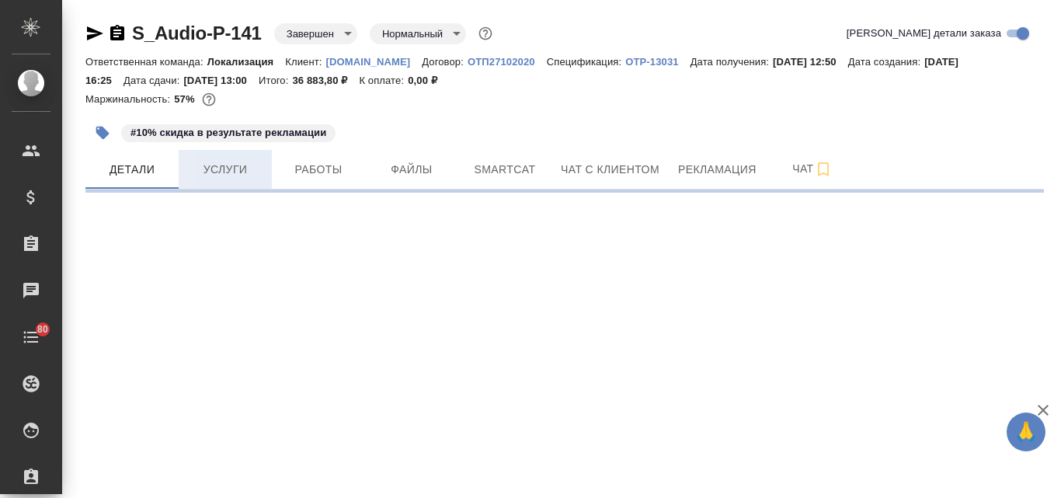
select select "RU"
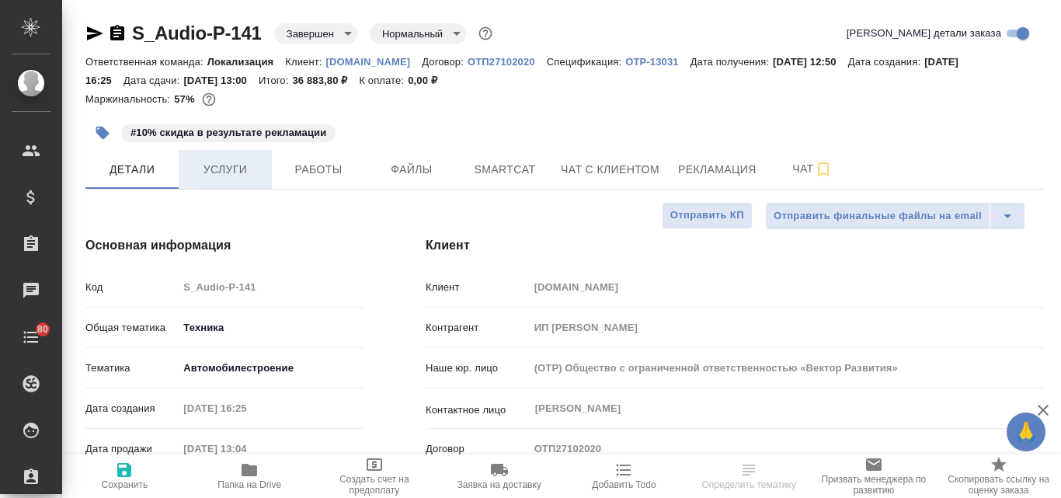
type textarea "x"
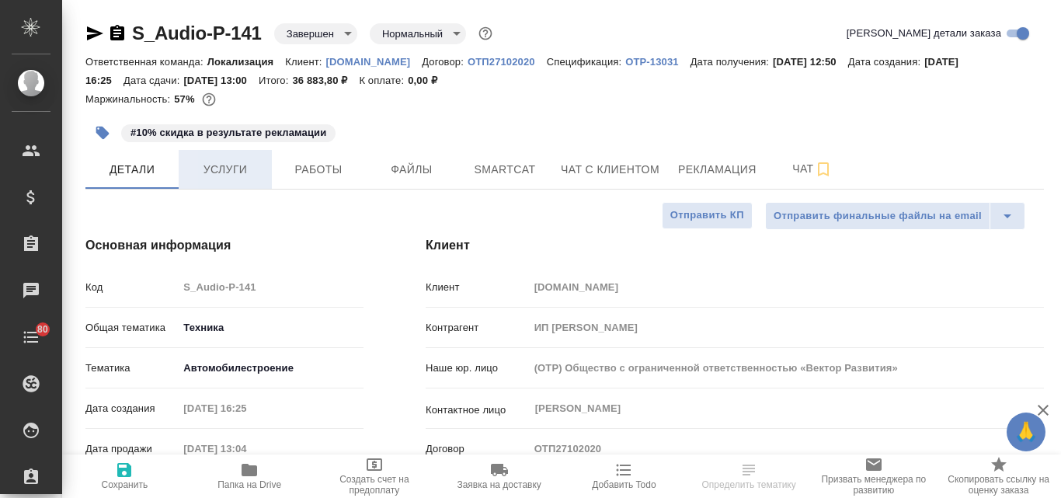
type textarea "x"
click at [220, 165] on span "Услуги" at bounding box center [225, 169] width 75 height 19
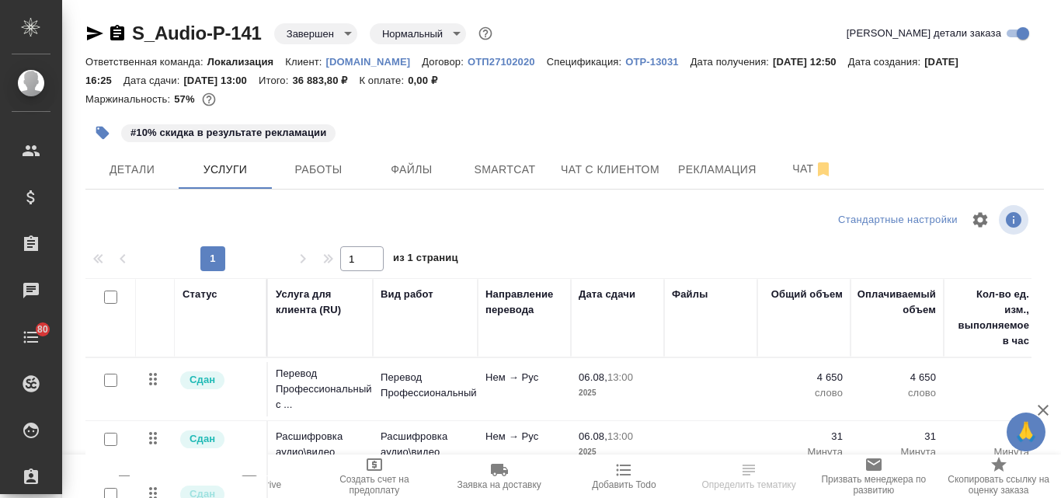
scroll to position [154, 0]
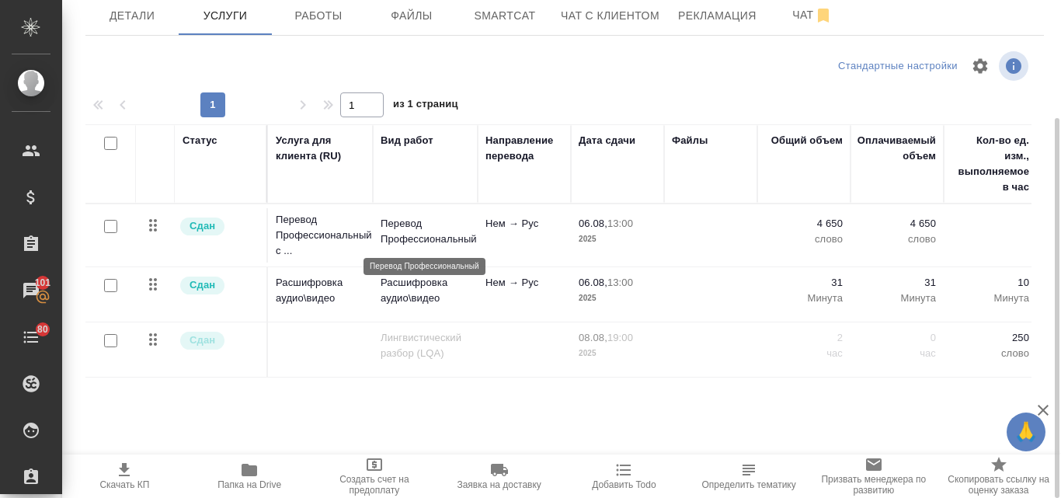
click at [426, 233] on p "Перевод Профессиональный" at bounding box center [424, 231] width 89 height 31
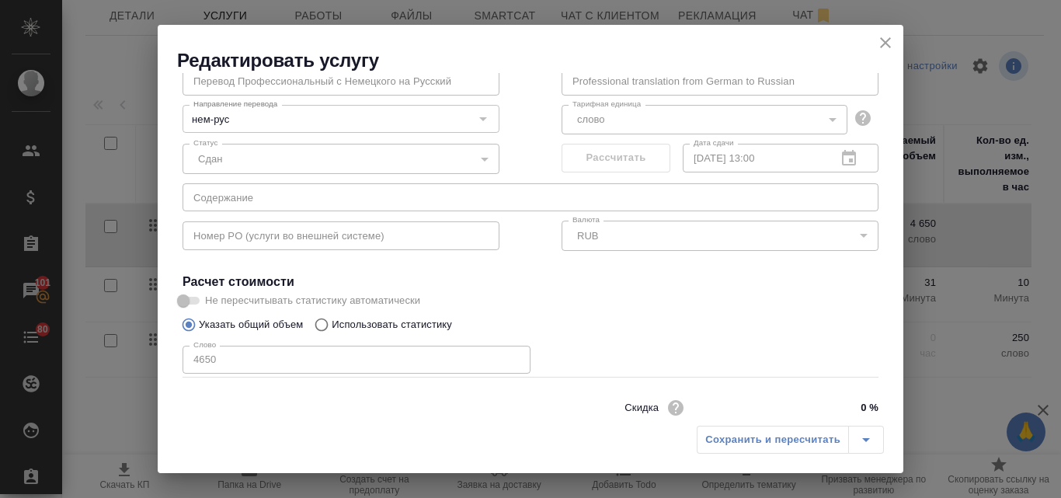
scroll to position [158, 0]
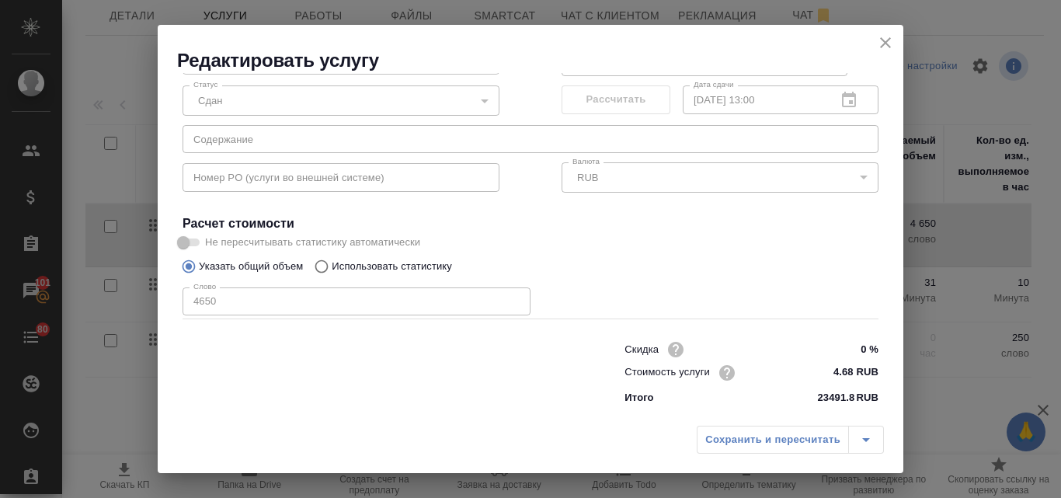
click at [882, 54] on h2 "Редактировать услугу" at bounding box center [540, 60] width 726 height 25
click at [879, 42] on icon "close" at bounding box center [885, 42] width 19 height 19
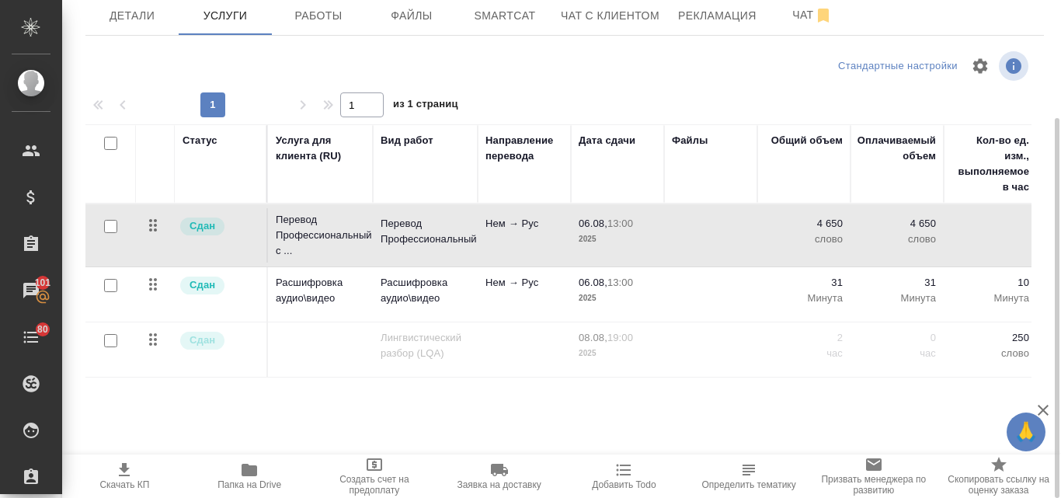
click at [481, 243] on td "Нем → Рус" at bounding box center [523, 235] width 93 height 54
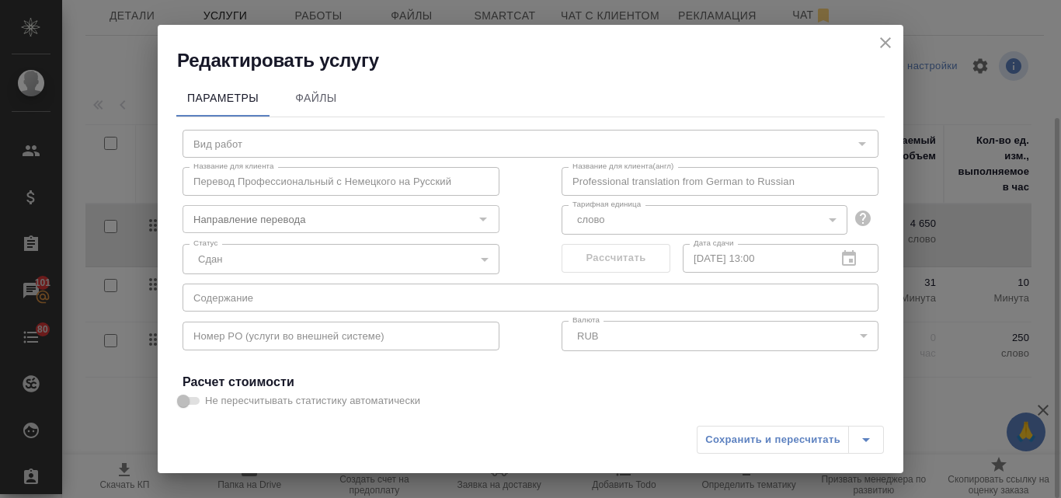
type input "Перевод Профессиональный"
type input "нем-рус"
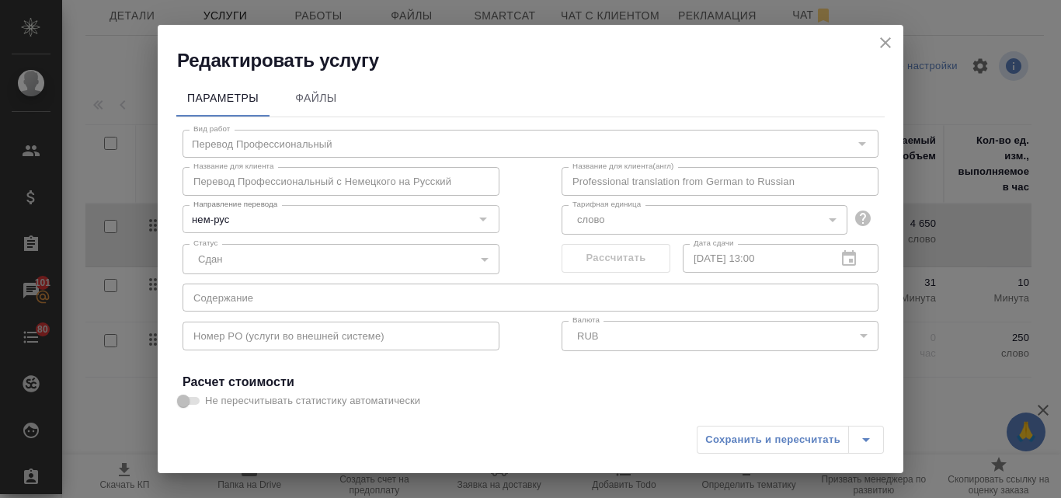
click at [883, 46] on icon "close" at bounding box center [885, 42] width 11 height 11
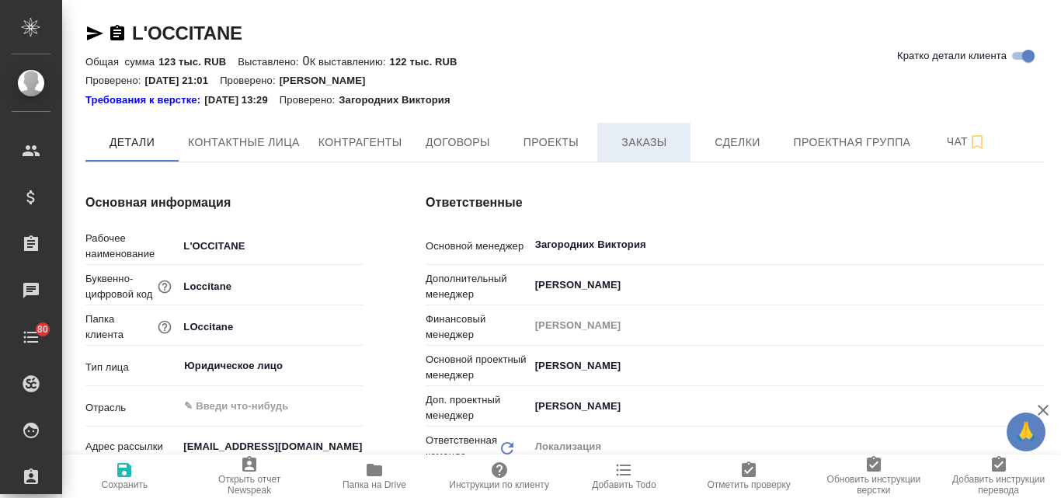
click at [644, 143] on span "Заказы" at bounding box center [643, 142] width 75 height 19
type textarea "x"
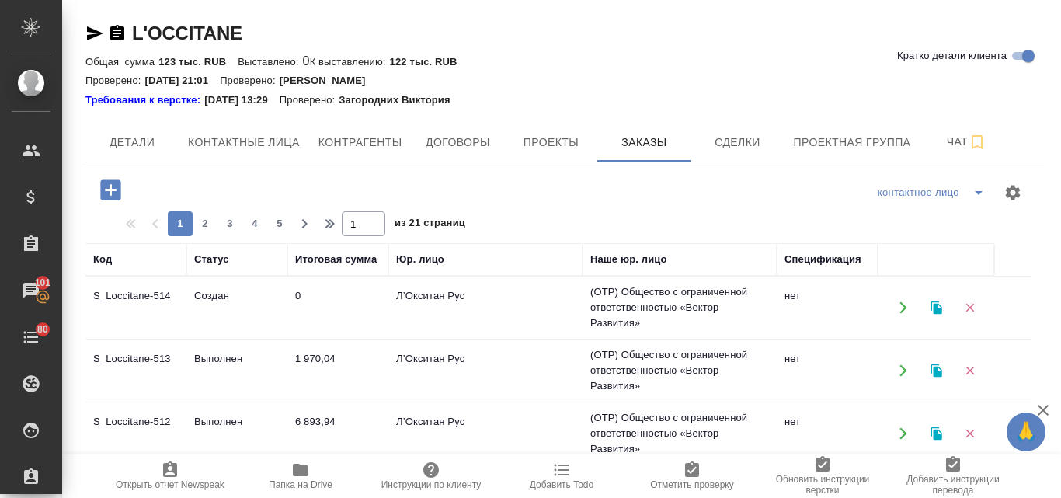
scroll to position [78, 0]
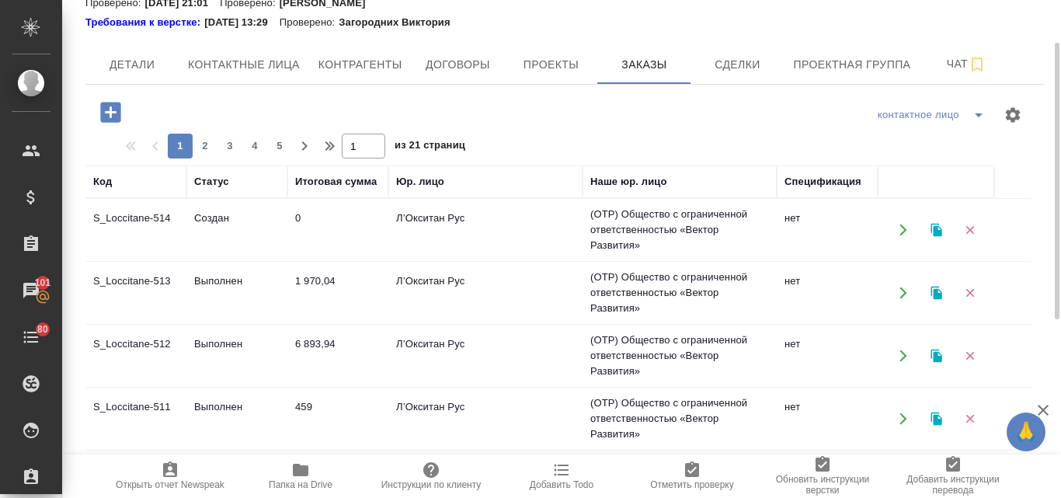
click at [217, 350] on td "Выполнен" at bounding box center [236, 355] width 101 height 54
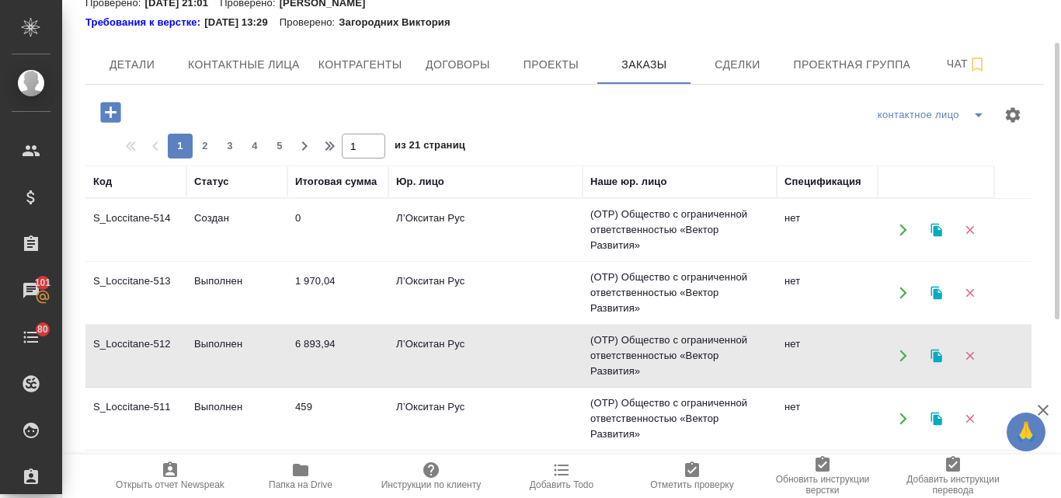
click at [217, 350] on td "Выполнен" at bounding box center [236, 355] width 101 height 54
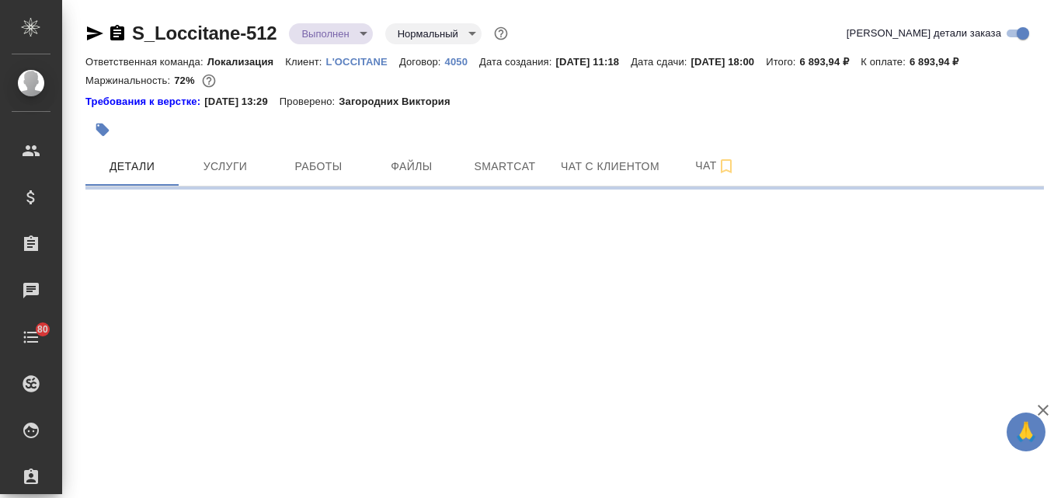
select select "RU"
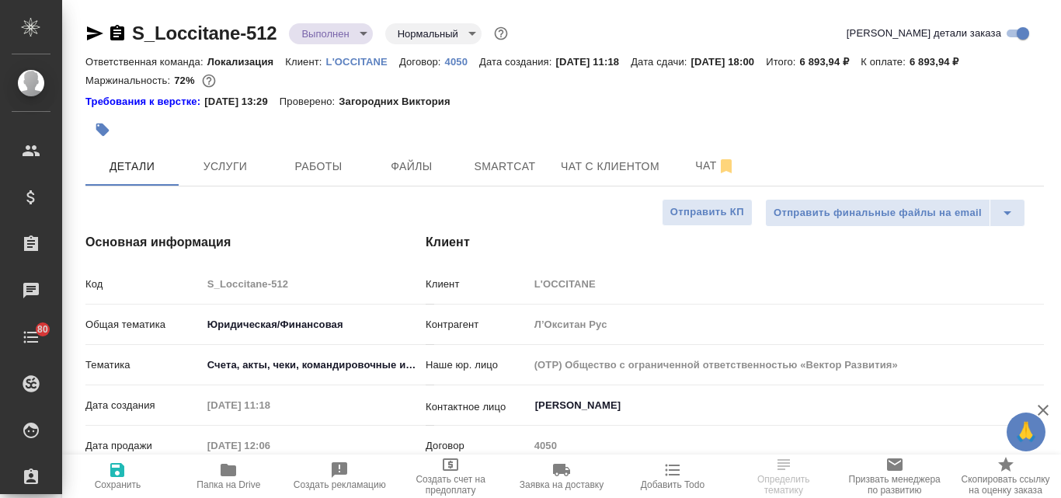
type textarea "x"
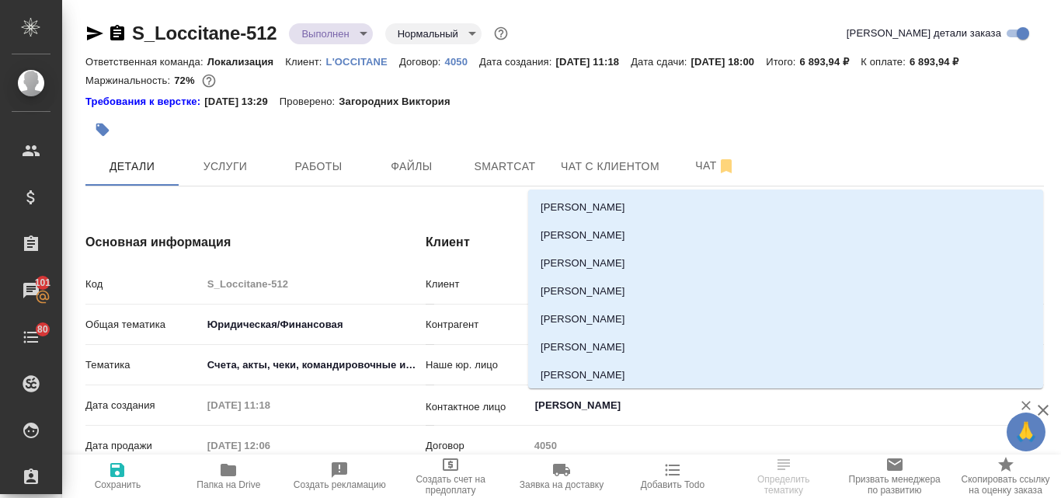
drag, startPoint x: 625, startPoint y: 405, endPoint x: 530, endPoint y: 403, distance: 95.5
click at [530, 403] on div "Дегтярева Диана ​" at bounding box center [786, 405] width 515 height 28
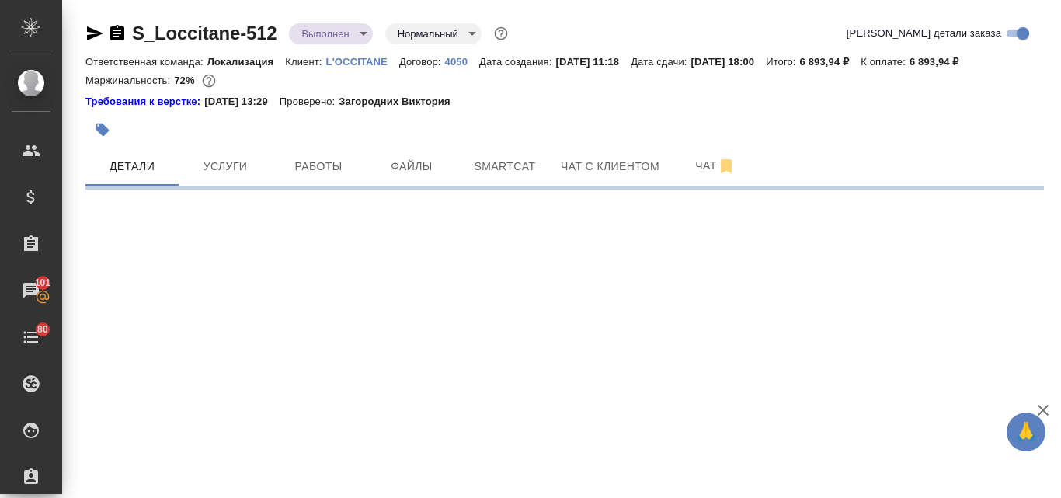
select select "RU"
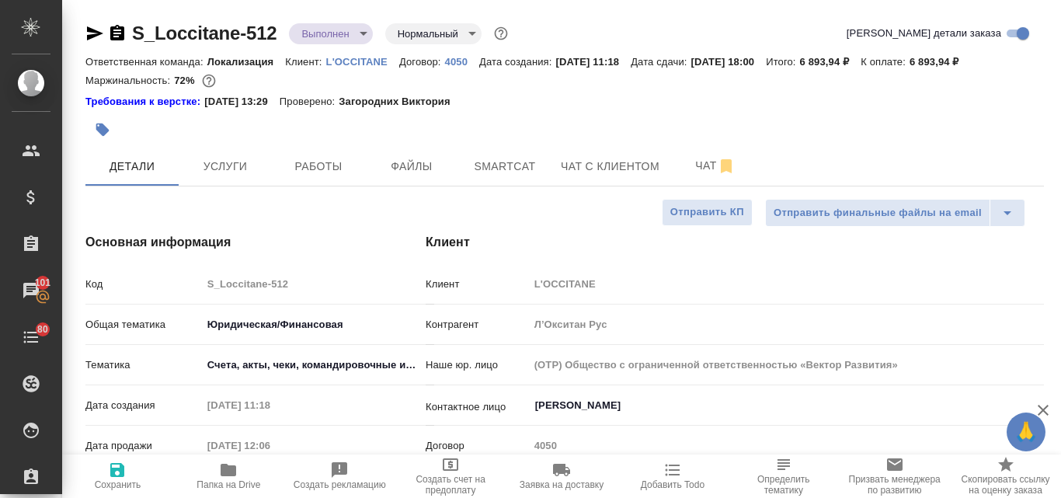
type textarea "x"
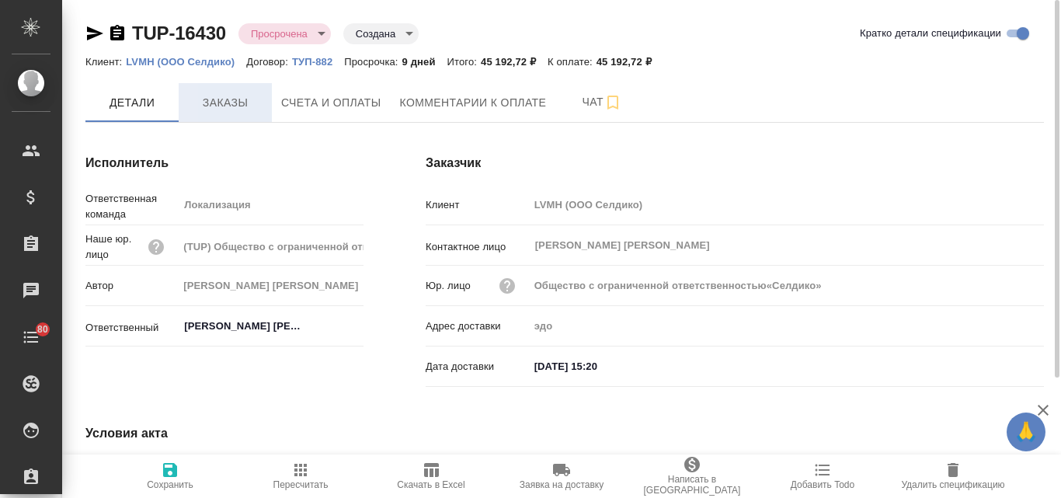
type input "Общество с ограниченной ответственностью«Селдико»"
click at [234, 105] on span "Заказы" at bounding box center [225, 102] width 75 height 19
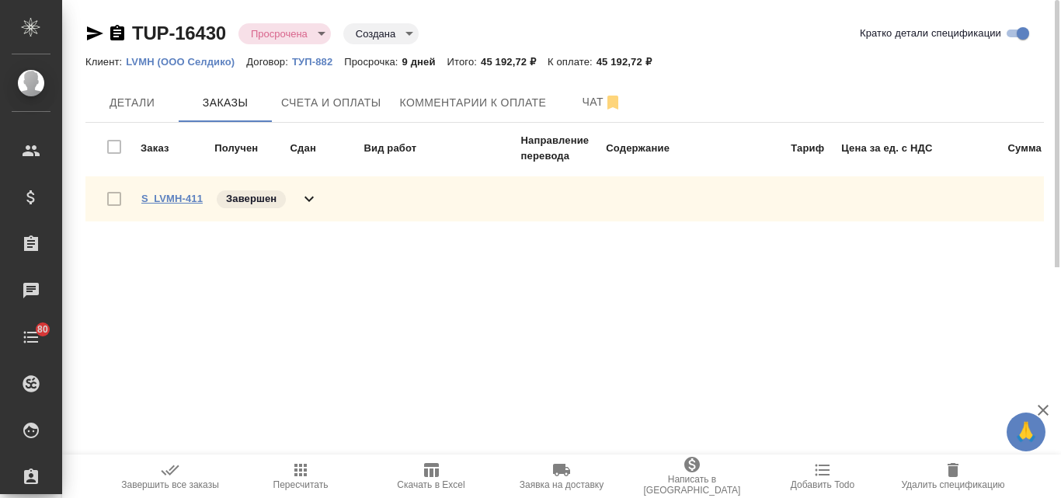
click at [179, 202] on link "S_LVMH-411" at bounding box center [171, 199] width 61 height 12
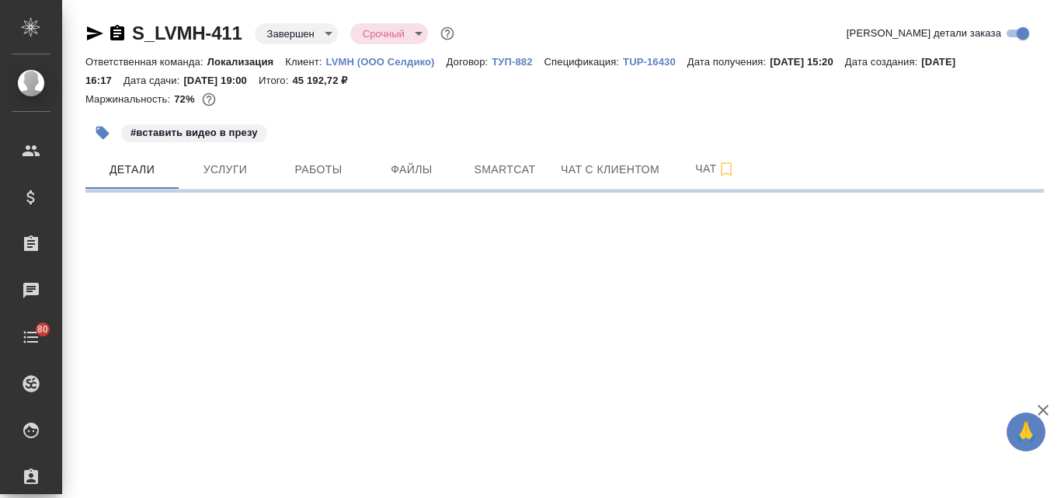
select select "RU"
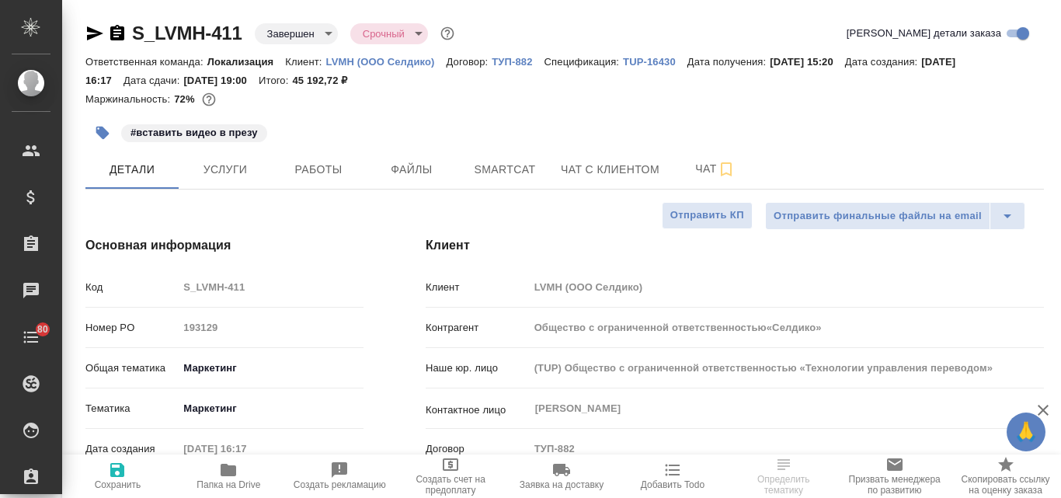
type textarea "x"
type input "Общество с ограниченной ответственностью«Селдико»"
type textarea "x"
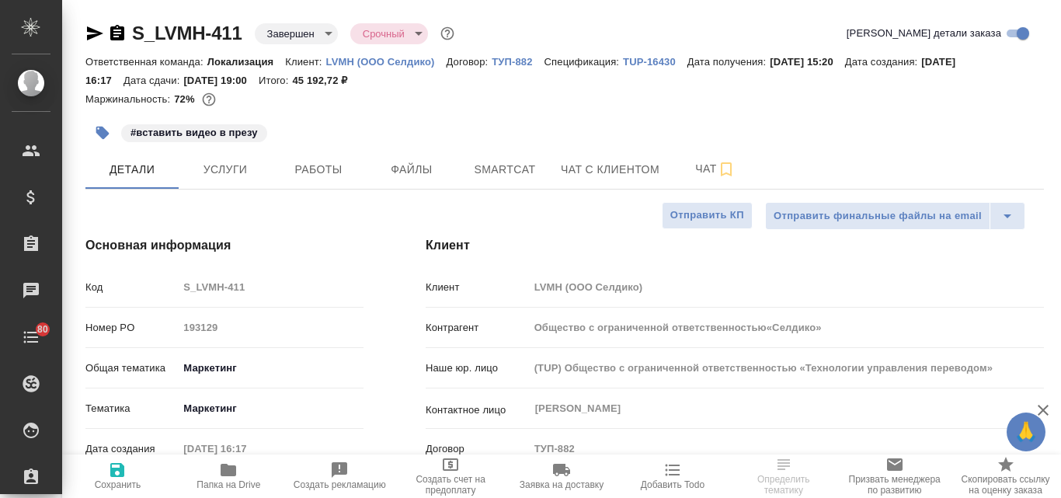
type textarea "x"
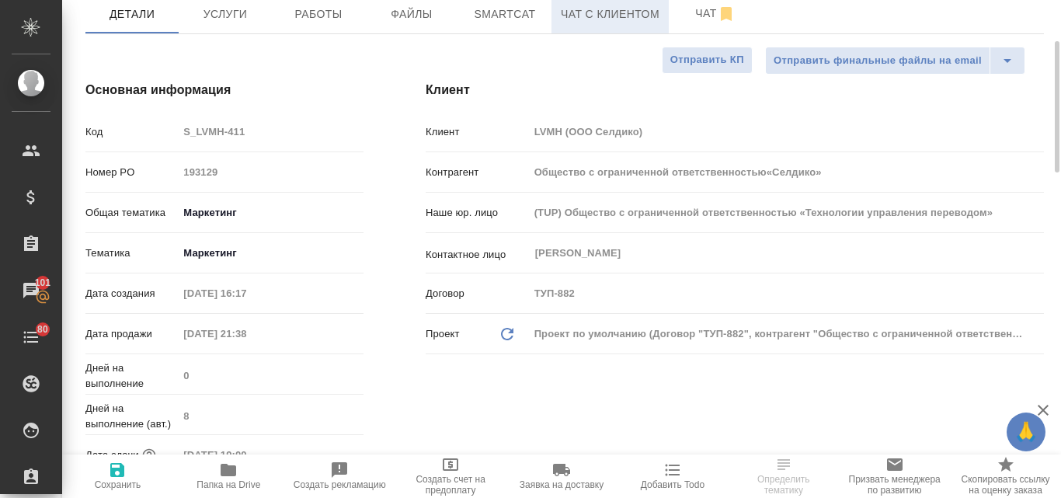
select select "RU"
type textarea "x"
type input "Общество с ограниченной ответственностью«Селдико»"
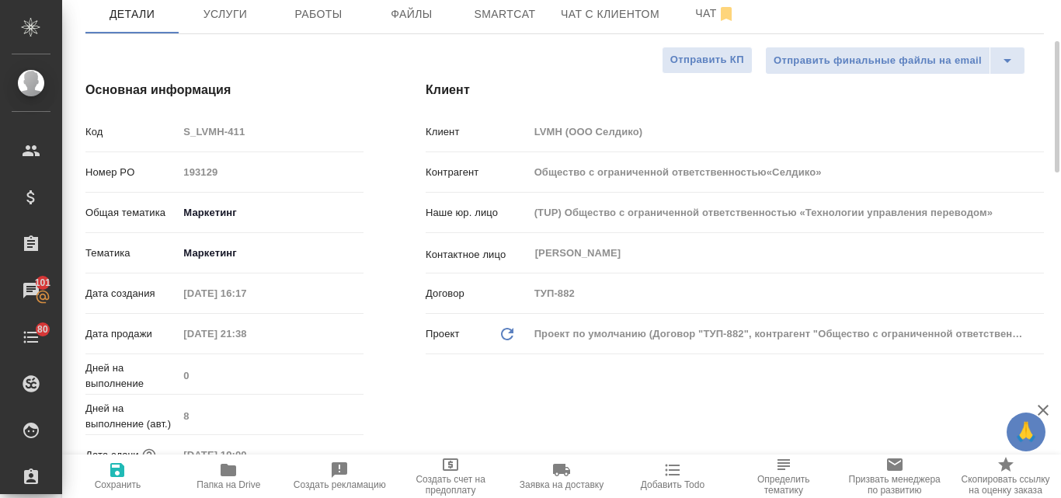
type textarea "x"
type input "Общество с ограниченной ответственностью«Селдико»"
type textarea "x"
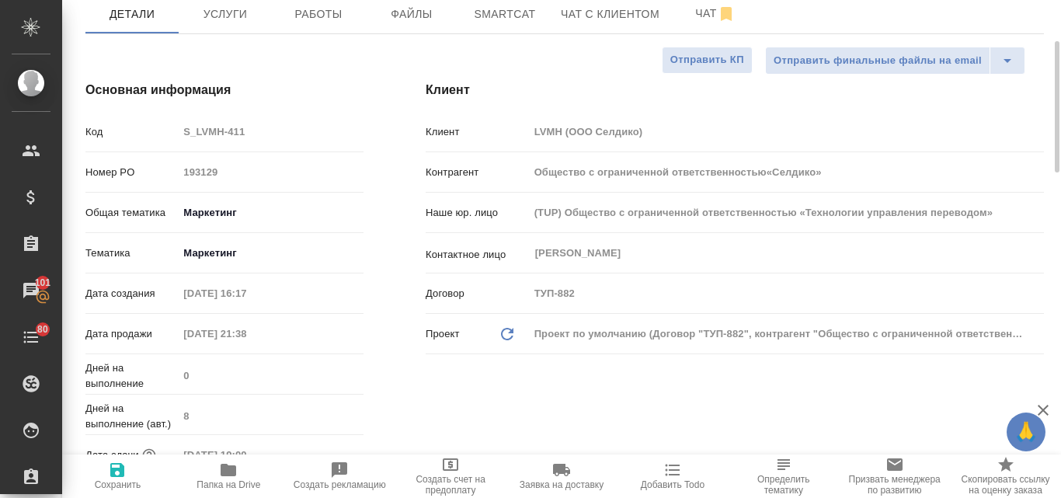
type textarea "x"
type input "Общество с ограниченной ответственностью«Селдико»"
type textarea "x"
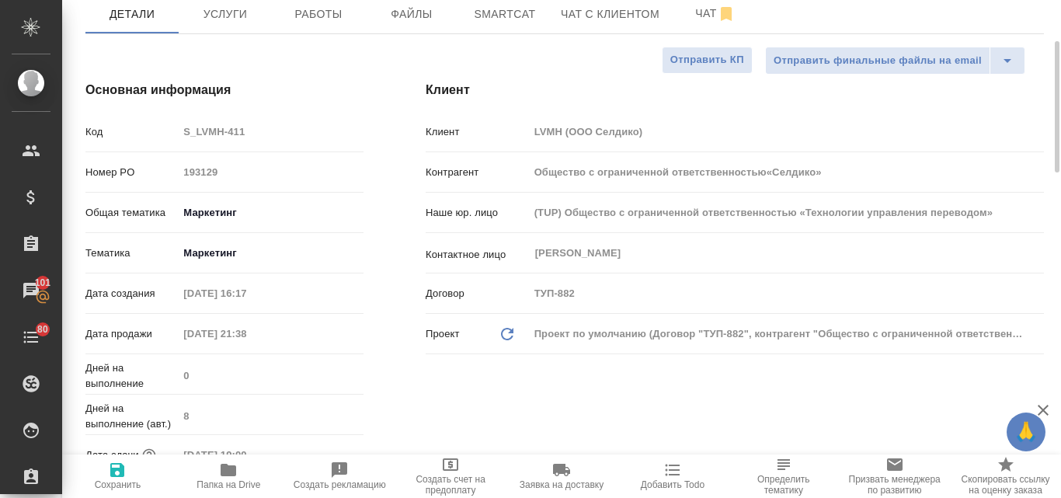
type textarea "x"
